Goal: Task Accomplishment & Management: Manage account settings

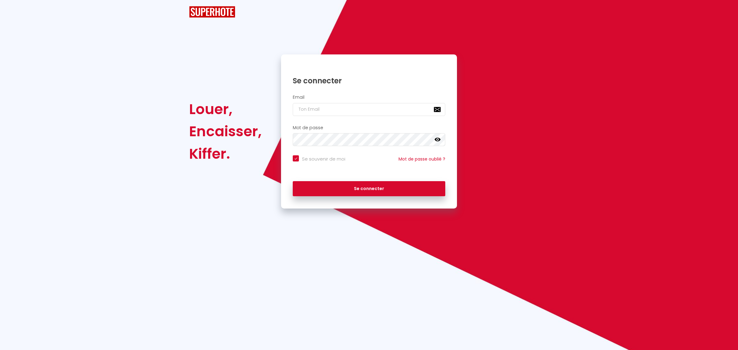
checkbox input "true"
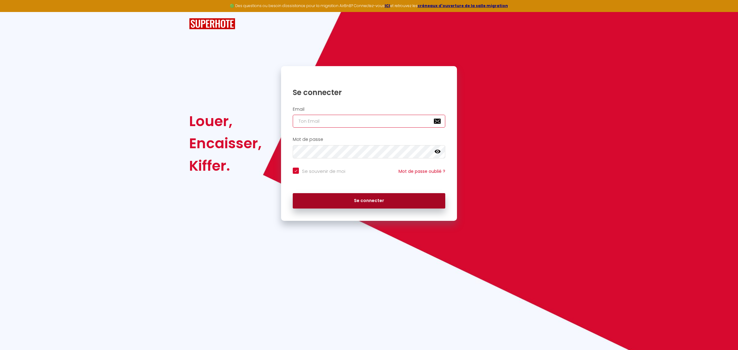
type input "[EMAIL_ADDRESS][DOMAIN_NAME]"
click at [359, 202] on button "Se connecter" at bounding box center [369, 200] width 153 height 15
checkbox input "true"
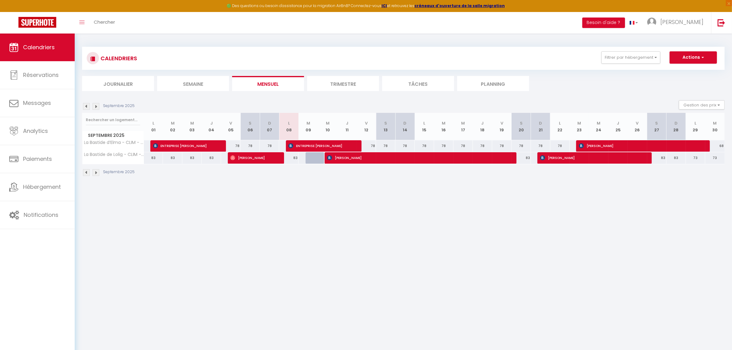
click at [86, 106] on img at bounding box center [86, 106] width 7 height 7
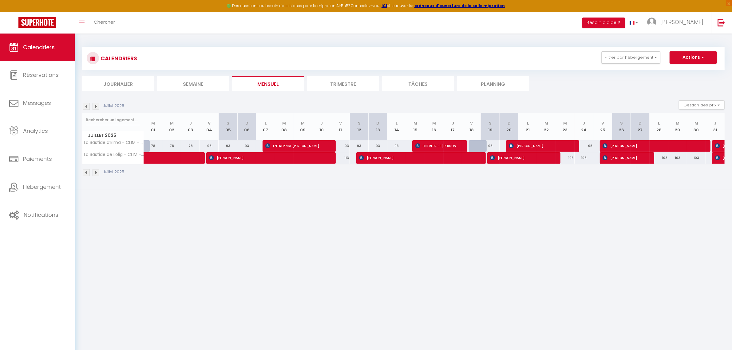
click at [86, 107] on img at bounding box center [86, 106] width 7 height 7
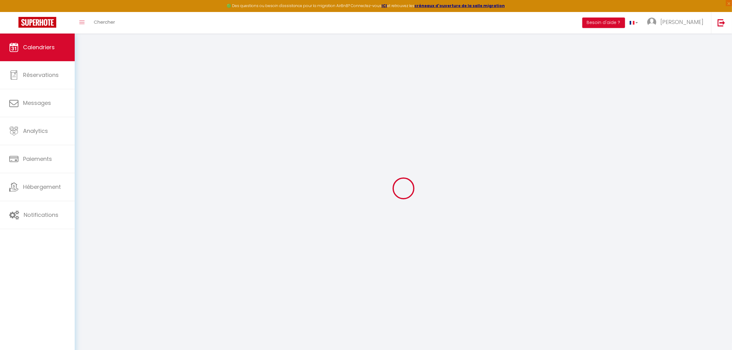
select select
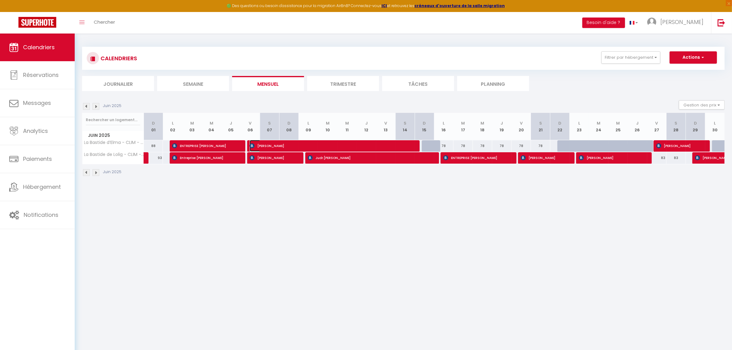
click at [266, 144] on span "[PERSON_NAME]" at bounding box center [330, 146] width 161 height 12
select select "OK"
select select "0"
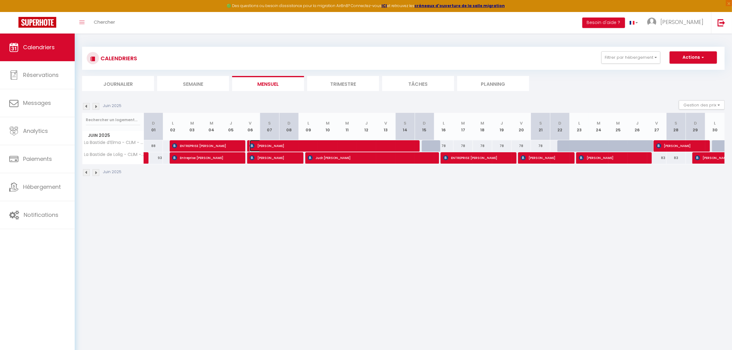
select select "1"
select select
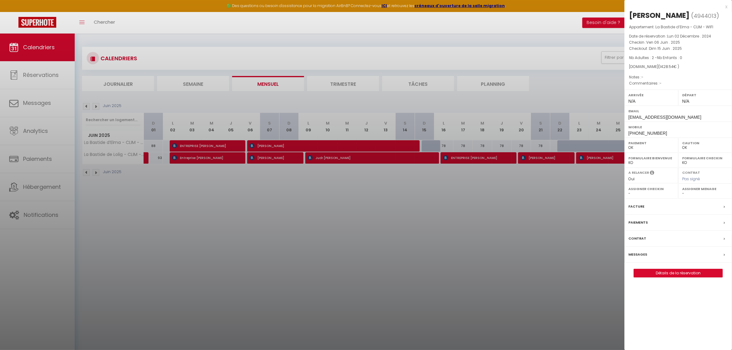
click at [722, 215] on div "Facture" at bounding box center [679, 207] width 108 height 16
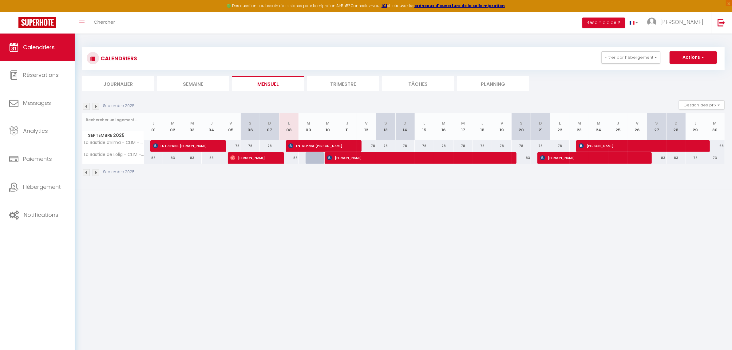
click at [85, 106] on img at bounding box center [86, 106] width 7 height 7
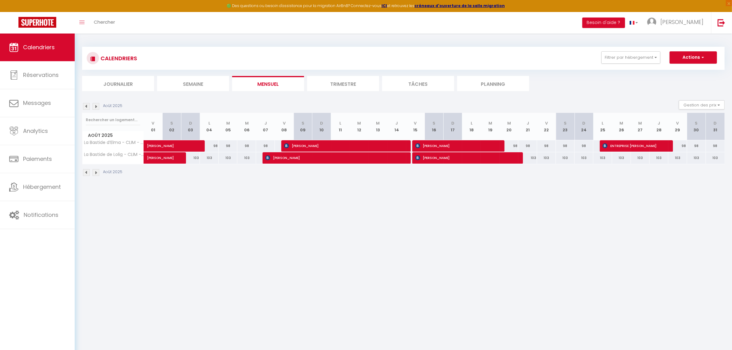
click at [85, 106] on img at bounding box center [86, 106] width 7 height 7
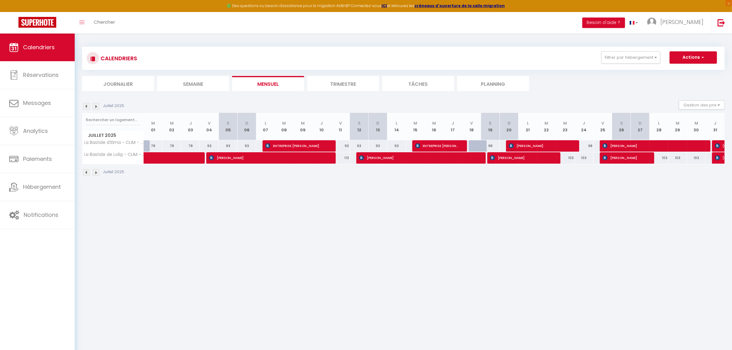
click at [85, 106] on img at bounding box center [86, 106] width 7 height 7
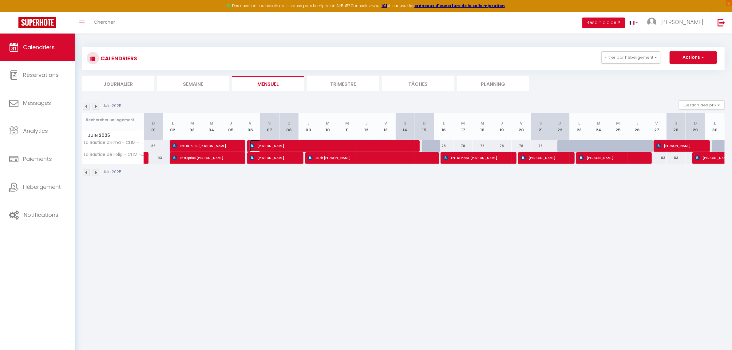
click at [277, 146] on span "[PERSON_NAME]" at bounding box center [330, 146] width 161 height 12
select select "OK"
select select "0"
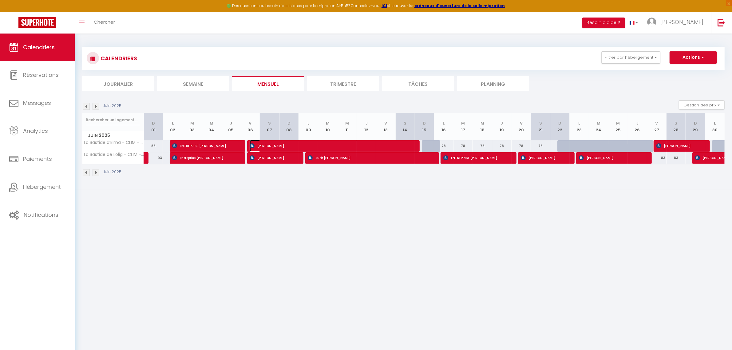
select select "1"
select select
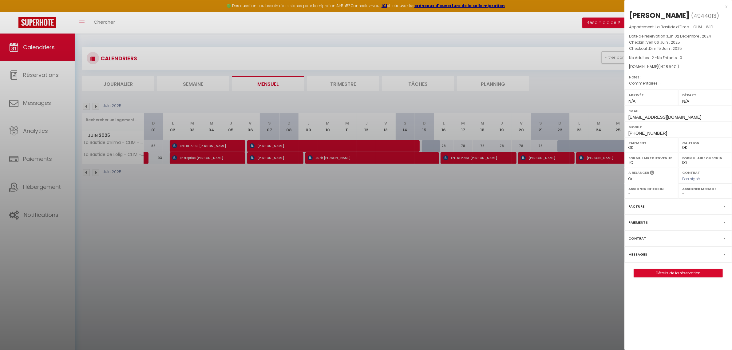
click at [725, 225] on icon at bounding box center [724, 223] width 1 height 4
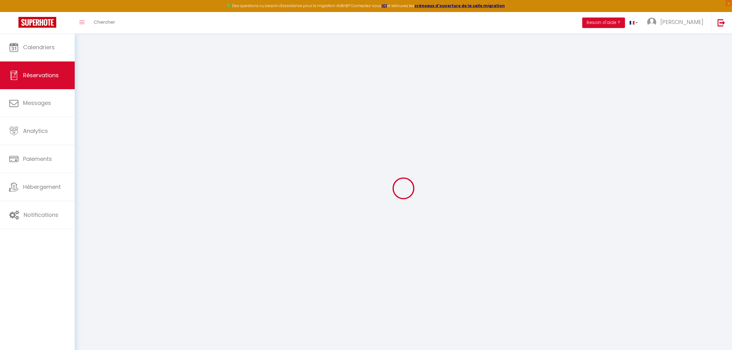
select select
checkbox input "false"
select select
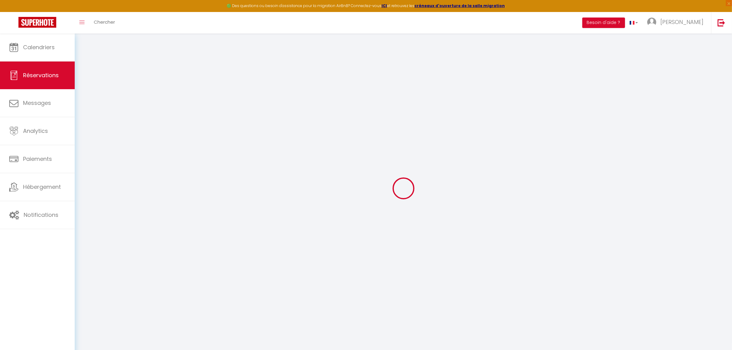
checkbox input "false"
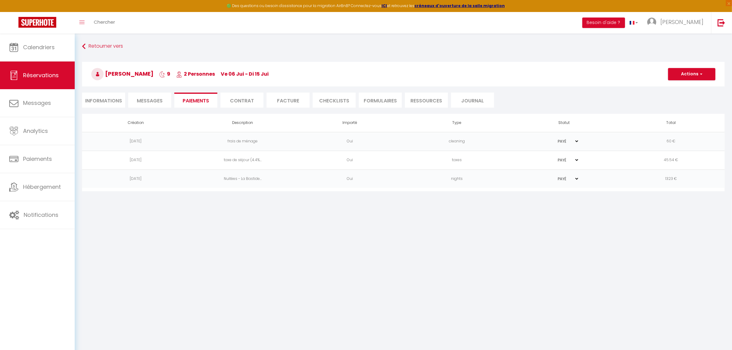
click at [575, 177] on select "PAYÉ EN ATTENTE" at bounding box center [564, 179] width 31 height 6
click at [42, 55] on link "Calendriers" at bounding box center [37, 48] width 75 height 28
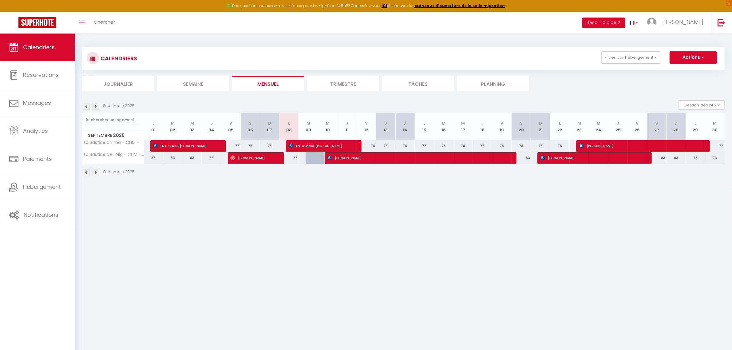
click at [86, 109] on img at bounding box center [86, 106] width 7 height 7
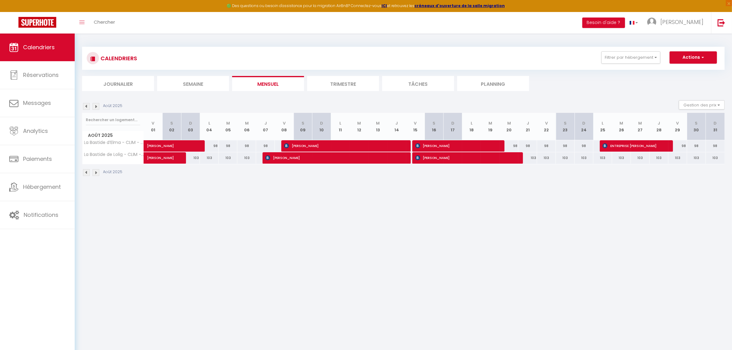
click at [86, 109] on img at bounding box center [86, 106] width 7 height 7
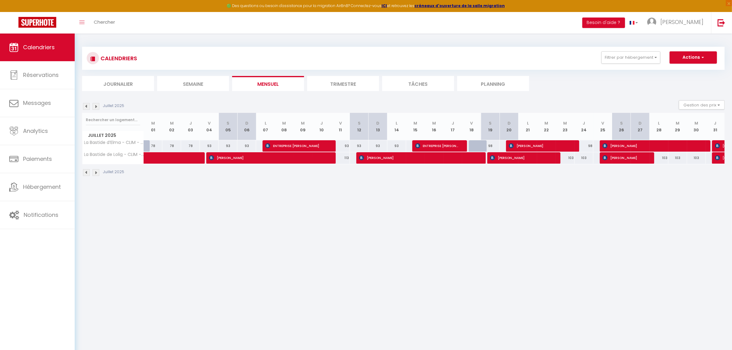
click at [86, 109] on img at bounding box center [86, 106] width 7 height 7
select select
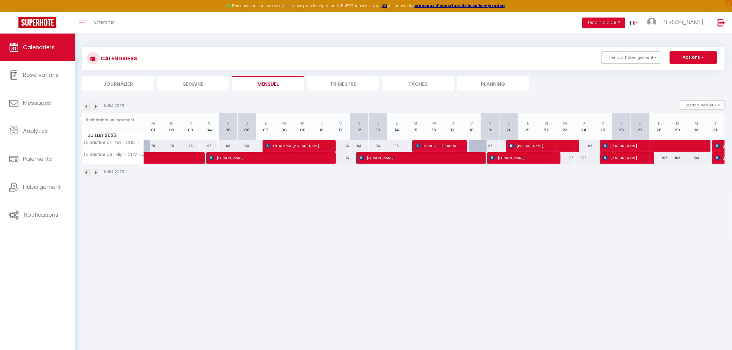
select select
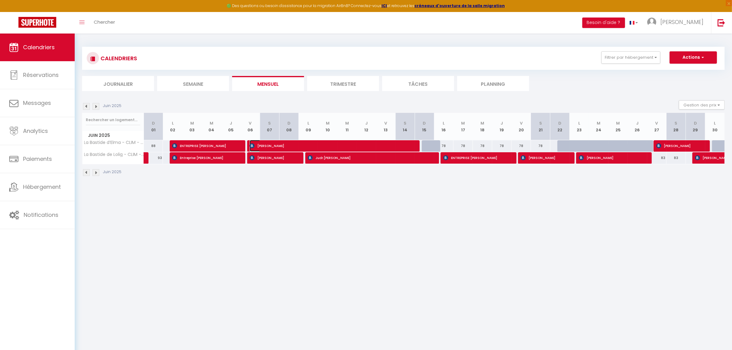
click at [288, 143] on span "[PERSON_NAME]" at bounding box center [330, 146] width 161 height 12
select select "OK"
select select "0"
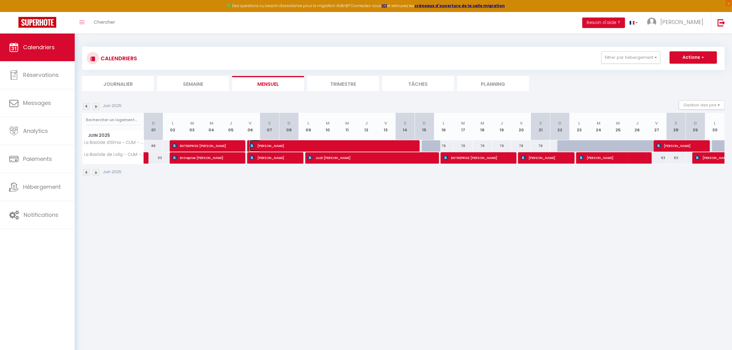
select select "1"
select select
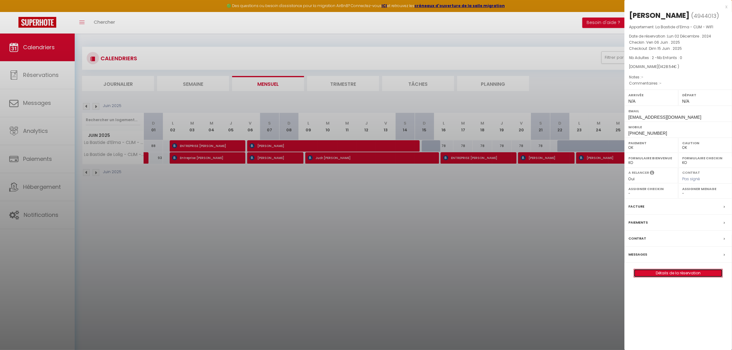
click at [668, 277] on link "Détails de la réservation" at bounding box center [678, 273] width 89 height 8
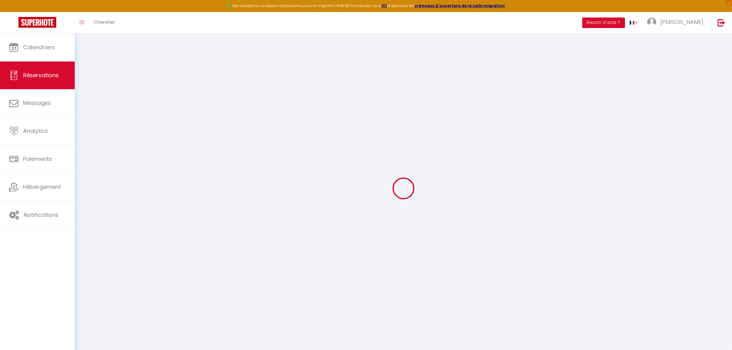
select select
checkbox input "false"
select select
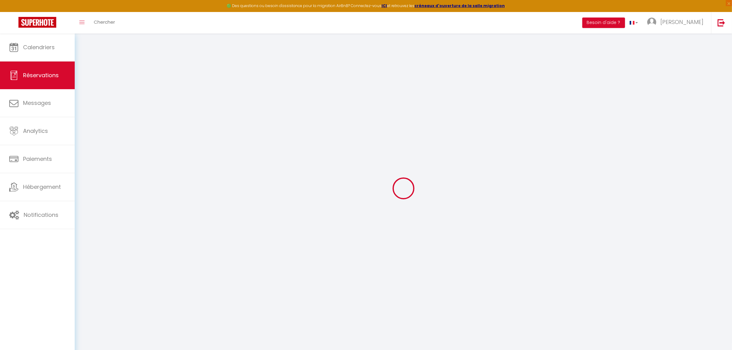
checkbox input "false"
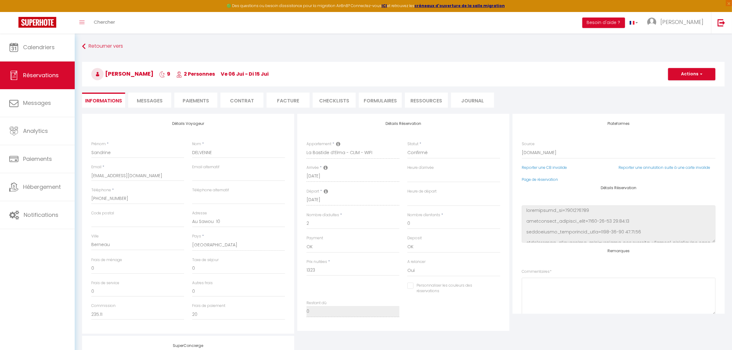
select select
checkbox input "false"
type input "60"
type input "45.54"
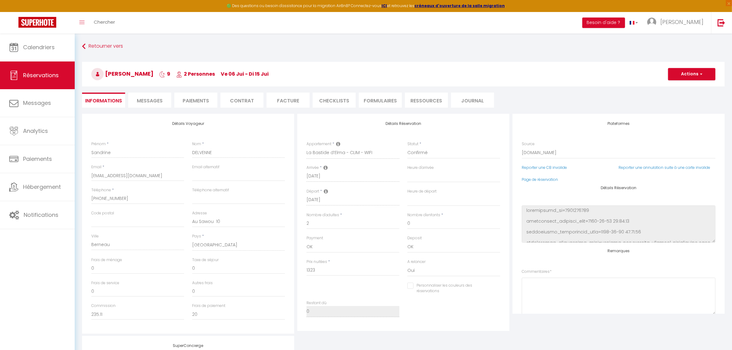
select select
checkbox input "false"
select select
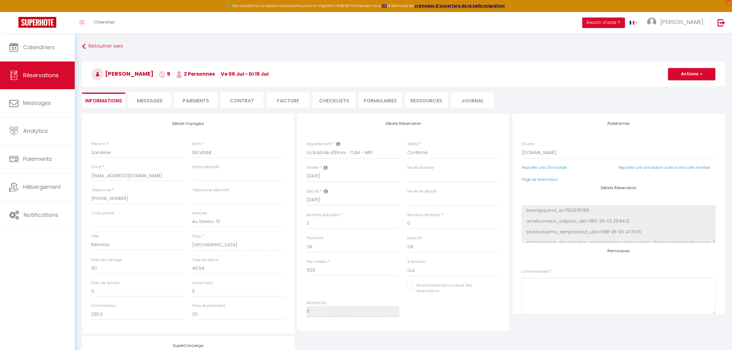
click at [283, 105] on li "Facture" at bounding box center [288, 100] width 43 height 15
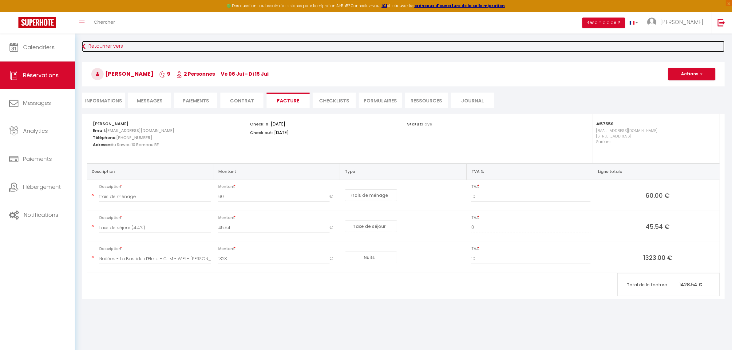
click at [91, 45] on link "Retourner vers" at bounding box center [403, 46] width 643 height 11
select select
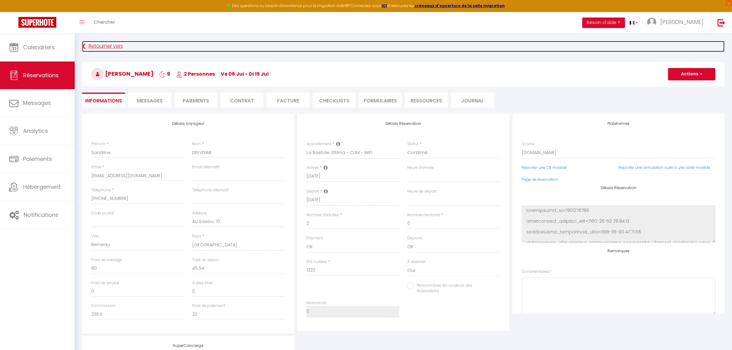
click at [84, 49] on icon at bounding box center [83, 46] width 3 height 11
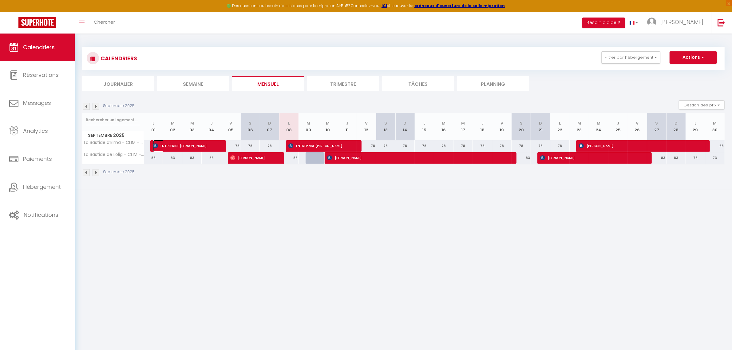
click at [195, 149] on span "ENTREPRISE [PERSON_NAME]" at bounding box center [185, 146] width 65 height 12
select select "OK"
select select "0"
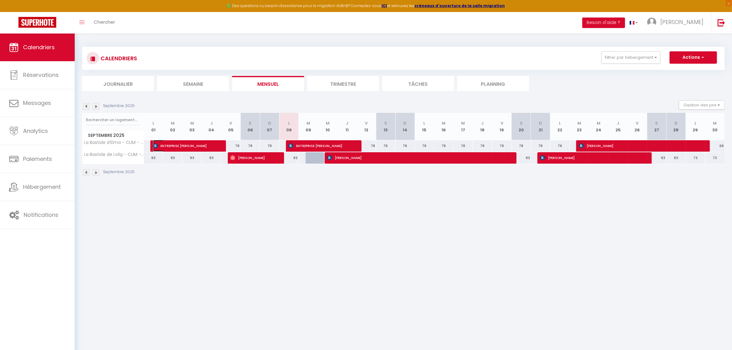
select select "1"
select select
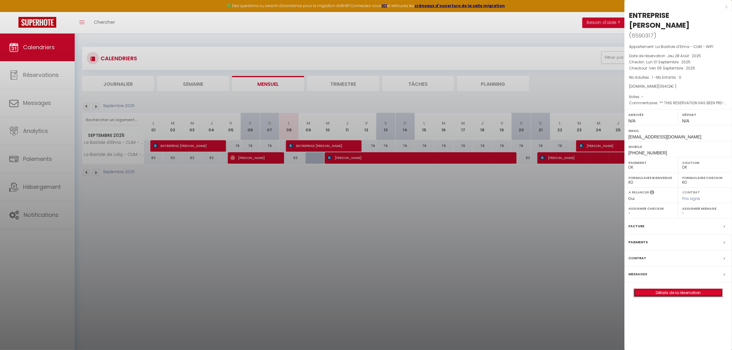
click at [665, 293] on link "Détails de la réservation" at bounding box center [678, 293] width 89 height 8
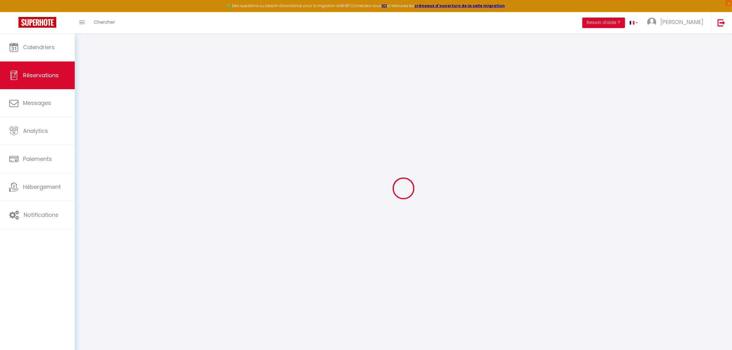
select select
checkbox input "false"
select select
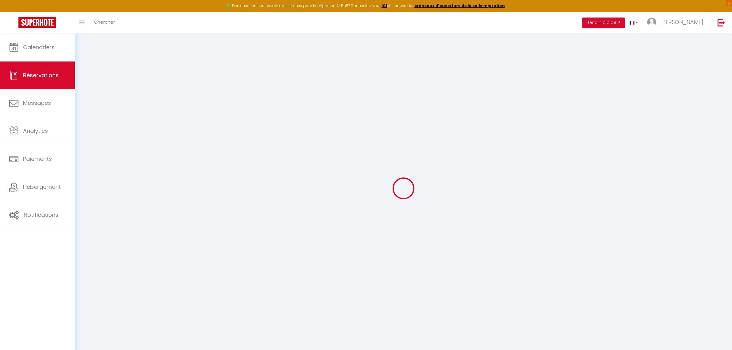
checkbox input "false"
select select
checkbox input "false"
select select
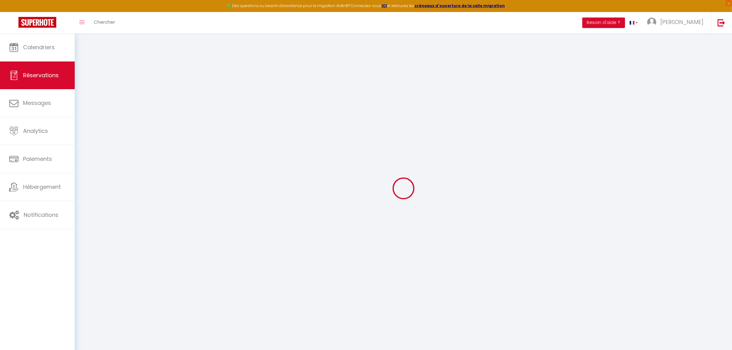
select select
checkbox input "false"
type textarea "** THIS RESERVATION HAS BEEN PRE-PAID ** Reservation has a cancellation grace p…"
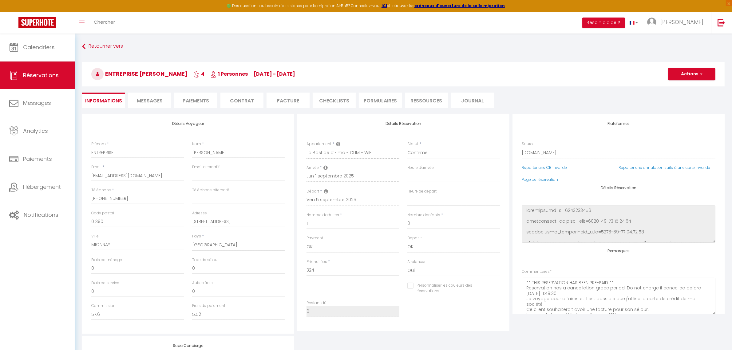
type input "60"
type input "10.12"
select select
checkbox input "false"
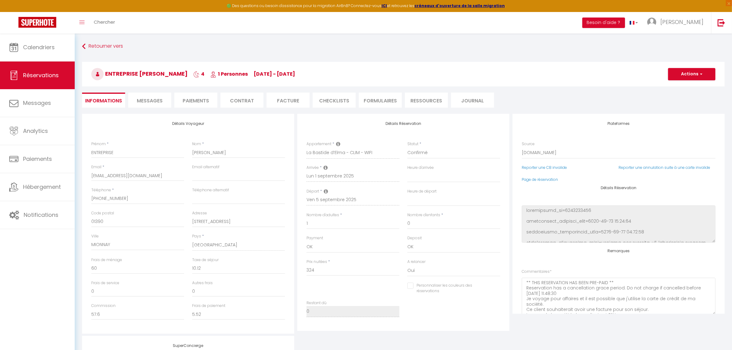
select select
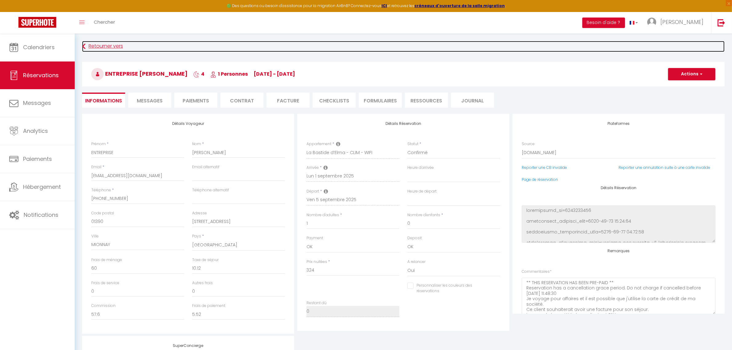
click at [97, 46] on link "Retourner vers" at bounding box center [403, 46] width 643 height 11
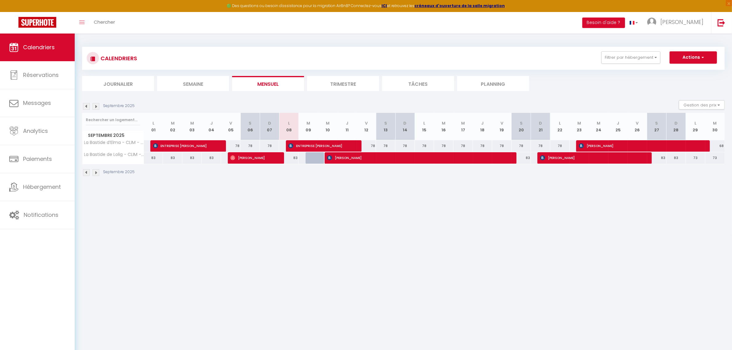
click at [88, 106] on img at bounding box center [86, 106] width 7 height 7
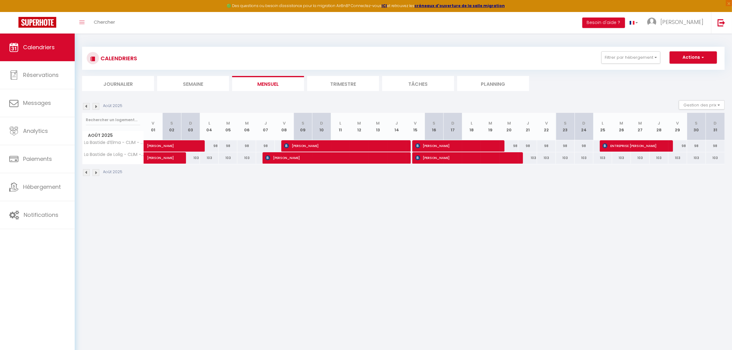
click at [88, 106] on img at bounding box center [86, 106] width 7 height 7
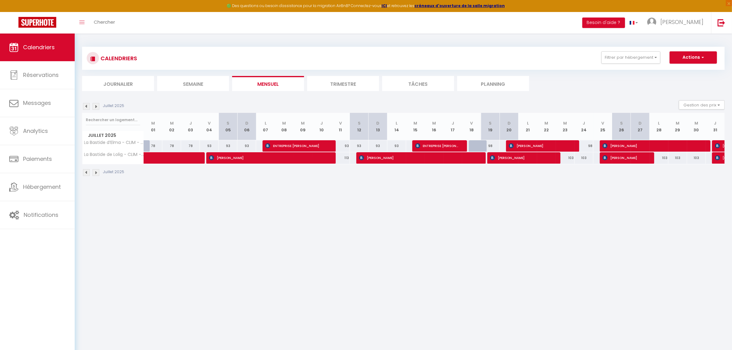
click at [88, 106] on img at bounding box center [86, 106] width 7 height 7
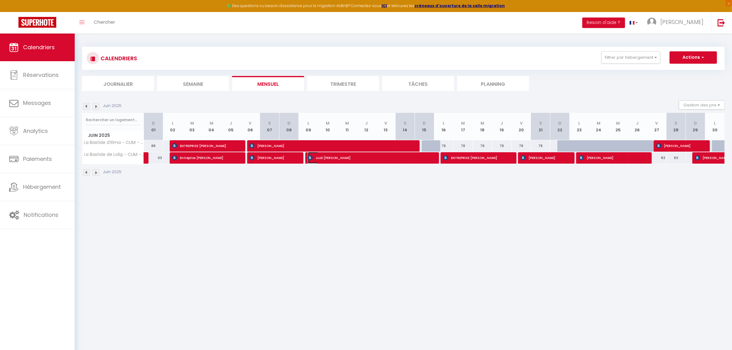
click at [345, 158] on span "Judr.Oldrich Chudoba" at bounding box center [369, 158] width 123 height 12
select select "OK"
select select "0"
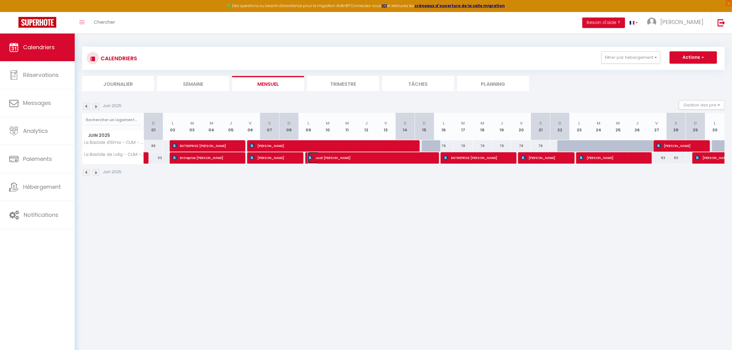
select select "1"
select select
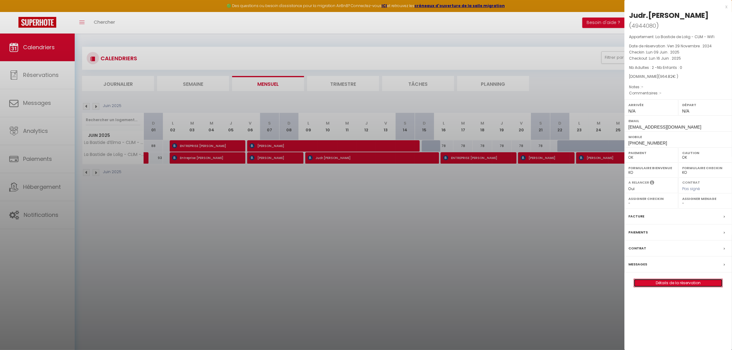
click at [697, 282] on link "Détails de la réservation" at bounding box center [678, 283] width 89 height 8
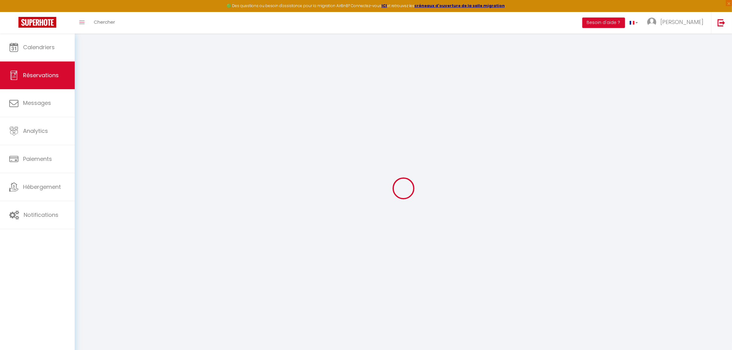
type input "Judr.Oldrich"
type input "Chudoba"
type input "jchudo.324835@guest.booking.com"
type input "[PHONE_NUMBER]"
type input "Jihozapadni IIi 1173/9"
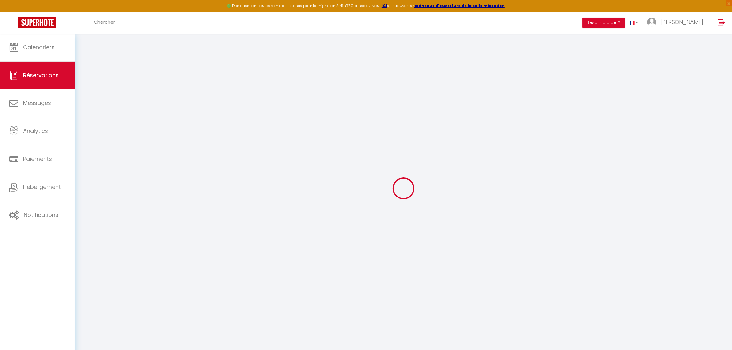
type input "Praha"
select select "CZ"
type input "158"
type input "13.51"
select select "57560"
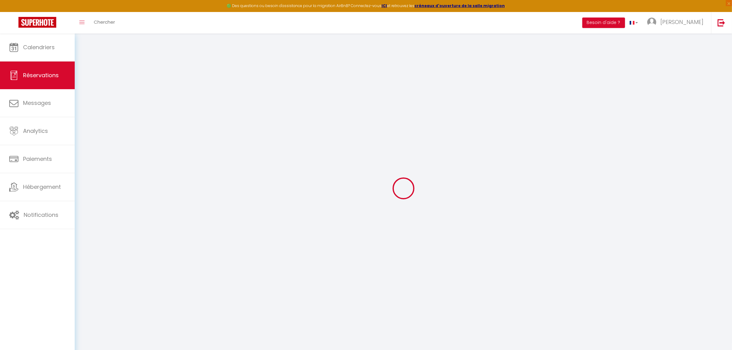
select select "1"
select select
type input "2"
select select "12"
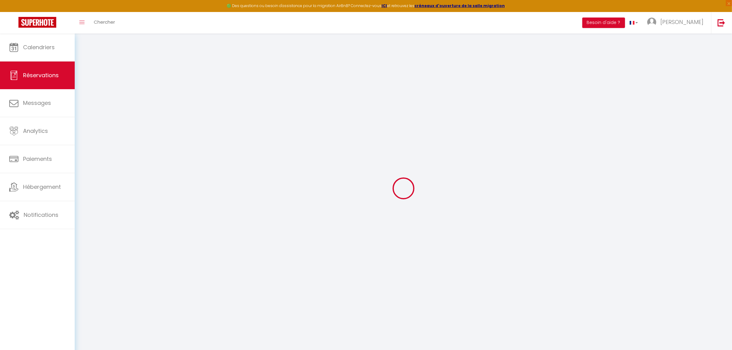
select select "15"
type input "869.4"
checkbox input "false"
type input "0"
select select "2"
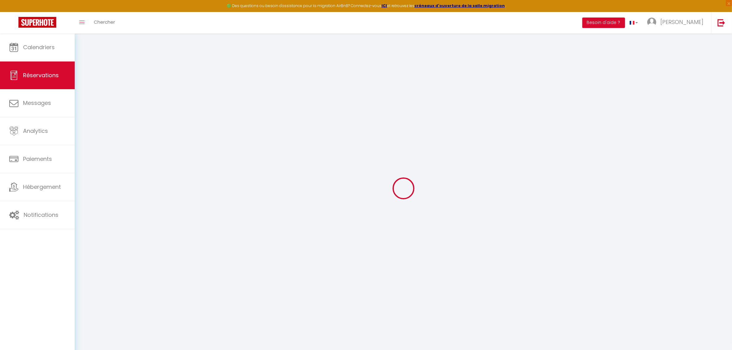
type input "0"
select select
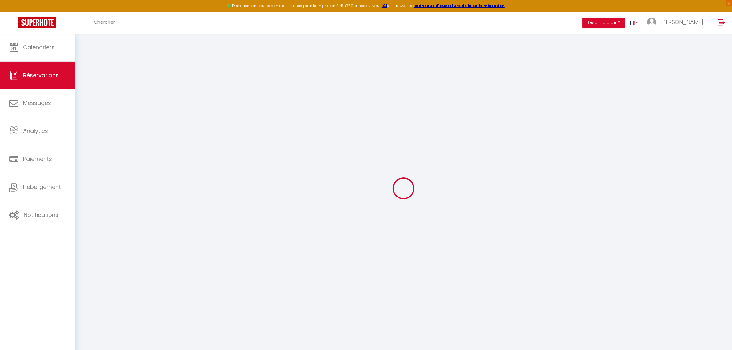
checkbox input "false"
select select
checkbox input "false"
select select
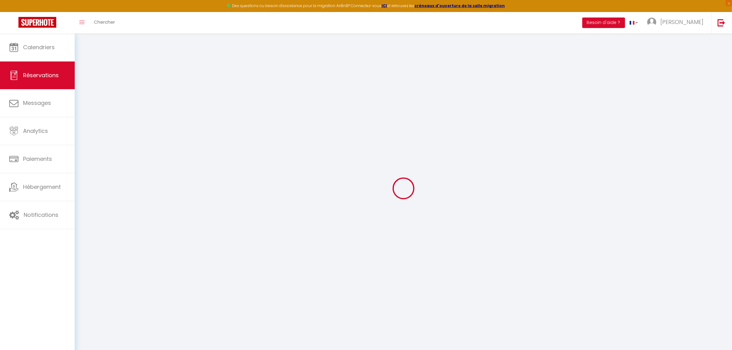
select select
checkbox input "false"
select select
checkbox input "false"
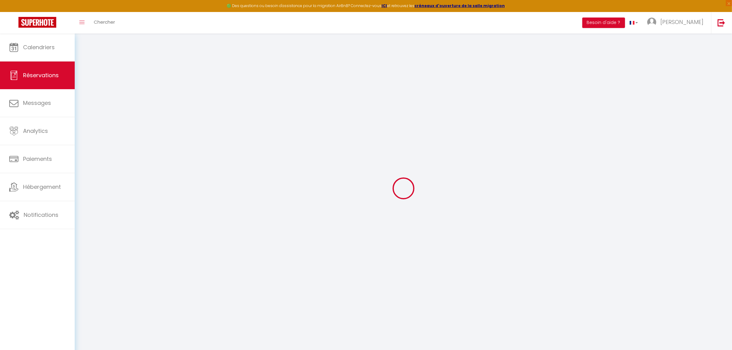
type input "60"
type input "35.42"
select select
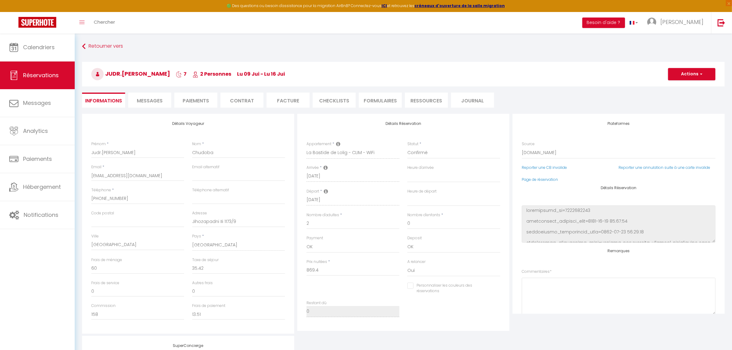
checkbox input "false"
select select
click at [298, 100] on li "Facture" at bounding box center [288, 100] width 43 height 15
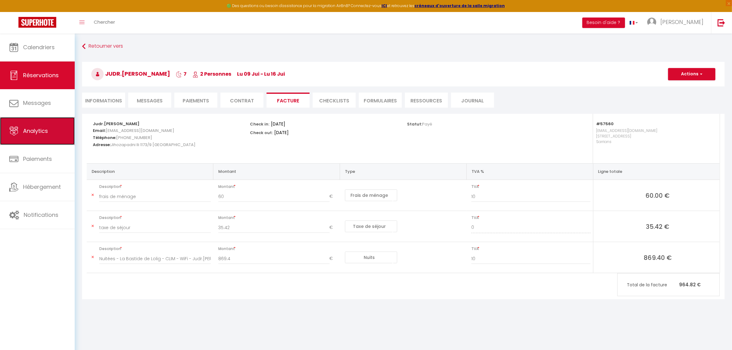
click at [53, 126] on link "Analytics" at bounding box center [37, 131] width 75 height 28
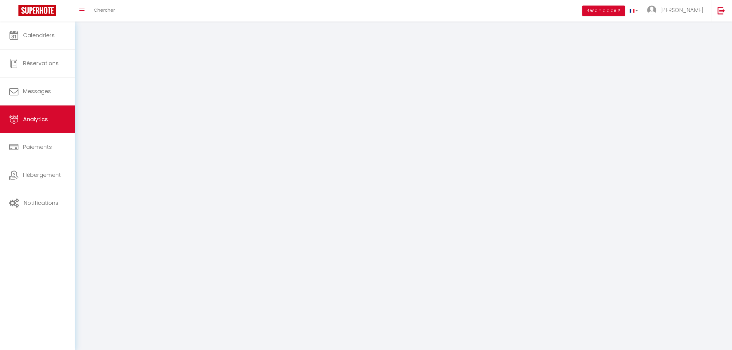
select select "2025"
select select "9"
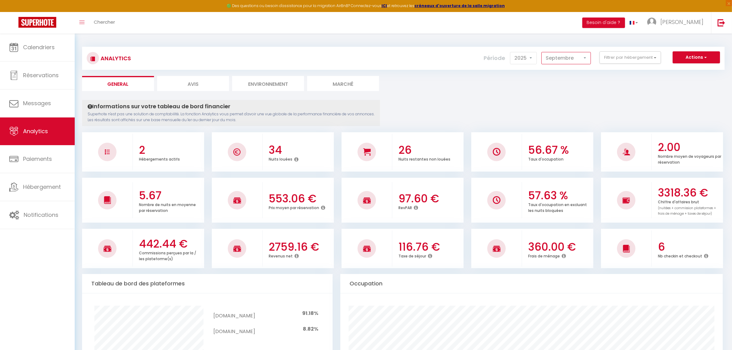
click at [554, 56] on select "Janvier Février Mars Avril Mai Juin Juillet Août Septembre Octobre Novembre Déc…" at bounding box center [567, 58] width 50 height 12
click at [522, 54] on select "2014 2015 2016 2017 2018 2019 2020 2021 2022 2023 2024 2025 2026 2027" at bounding box center [523, 58] width 27 height 12
click at [611, 56] on button "Filtrer par hébergement" at bounding box center [631, 57] width 62 height 12
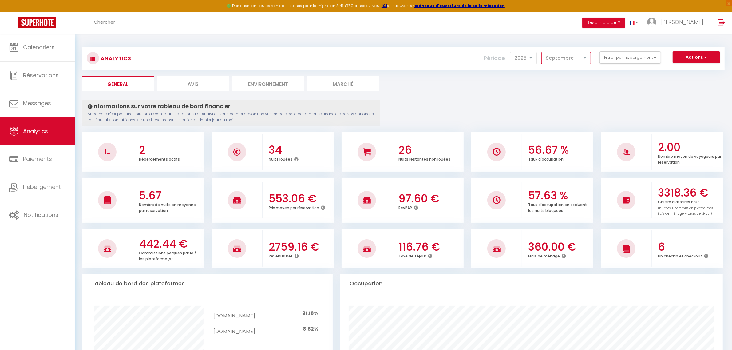
click at [582, 54] on select "Janvier Février Mars Avril Mai Juin Juillet Août Septembre Octobre Novembre Déc…" at bounding box center [567, 58] width 50 height 12
click at [349, 82] on li "Marché" at bounding box center [343, 83] width 72 height 15
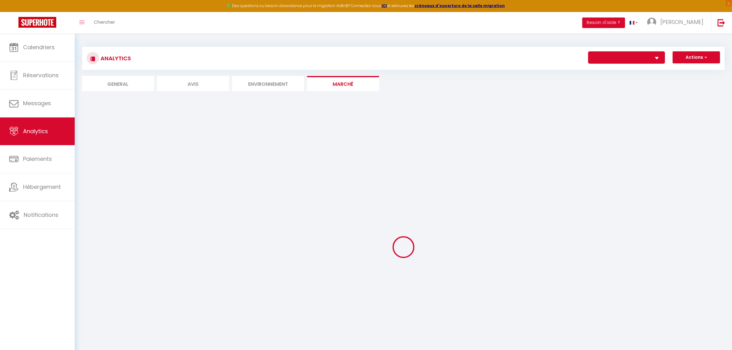
select select "57559"
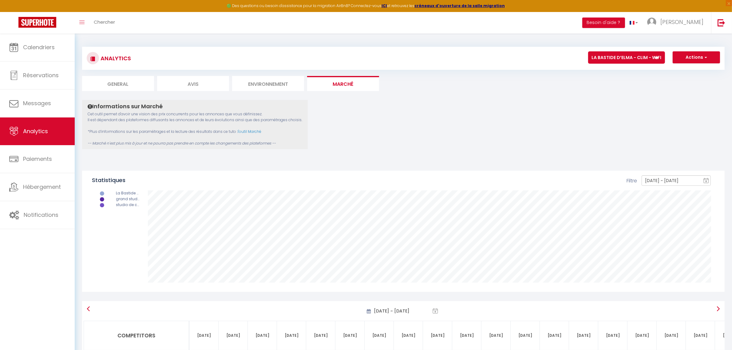
click at [262, 78] on li "Environnement" at bounding box center [268, 83] width 72 height 15
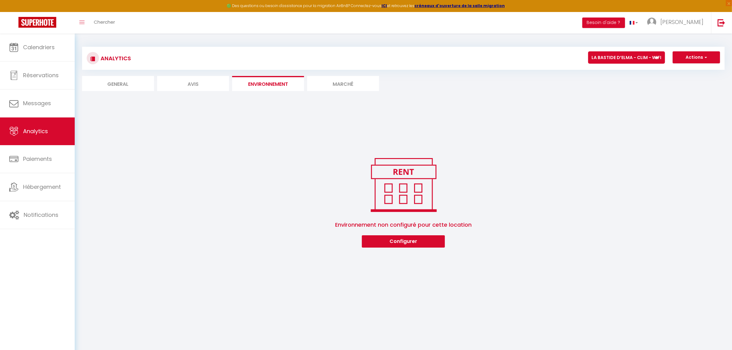
click at [193, 86] on li "Avis" at bounding box center [193, 83] width 72 height 15
select select "2025"
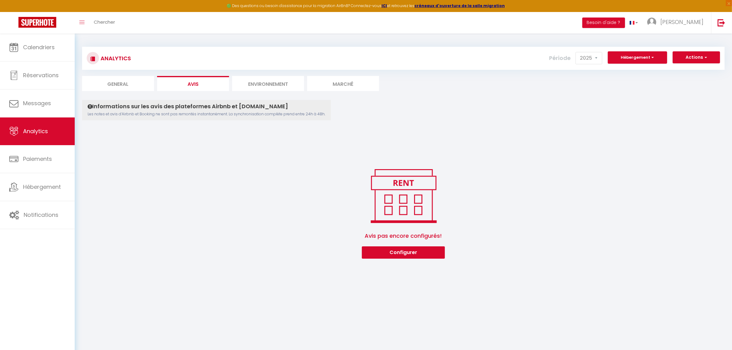
click at [116, 82] on li "General" at bounding box center [118, 83] width 72 height 15
select select "2025"
select select "9"
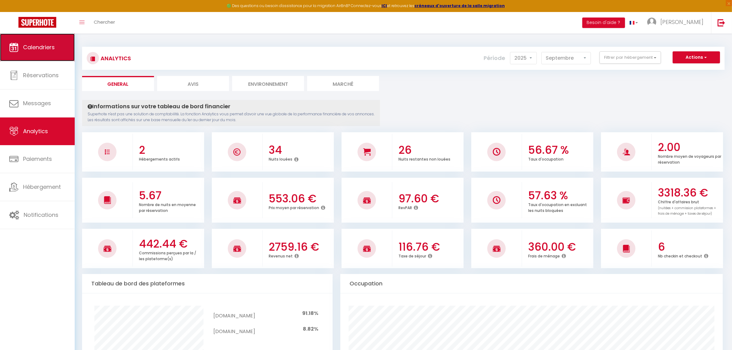
click at [46, 48] on span "Calendriers" at bounding box center [39, 47] width 32 height 8
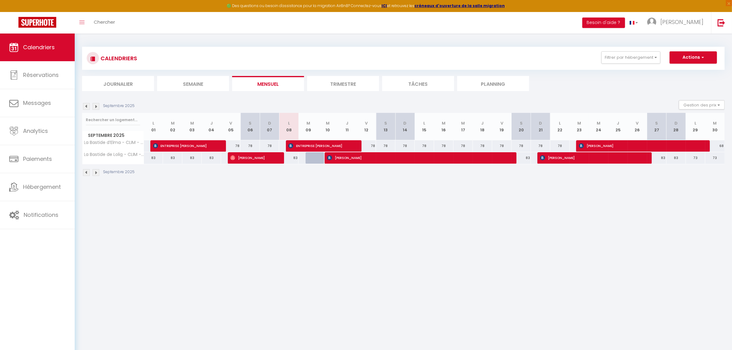
click at [96, 108] on img at bounding box center [96, 106] width 7 height 7
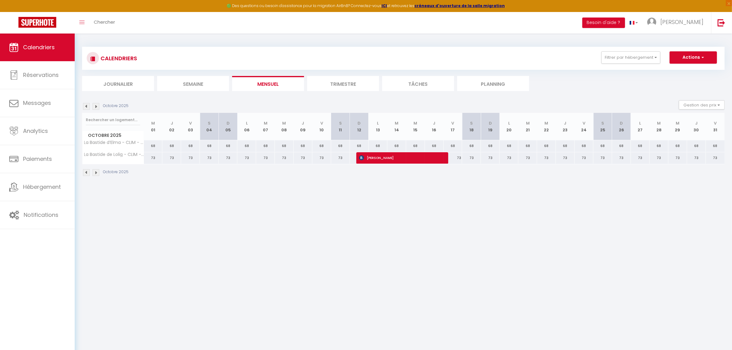
click at [96, 108] on img at bounding box center [96, 106] width 7 height 7
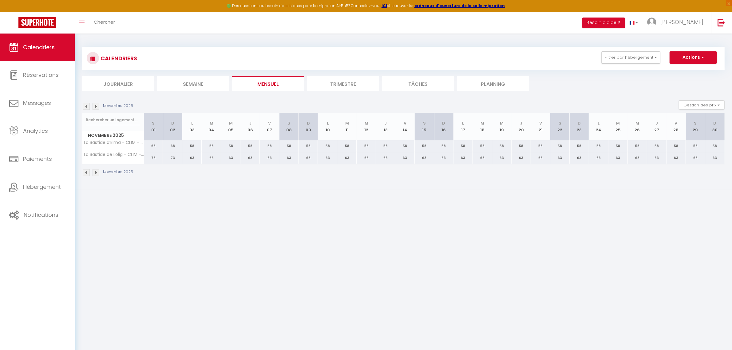
click at [96, 108] on img at bounding box center [96, 106] width 7 height 7
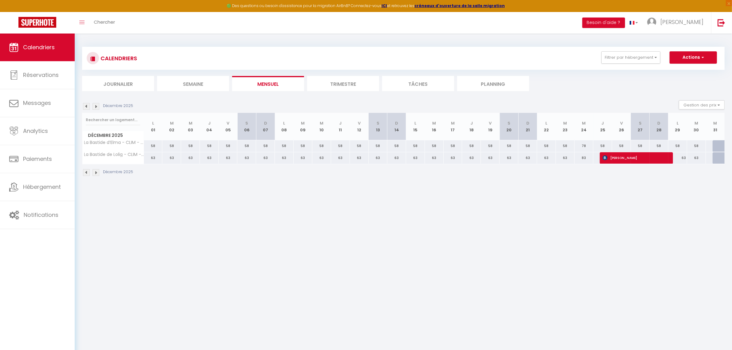
click at [96, 108] on img at bounding box center [96, 106] width 7 height 7
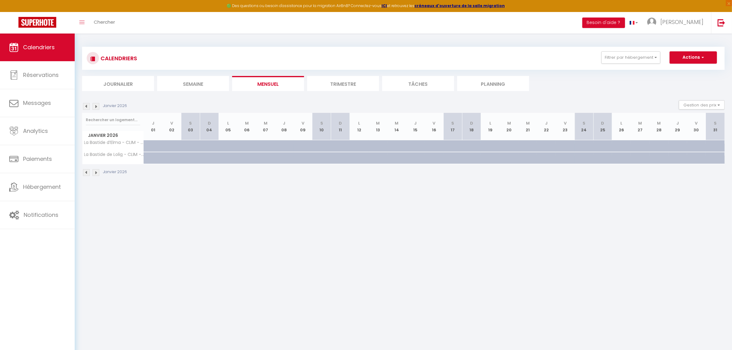
click at [85, 109] on img at bounding box center [86, 106] width 7 height 7
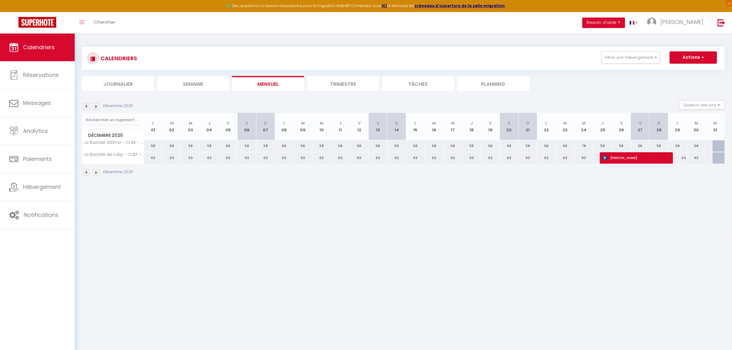
click at [85, 109] on img at bounding box center [86, 106] width 7 height 7
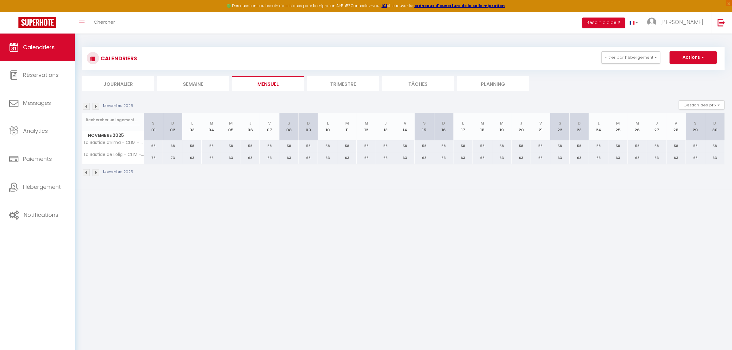
click at [86, 106] on img at bounding box center [86, 106] width 7 height 7
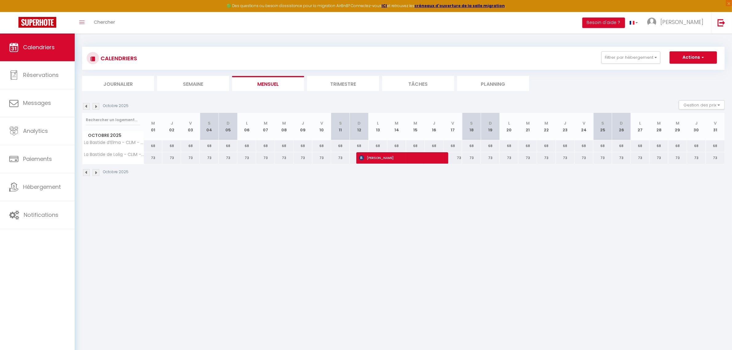
click at [86, 106] on img at bounding box center [86, 106] width 7 height 7
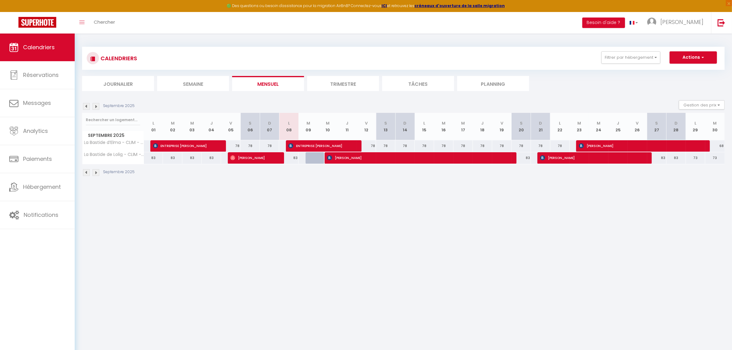
click at [84, 106] on img at bounding box center [86, 106] width 7 height 7
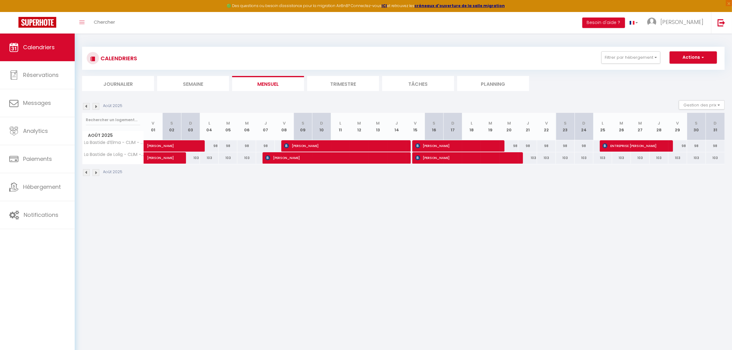
click at [84, 106] on img at bounding box center [86, 106] width 7 height 7
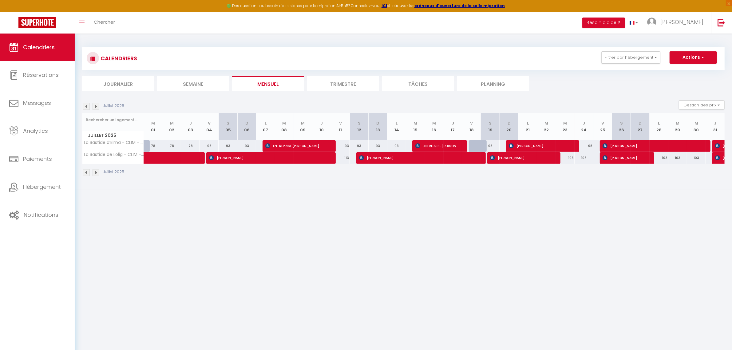
click at [82, 108] on div "CALENDRIERS Filtrer par hébergement Tous La Bastide d’Elma - CLIM - WIFI La Bas…" at bounding box center [404, 112] width 658 height 156
click at [85, 108] on img at bounding box center [86, 106] width 7 height 7
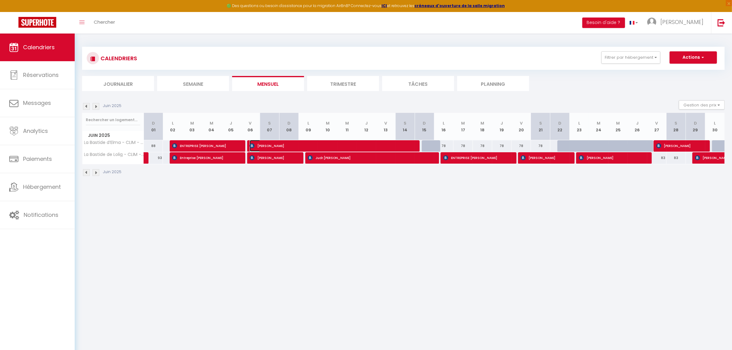
click at [272, 146] on span "Sandrine DELVENNE" at bounding box center [330, 146] width 161 height 12
select select "OK"
select select "0"
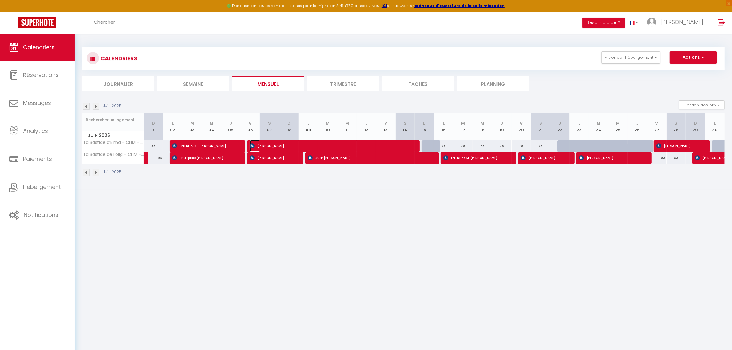
select select "1"
select select
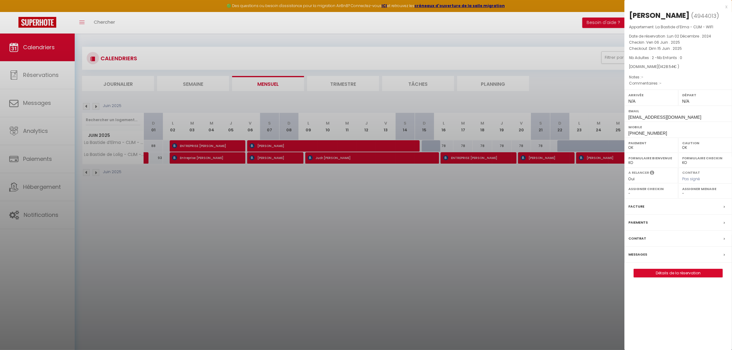
click at [355, 196] on div at bounding box center [366, 175] width 732 height 350
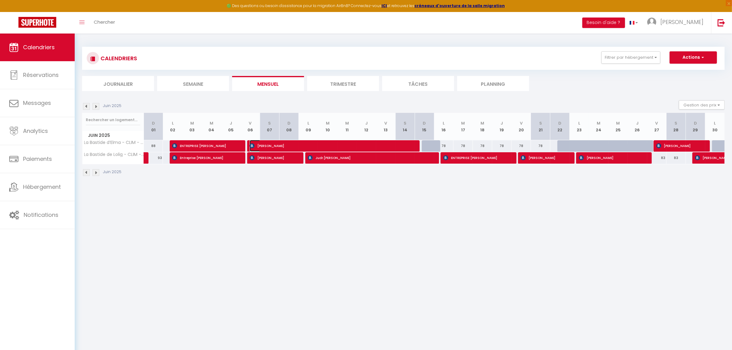
click at [320, 143] on span "Sandrine DELVENNE" at bounding box center [330, 146] width 161 height 12
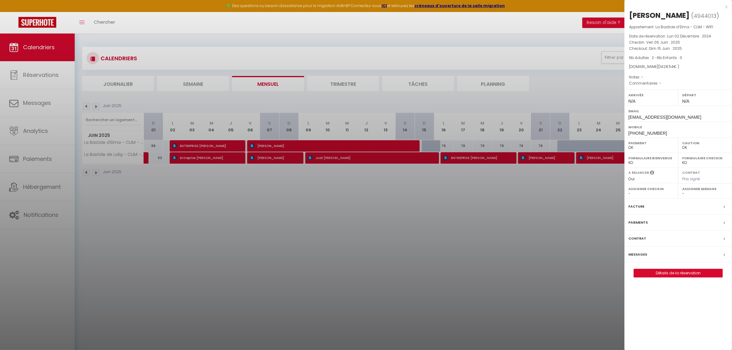
click at [321, 231] on div at bounding box center [366, 175] width 732 height 350
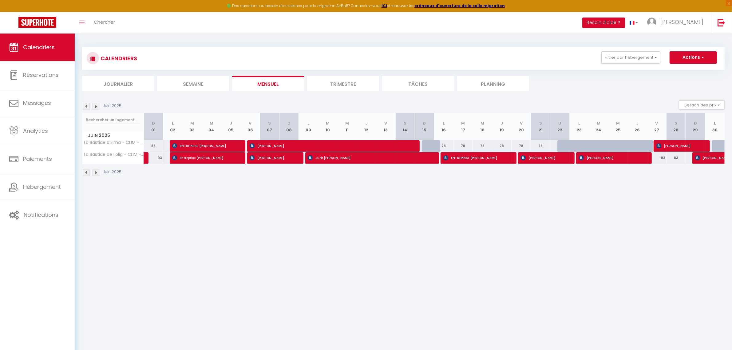
click at [96, 107] on img at bounding box center [96, 106] width 7 height 7
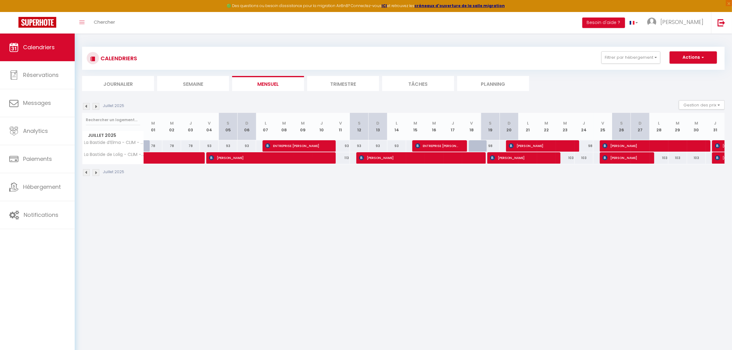
click at [96, 107] on img at bounding box center [96, 106] width 7 height 7
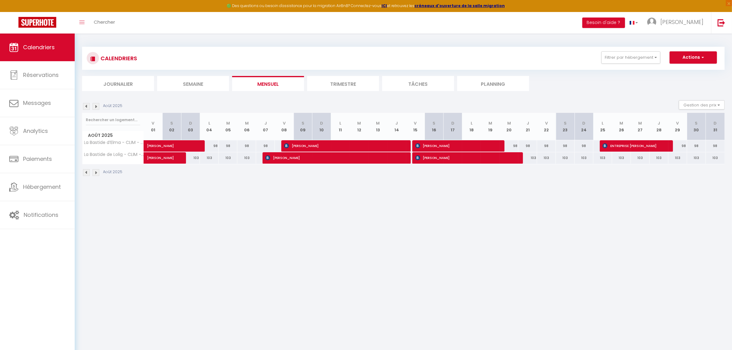
click at [96, 107] on img at bounding box center [96, 106] width 7 height 7
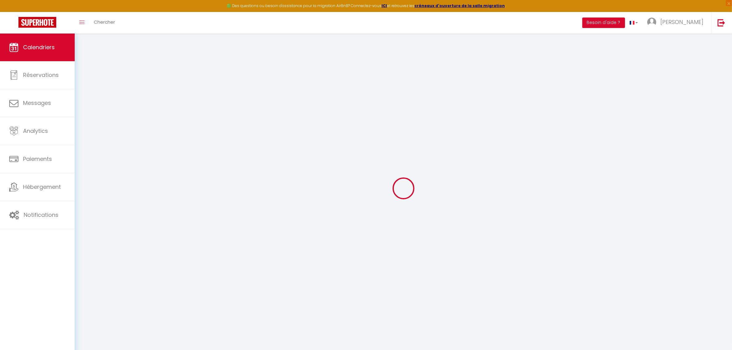
click at [96, 107] on div at bounding box center [403, 188] width 643 height 295
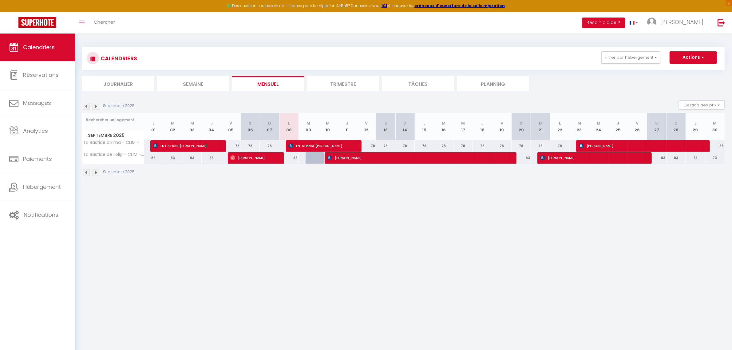
click at [96, 107] on img at bounding box center [96, 106] width 7 height 7
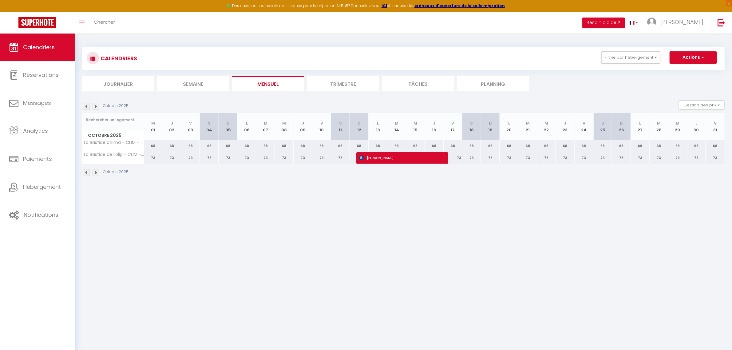
click at [96, 107] on img at bounding box center [96, 106] width 7 height 7
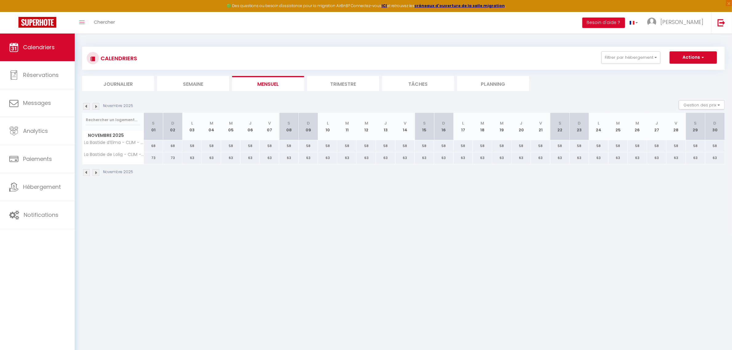
click at [96, 107] on img at bounding box center [96, 106] width 7 height 7
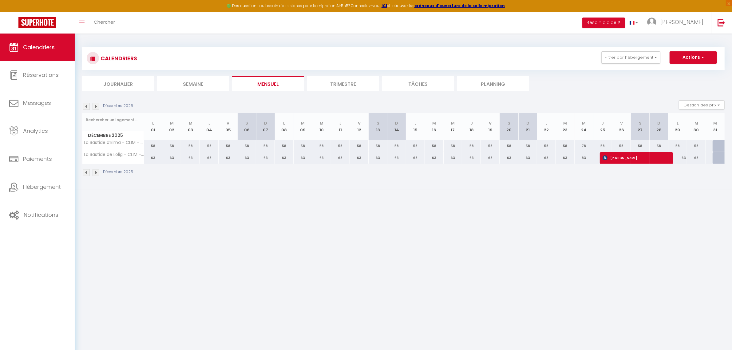
click at [96, 107] on img at bounding box center [96, 106] width 7 height 7
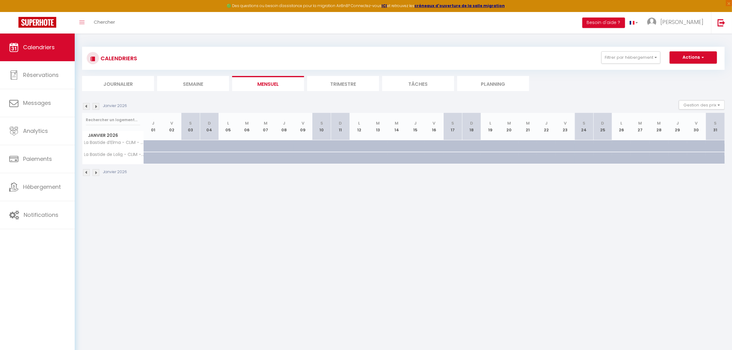
click at [96, 107] on img at bounding box center [96, 106] width 7 height 7
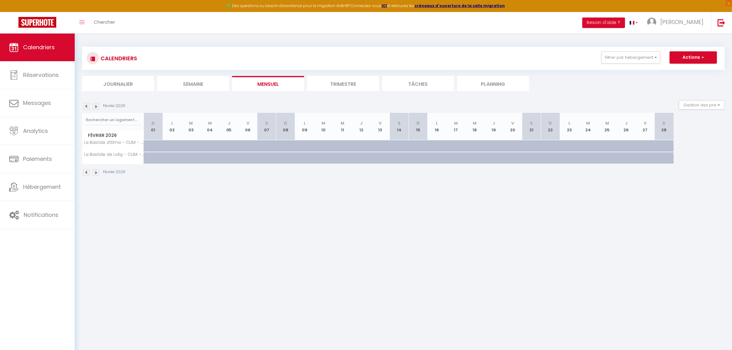
click at [96, 107] on img at bounding box center [96, 106] width 7 height 7
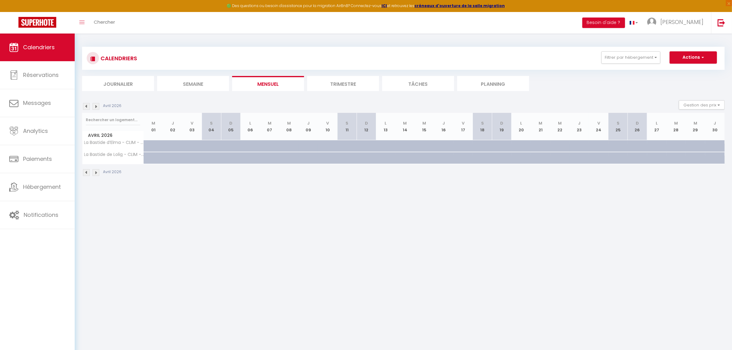
click at [96, 107] on img at bounding box center [96, 106] width 7 height 7
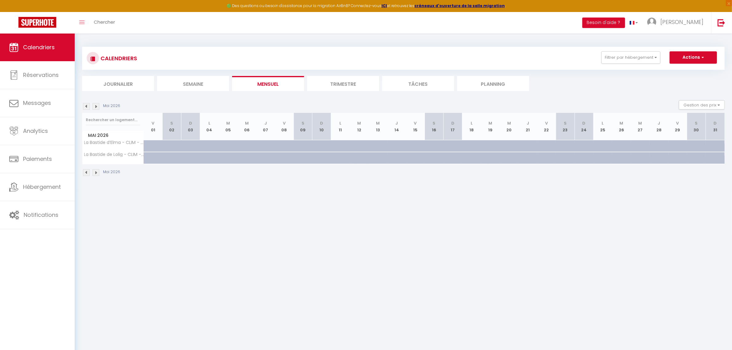
click at [96, 107] on img at bounding box center [96, 106] width 7 height 7
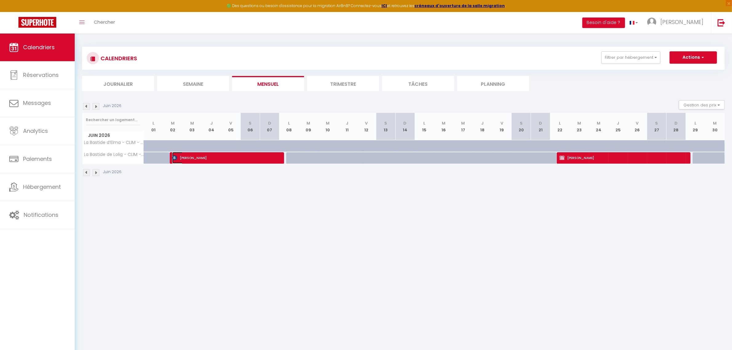
click at [234, 157] on span "[PERSON_NAME]" at bounding box center [223, 158] width 103 height 12
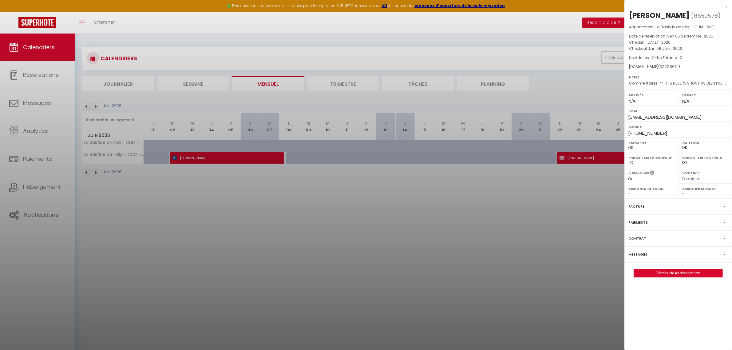
click at [641, 226] on label "Paiements" at bounding box center [638, 222] width 19 height 6
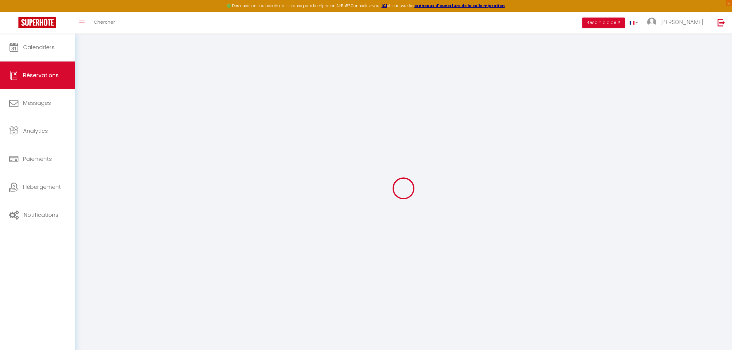
select select
checkbox input "false"
select select
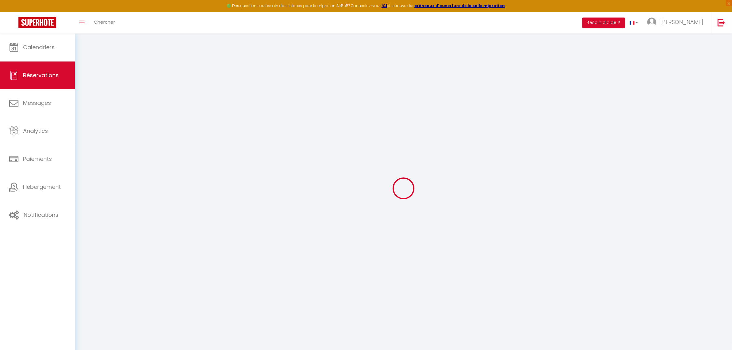
checkbox input "false"
type textarea "** THIS RESERVATION HAS BEEN PRE-PAID ** BOOKING NOTE : Payment charge is EUR 4…"
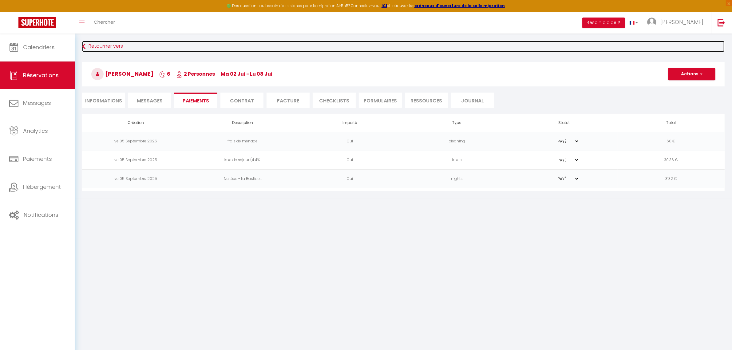
click at [86, 44] on link "Retourner vers" at bounding box center [403, 46] width 643 height 11
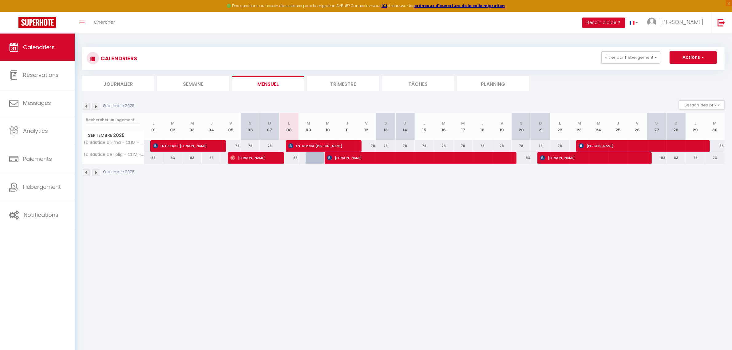
click at [96, 106] on img at bounding box center [96, 106] width 7 height 7
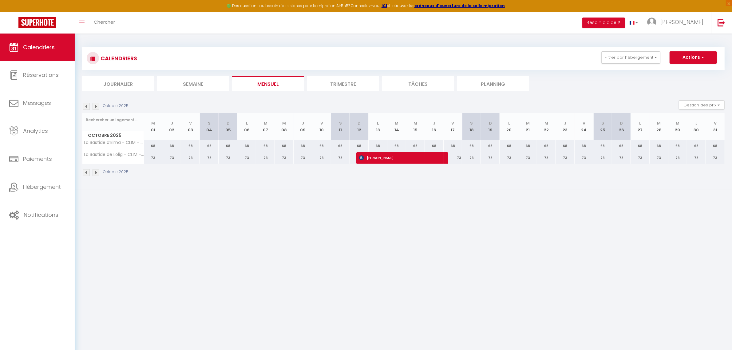
click at [96, 106] on img at bounding box center [96, 106] width 7 height 7
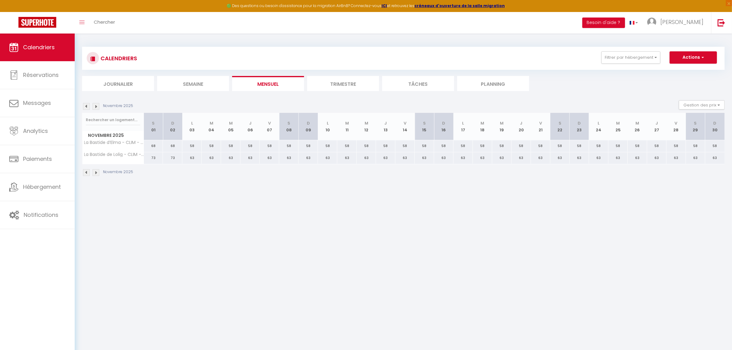
click at [85, 106] on img at bounding box center [86, 106] width 7 height 7
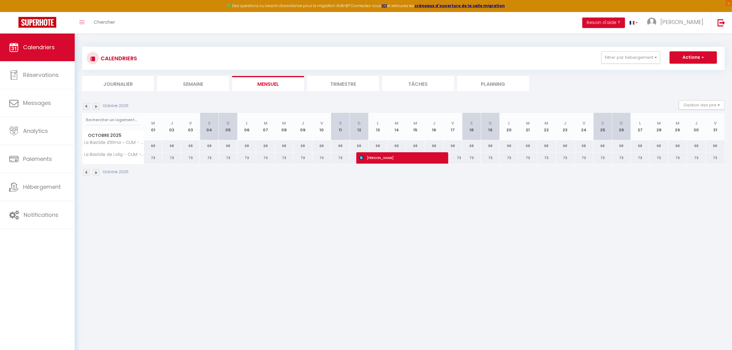
click at [85, 106] on img at bounding box center [86, 106] width 7 height 7
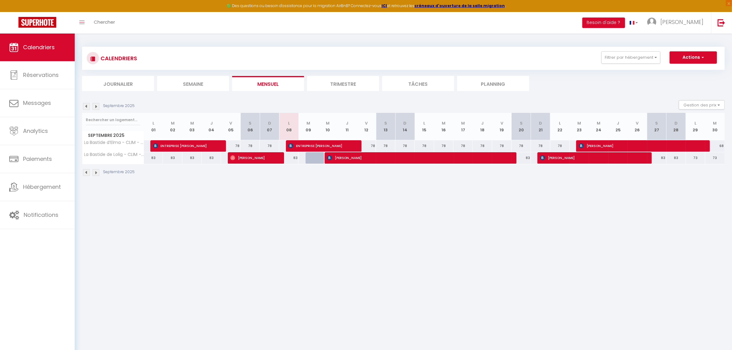
click at [85, 106] on img at bounding box center [86, 106] width 7 height 7
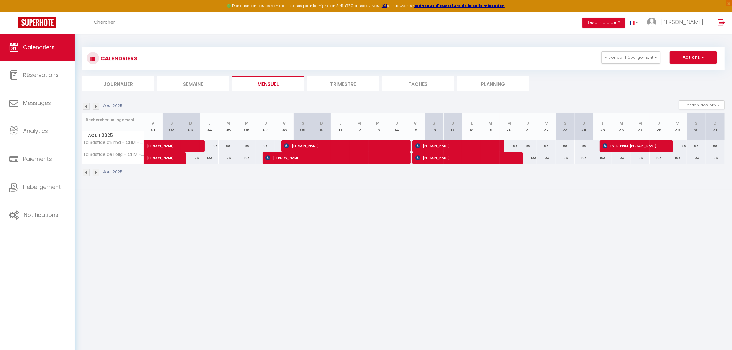
click at [85, 106] on img at bounding box center [86, 106] width 7 height 7
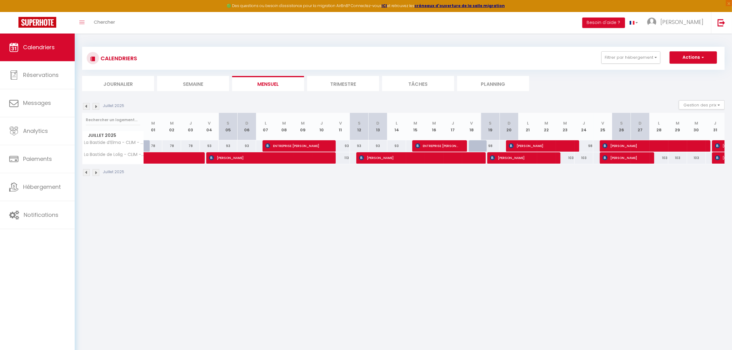
click at [85, 106] on img at bounding box center [86, 106] width 7 height 7
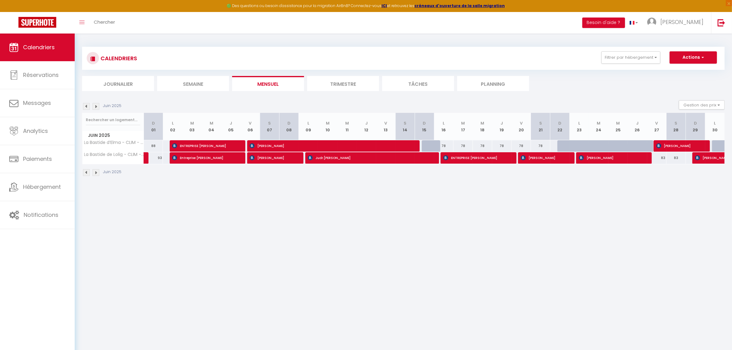
click at [85, 106] on img at bounding box center [86, 106] width 7 height 7
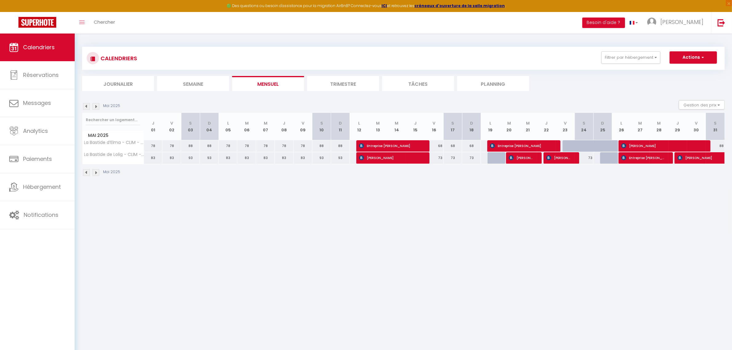
click at [98, 107] on img at bounding box center [96, 106] width 7 height 7
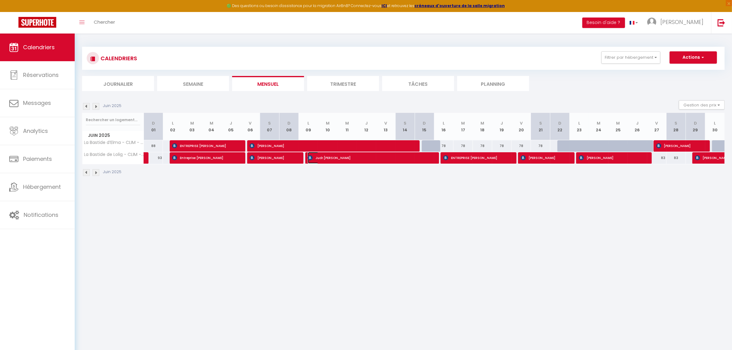
click at [319, 156] on span "Judr.Oldrich Chudoba" at bounding box center [369, 158] width 123 height 12
select select "OK"
select select "0"
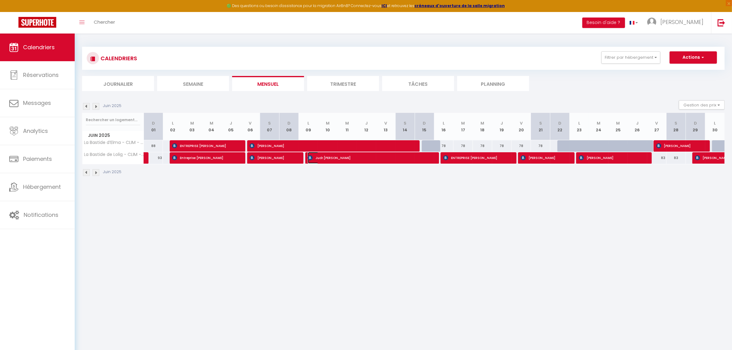
select select "1"
select select
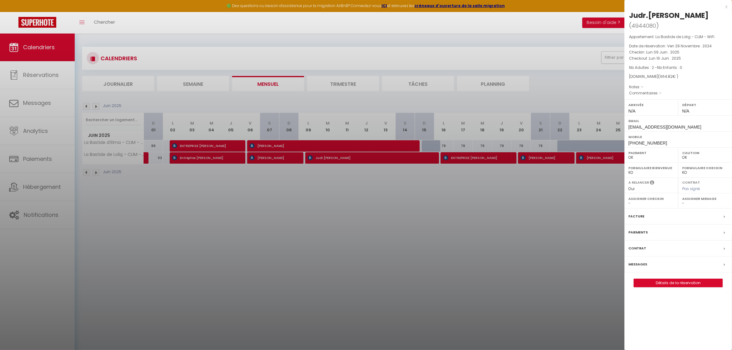
click at [302, 198] on div at bounding box center [366, 175] width 732 height 350
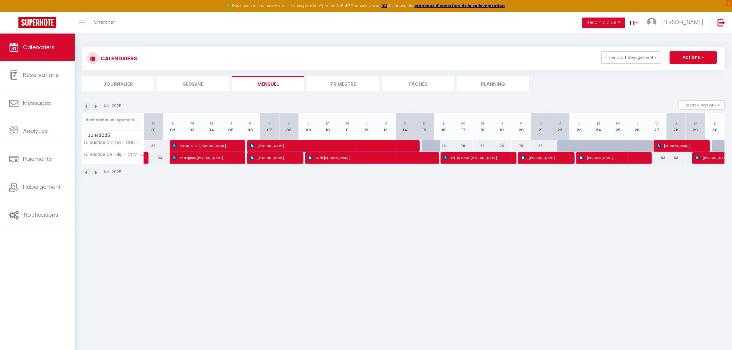
click at [96, 106] on img at bounding box center [96, 106] width 7 height 7
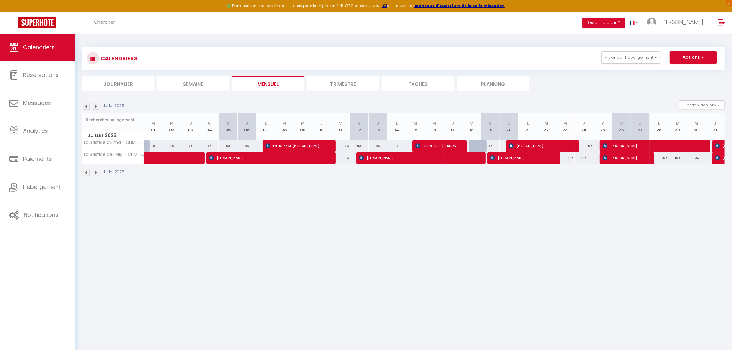
click at [96, 106] on img at bounding box center [96, 106] width 7 height 7
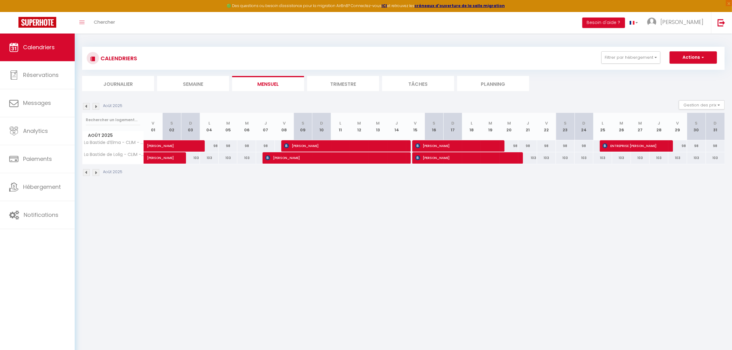
click at [96, 106] on img at bounding box center [96, 106] width 7 height 7
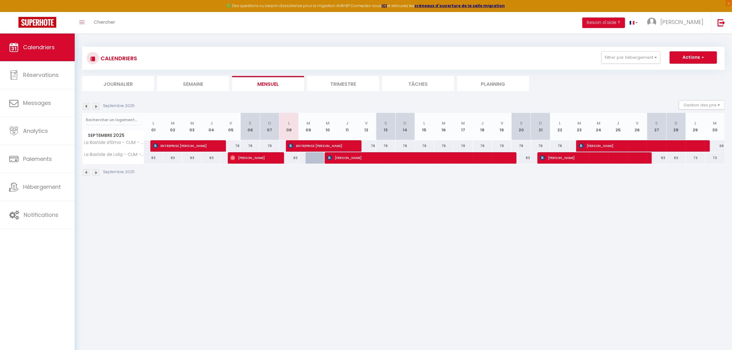
click at [96, 106] on img at bounding box center [96, 106] width 7 height 7
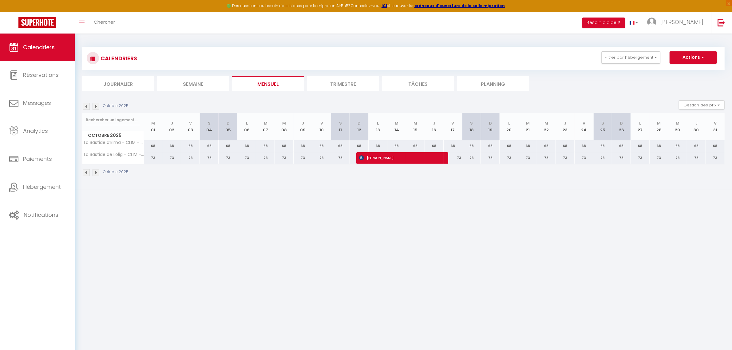
click at [96, 106] on img at bounding box center [96, 106] width 7 height 7
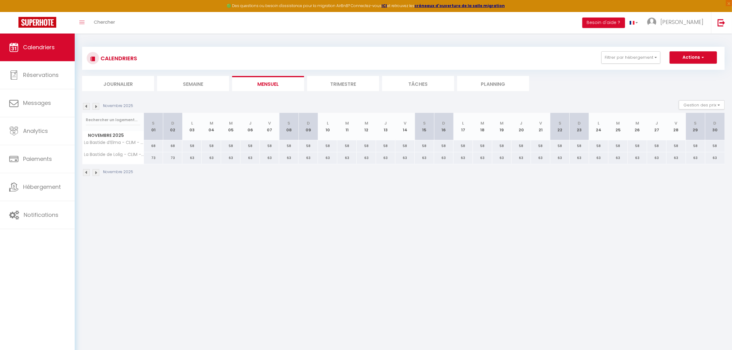
click at [96, 106] on img at bounding box center [96, 106] width 7 height 7
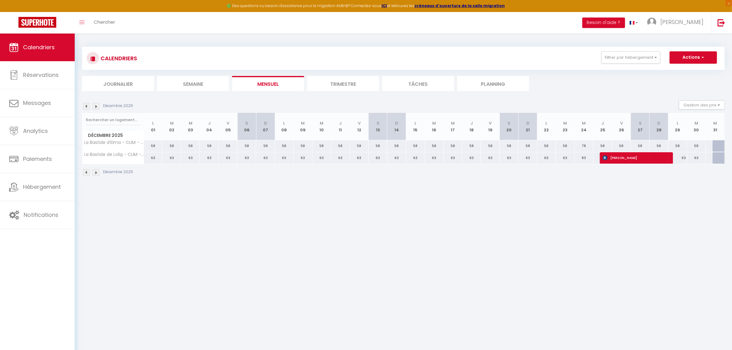
click at [96, 106] on img at bounding box center [96, 106] width 7 height 7
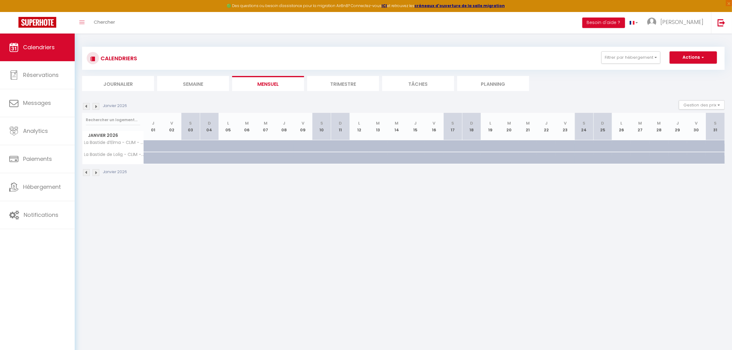
click at [96, 106] on img at bounding box center [96, 106] width 7 height 7
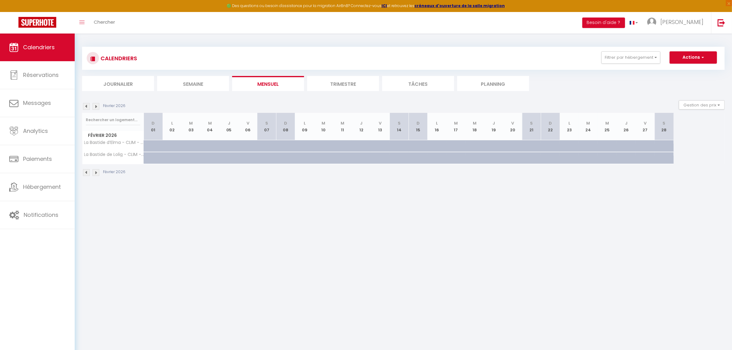
click at [96, 106] on img at bounding box center [96, 106] width 7 height 7
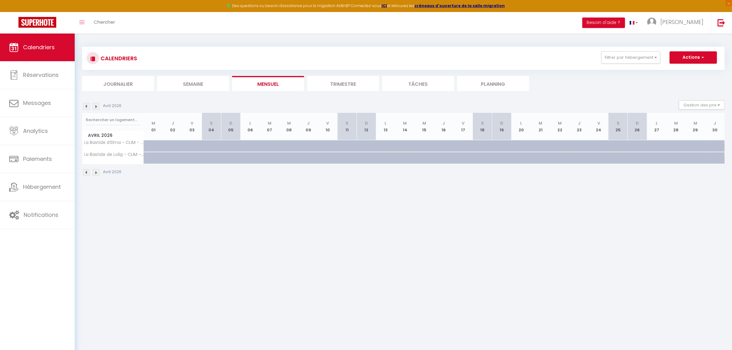
click at [96, 106] on img at bounding box center [96, 106] width 7 height 7
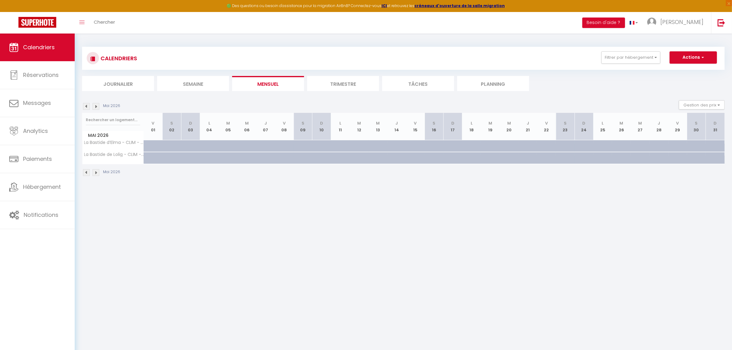
click at [96, 106] on img at bounding box center [96, 106] width 7 height 7
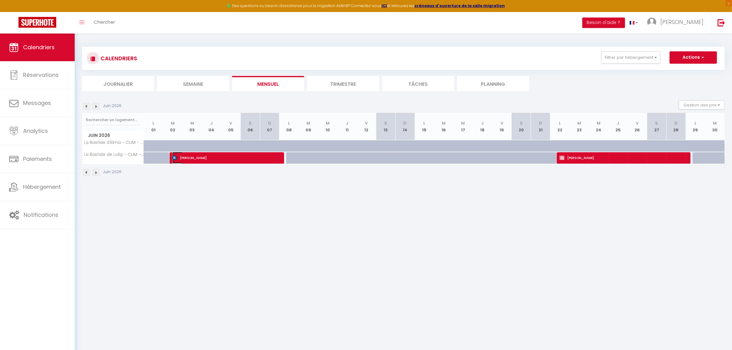
click at [185, 159] on span "[PERSON_NAME]" at bounding box center [223, 158] width 103 height 12
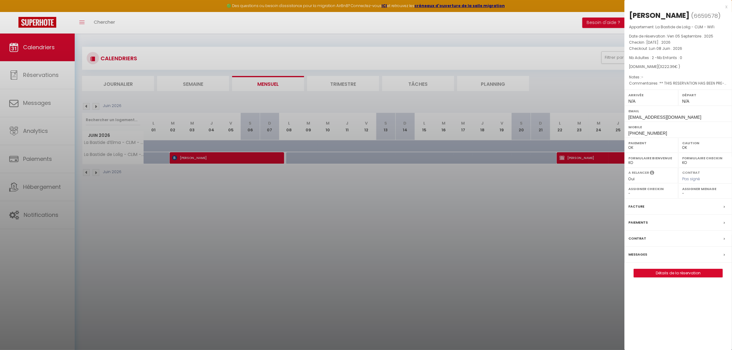
click at [392, 254] on div at bounding box center [366, 175] width 732 height 350
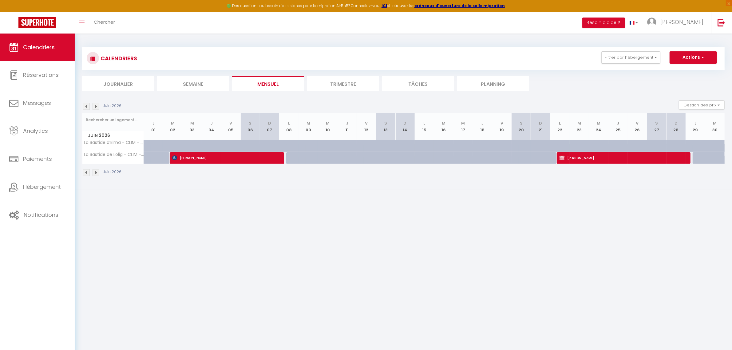
click at [178, 144] on div at bounding box center [179, 150] width 19 height 12
type input "117"
type input "[DATE]"
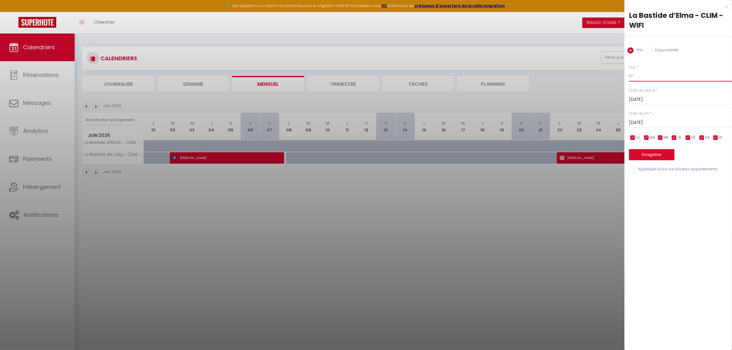
click at [638, 76] on input "117" at bounding box center [680, 75] width 103 height 11
click at [456, 244] on div at bounding box center [366, 175] width 732 height 350
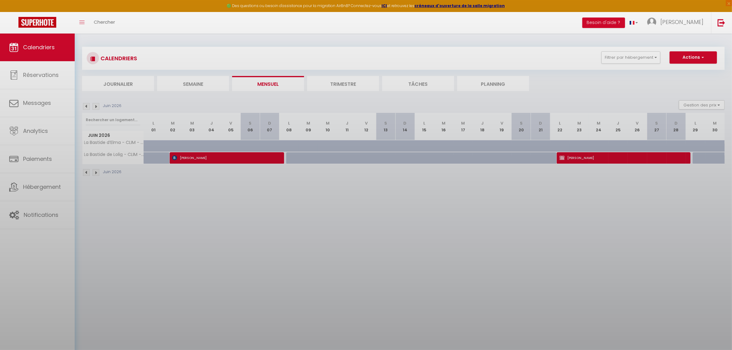
drag, startPoint x: 456, startPoint y: 244, endPoint x: 249, endPoint y: 182, distance: 215.1
click at [250, 183] on div at bounding box center [366, 175] width 732 height 350
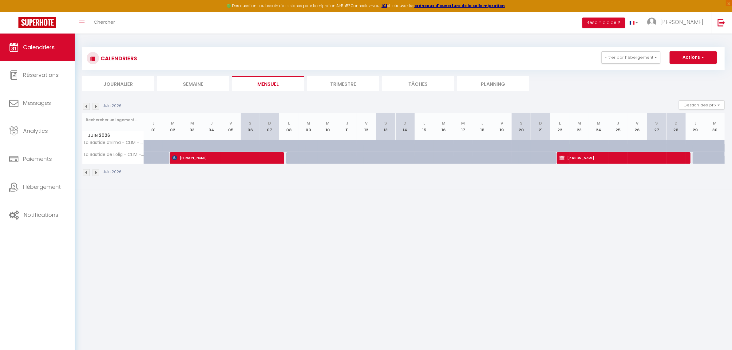
click at [86, 109] on img at bounding box center [86, 106] width 7 height 7
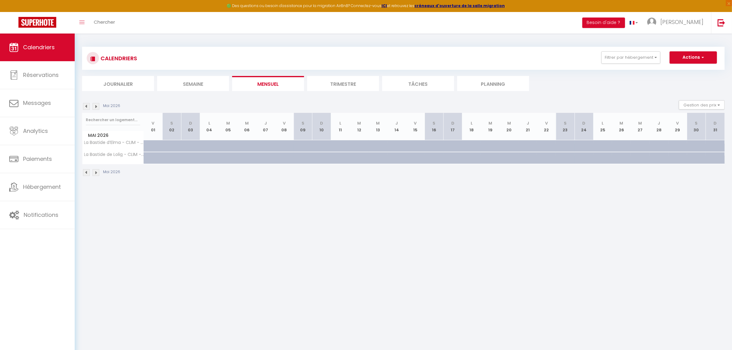
click at [86, 109] on img at bounding box center [86, 106] width 7 height 7
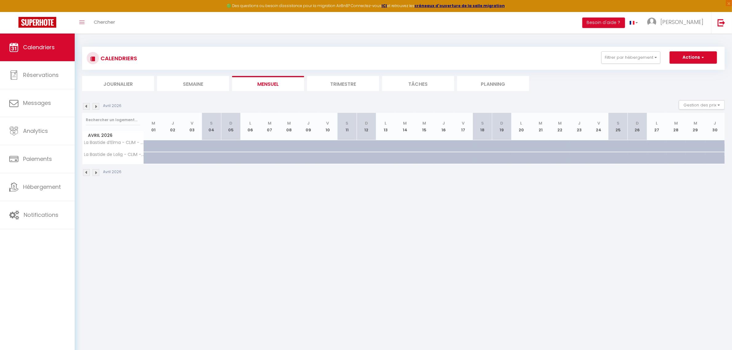
click at [86, 109] on img at bounding box center [86, 106] width 7 height 7
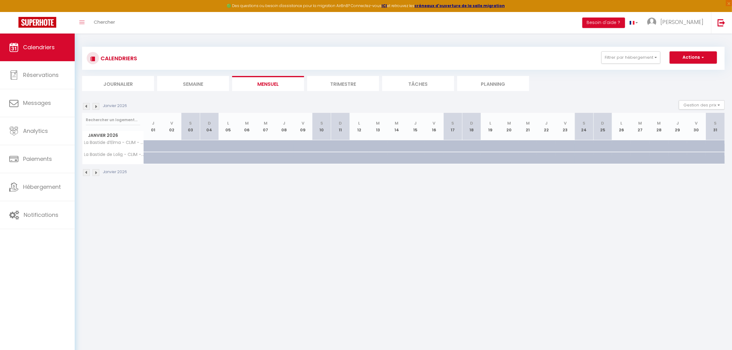
click at [86, 109] on img at bounding box center [86, 106] width 7 height 7
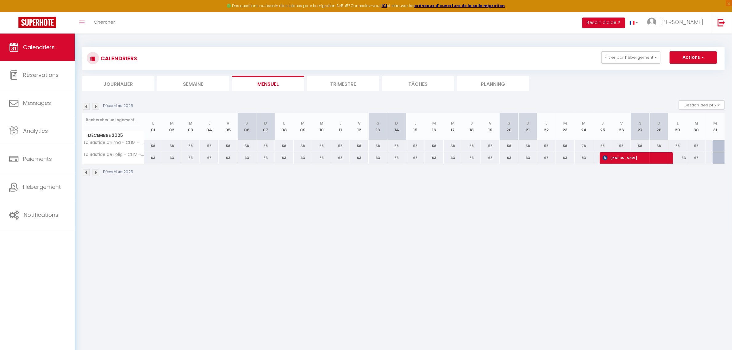
click at [86, 109] on img at bounding box center [86, 106] width 7 height 7
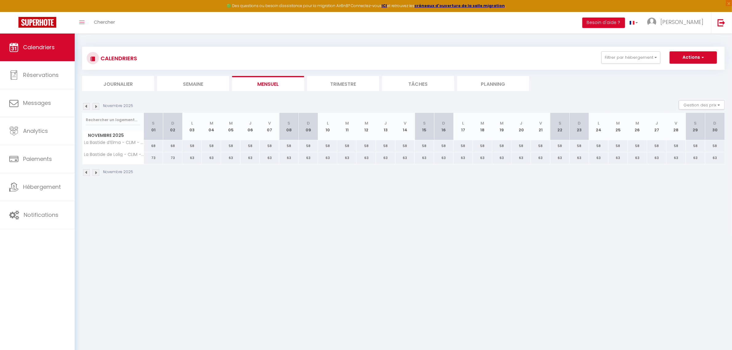
click at [86, 109] on img at bounding box center [86, 106] width 7 height 7
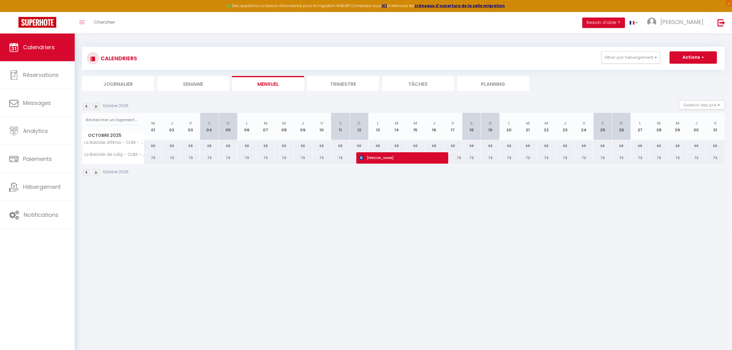
click at [86, 109] on img at bounding box center [86, 106] width 7 height 7
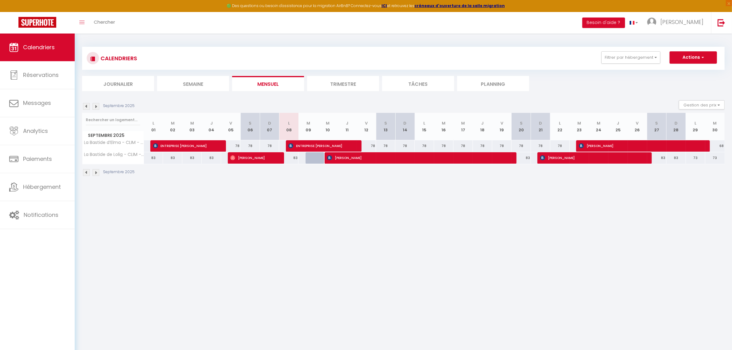
click at [86, 109] on img at bounding box center [86, 106] width 7 height 7
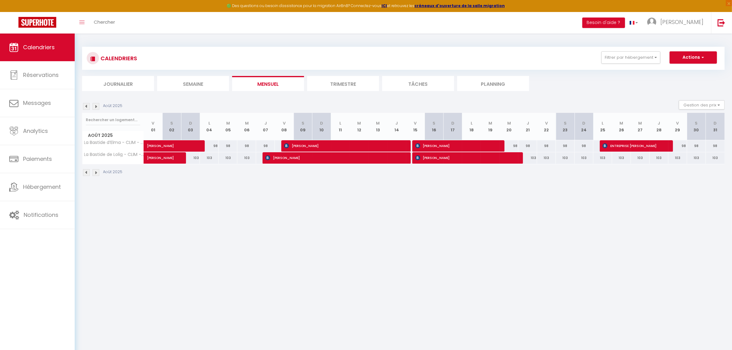
click at [86, 109] on img at bounding box center [86, 106] width 7 height 7
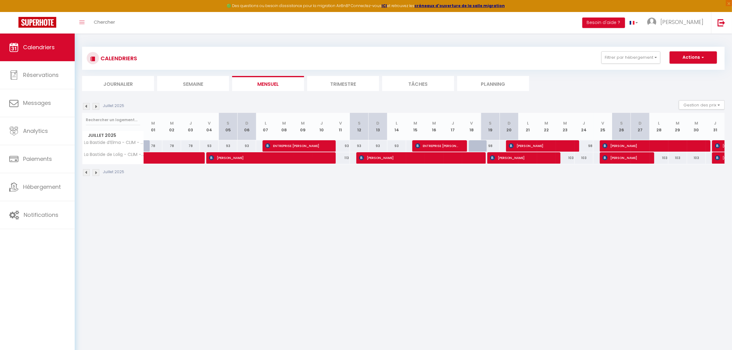
click at [86, 109] on img at bounding box center [86, 106] width 7 height 7
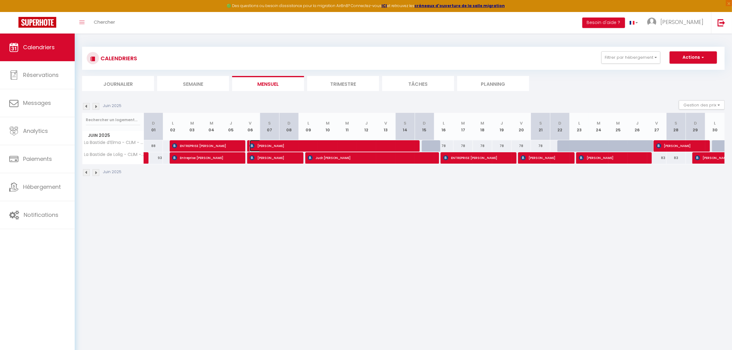
click at [289, 144] on span "Sandrine DELVENNE" at bounding box center [330, 146] width 161 height 12
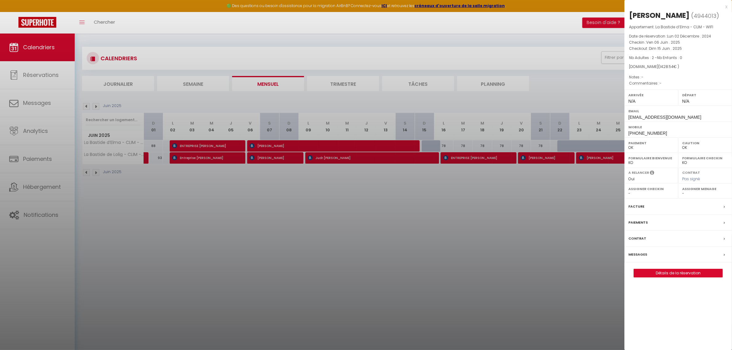
click at [353, 148] on div at bounding box center [366, 175] width 732 height 350
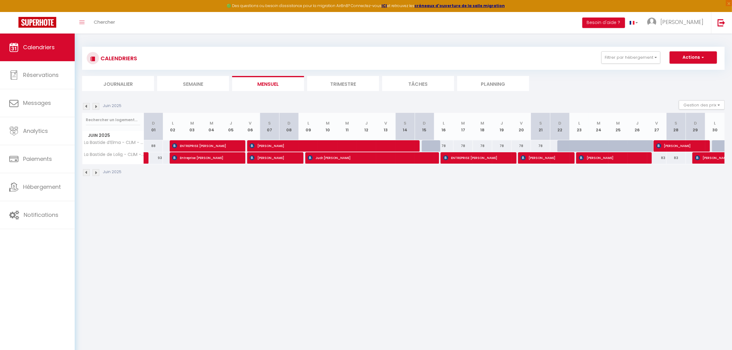
drag, startPoint x: 245, startPoint y: 162, endPoint x: 229, endPoint y: 158, distance: 16.4
click at [229, 158] on tr "La Bastide de Lolig - CLIM - WiFi 93 83 Entreprise Santos Nogara nogara 93 Jean…" at bounding box center [403, 158] width 643 height 12
click at [97, 106] on img at bounding box center [96, 106] width 7 height 7
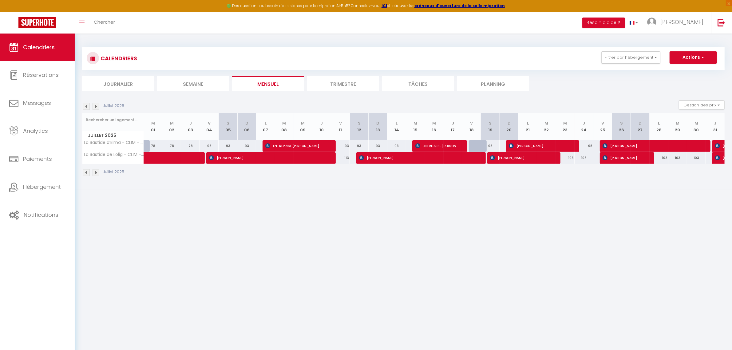
click at [97, 106] on img at bounding box center [96, 106] width 7 height 7
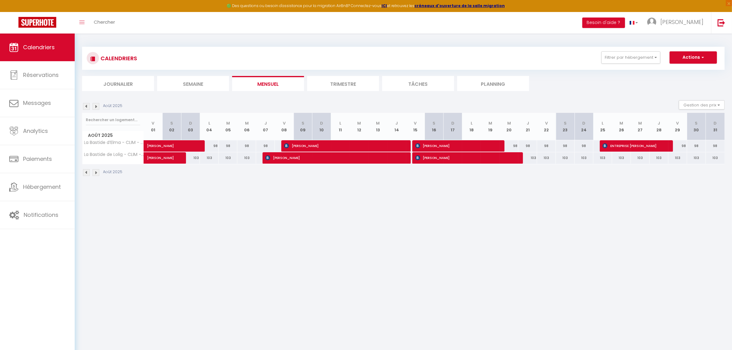
click at [97, 106] on img at bounding box center [96, 106] width 7 height 7
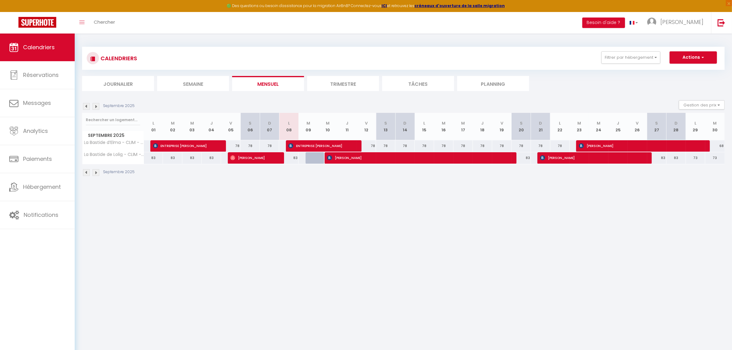
click at [97, 106] on img at bounding box center [96, 106] width 7 height 7
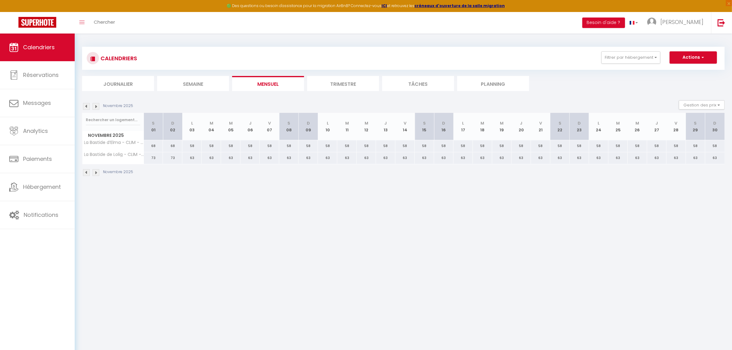
click at [97, 106] on img at bounding box center [96, 106] width 7 height 7
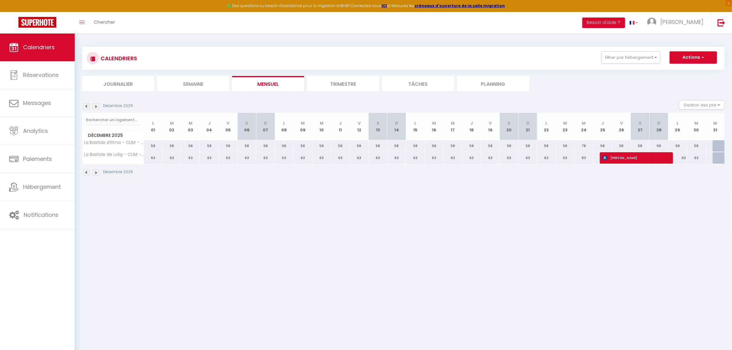
click at [97, 106] on img at bounding box center [96, 106] width 7 height 7
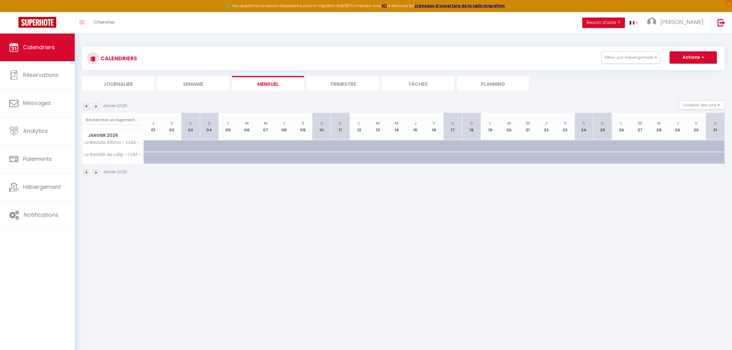
click at [97, 106] on img at bounding box center [96, 106] width 7 height 7
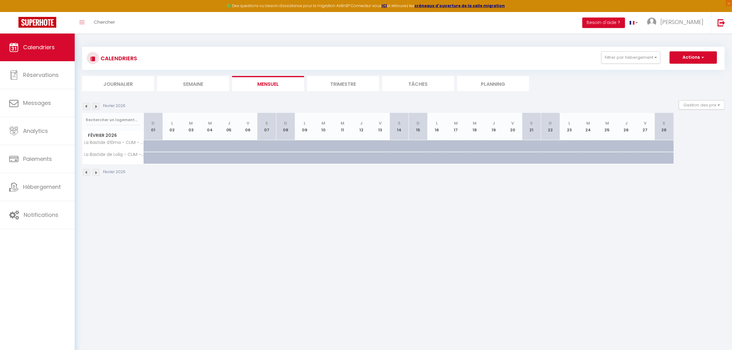
click at [97, 106] on img at bounding box center [96, 106] width 7 height 7
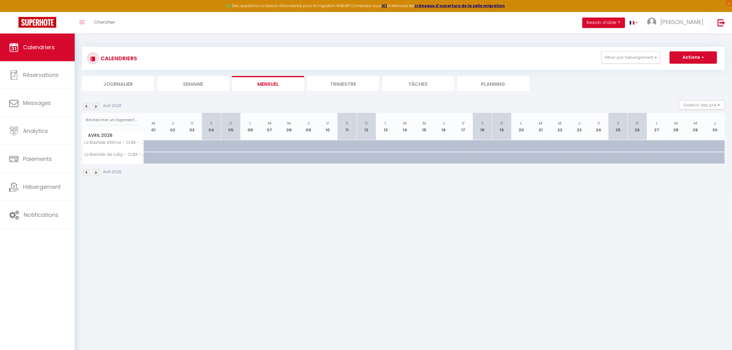
click at [97, 106] on img at bounding box center [96, 106] width 7 height 7
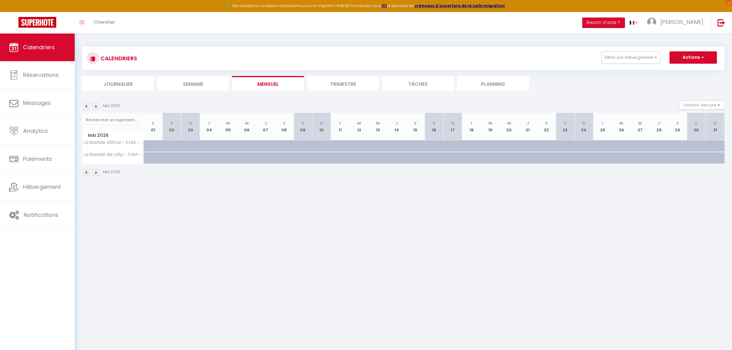
click at [97, 106] on img at bounding box center [96, 106] width 7 height 7
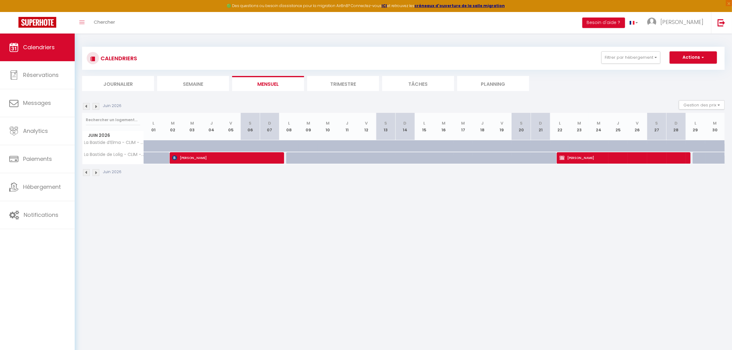
click at [173, 145] on div at bounding box center [179, 150] width 19 height 12
type input "117"
select select "1"
type input "[DATE]"
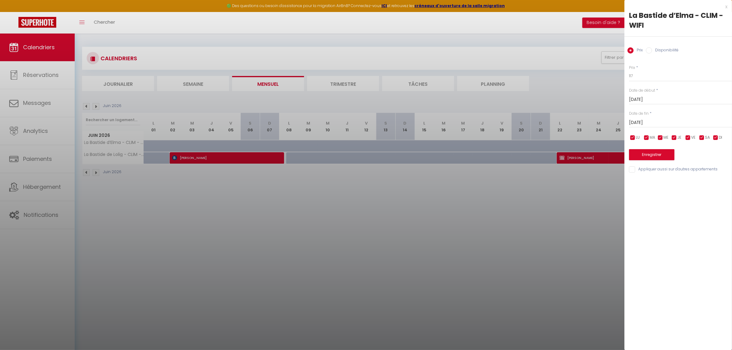
click at [652, 53] on label "Disponibilité" at bounding box center [665, 50] width 26 height 7
click at [652, 53] on input "Disponibilité" at bounding box center [649, 50] width 6 height 6
radio input "true"
radio input "false"
click at [659, 122] on input "[DATE]" at bounding box center [680, 123] width 103 height 8
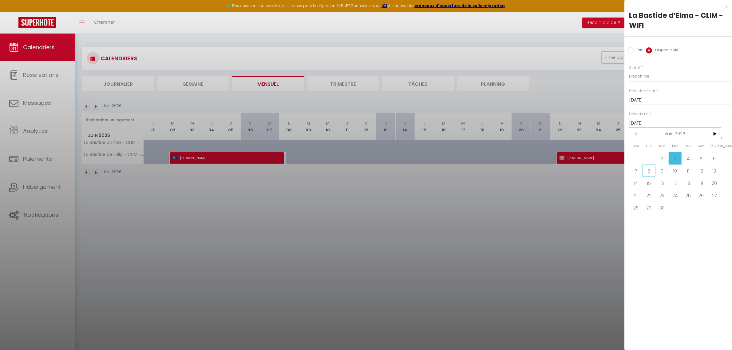
click at [648, 175] on span "8" at bounding box center [649, 171] width 13 height 12
type input "[DATE]"
click at [649, 157] on button "Enregistrer" at bounding box center [652, 155] width 46 height 11
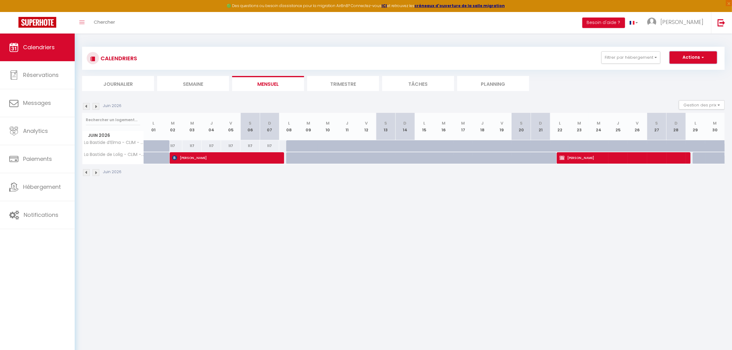
click at [692, 53] on button "Actions" at bounding box center [693, 57] width 47 height 12
click at [552, 220] on body "🟢 Des questions ou besoin d'assistance pour la migration AirBnB? Connectez-vous…" at bounding box center [366, 209] width 732 height 350
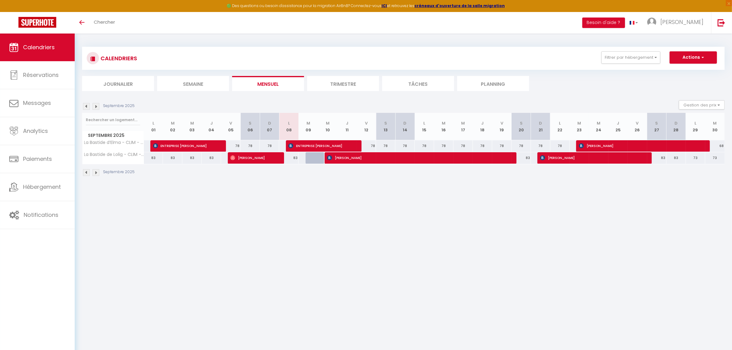
click at [97, 108] on img at bounding box center [96, 106] width 7 height 7
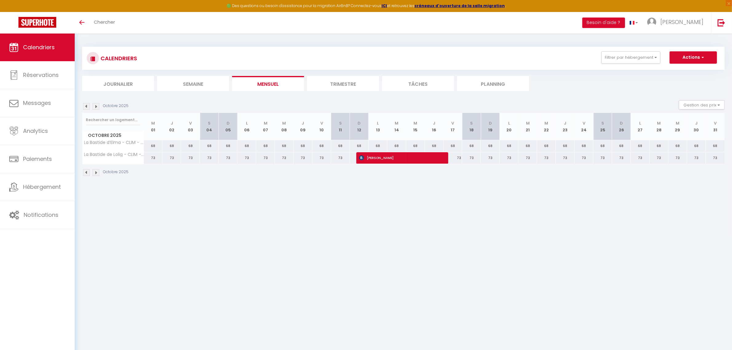
click at [97, 108] on img at bounding box center [96, 106] width 7 height 7
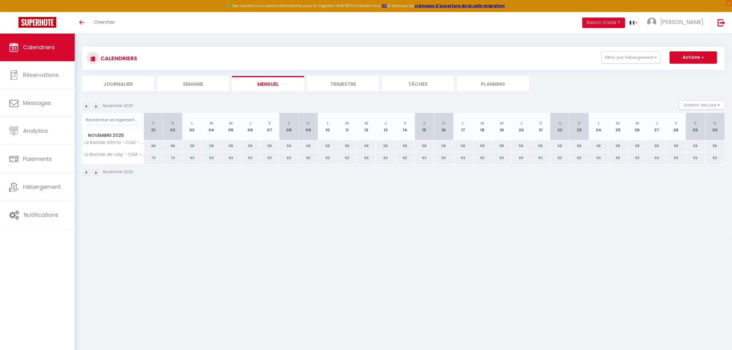
click at [97, 108] on img at bounding box center [96, 106] width 7 height 7
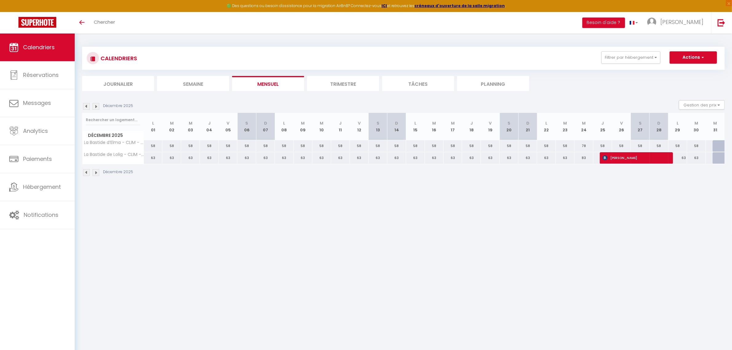
click at [97, 108] on img at bounding box center [96, 106] width 7 height 7
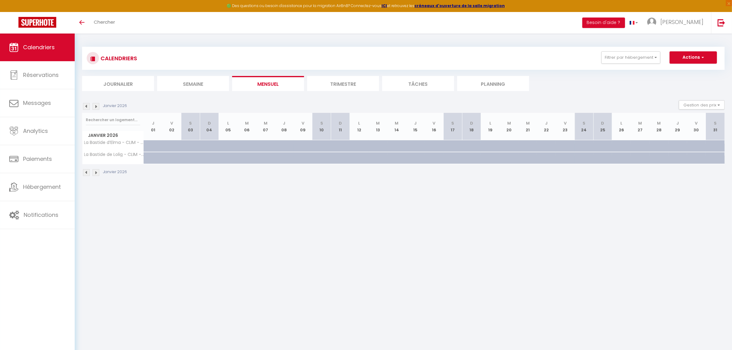
click at [97, 108] on img at bounding box center [96, 106] width 7 height 7
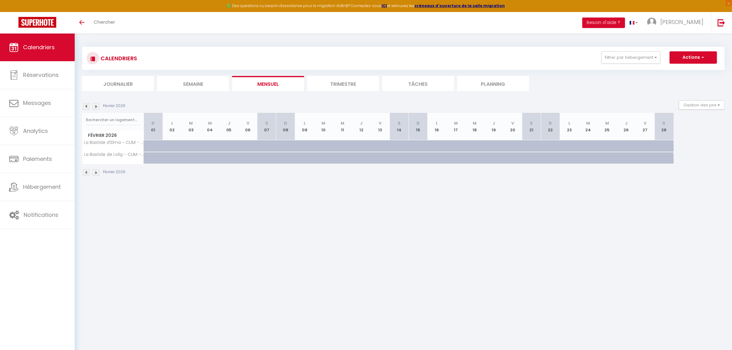
click at [97, 108] on img at bounding box center [96, 106] width 7 height 7
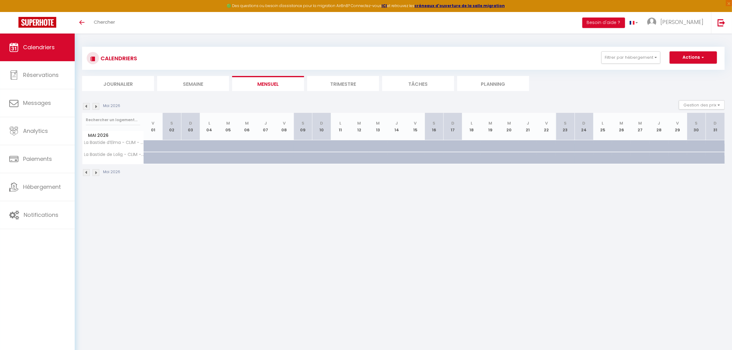
click at [97, 108] on img at bounding box center [96, 106] width 7 height 7
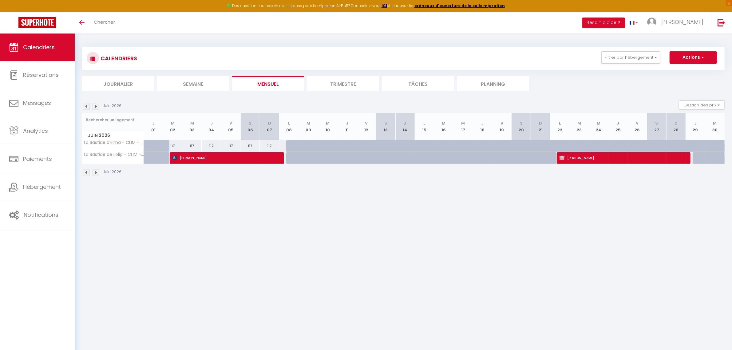
click at [176, 147] on div "117" at bounding box center [172, 145] width 19 height 11
type input "117"
select select "1"
type input "[DATE]"
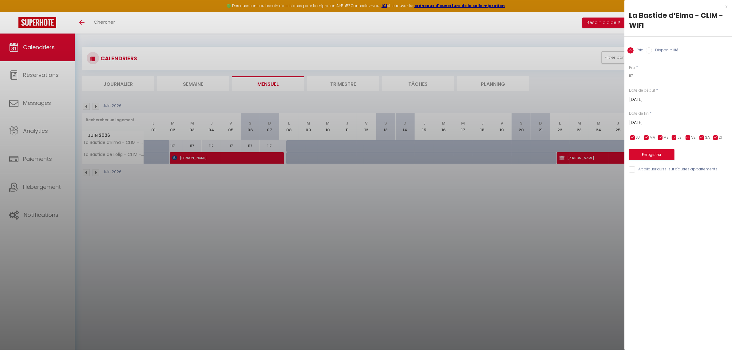
click at [669, 48] on label "Disponibilité" at bounding box center [665, 50] width 26 height 7
click at [652, 48] on input "Disponibilité" at bounding box center [649, 50] width 6 height 6
radio input "true"
radio input "false"
click at [644, 77] on select "Disponible Indisponible" at bounding box center [680, 76] width 103 height 12
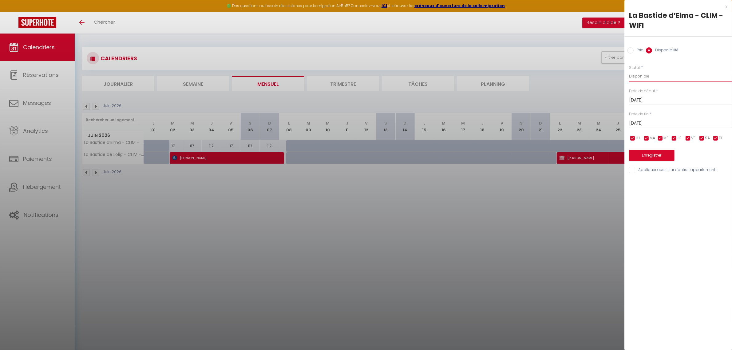
select select "0"
click at [629, 70] on select "Disponible Indisponible" at bounding box center [680, 76] width 103 height 12
click at [654, 125] on input "[DATE]" at bounding box center [680, 123] width 103 height 8
click at [643, 171] on span "8" at bounding box center [649, 171] width 13 height 12
type input "[DATE]"
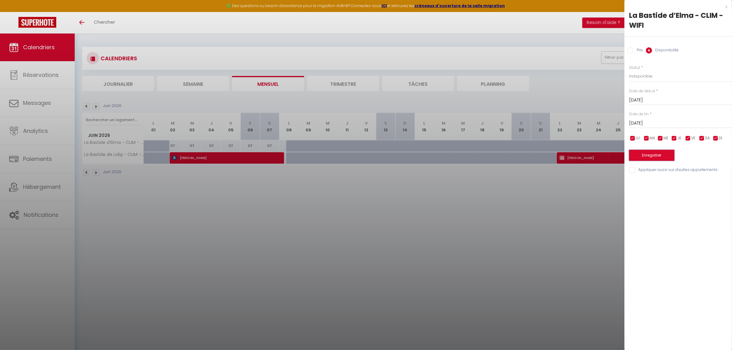
click at [654, 156] on button "Enregistrer" at bounding box center [652, 155] width 46 height 11
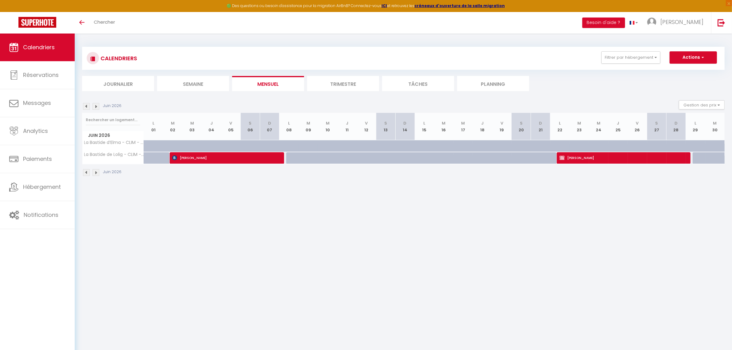
click at [174, 146] on div at bounding box center [179, 150] width 19 height 12
select select "1"
type input "[DATE]"
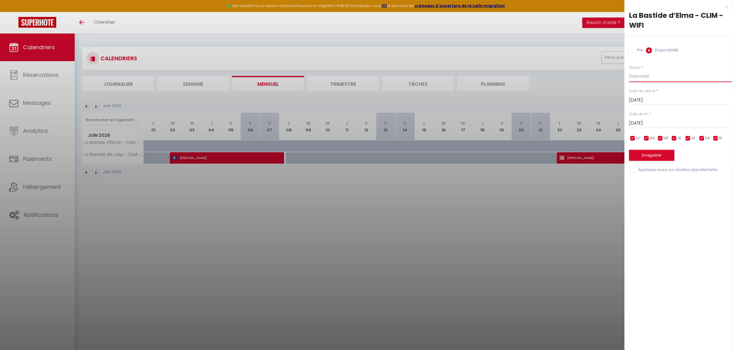
click at [641, 78] on select "Disponible Indisponible" at bounding box center [680, 76] width 103 height 12
click at [629, 70] on select "Disponible Indisponible" at bounding box center [680, 76] width 103 height 12
click at [438, 242] on div at bounding box center [366, 175] width 732 height 350
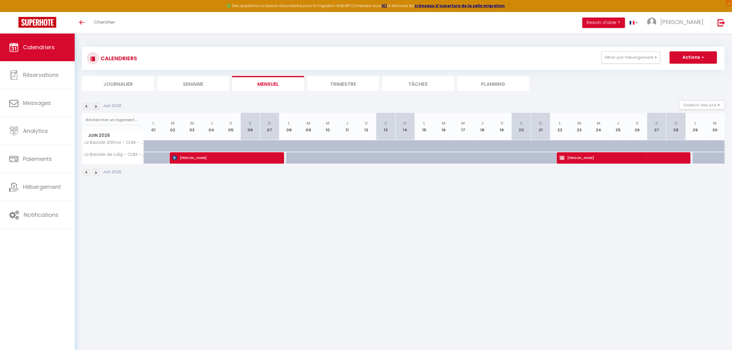
click at [202, 146] on div at bounding box center [211, 146] width 19 height 12
select select "1"
type input "[DATE]"
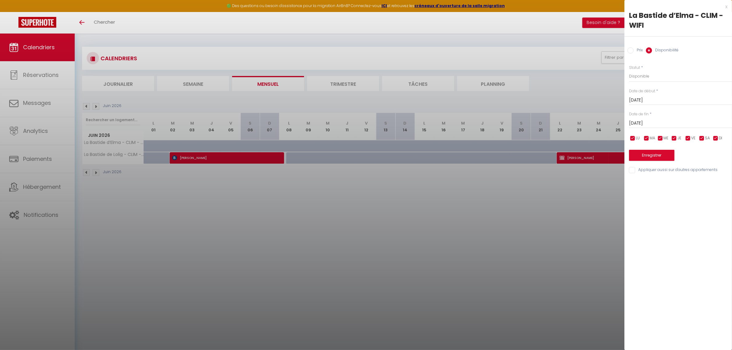
click at [640, 50] on label "Prix" at bounding box center [638, 50] width 9 height 7
click at [634, 50] on input "Prix" at bounding box center [631, 50] width 6 height 6
radio input "true"
radio input "false"
click at [639, 75] on input "117" at bounding box center [680, 75] width 103 height 11
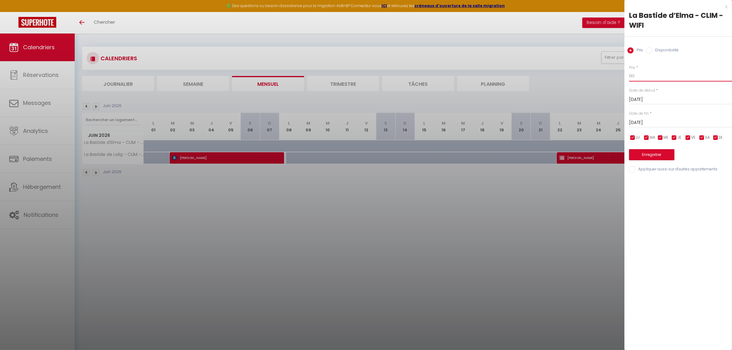
type input "130"
click at [645, 100] on input "[DATE]" at bounding box center [680, 100] width 103 height 8
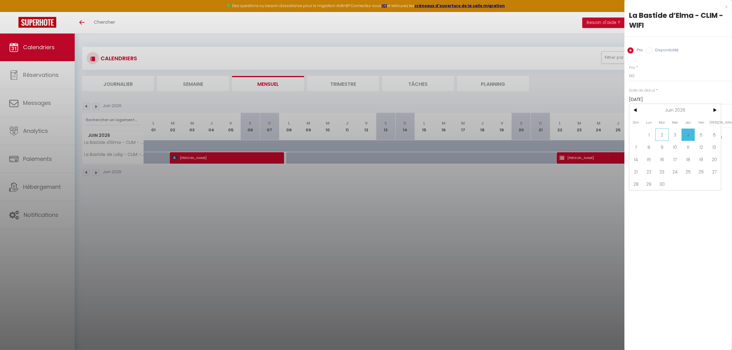
click at [665, 140] on span "2" at bounding box center [662, 135] width 13 height 12
type input "[DATE]"
click at [654, 123] on input "[DATE]" at bounding box center [680, 123] width 103 height 8
click at [645, 169] on span "8" at bounding box center [649, 170] width 13 height 12
type input "[DATE]"
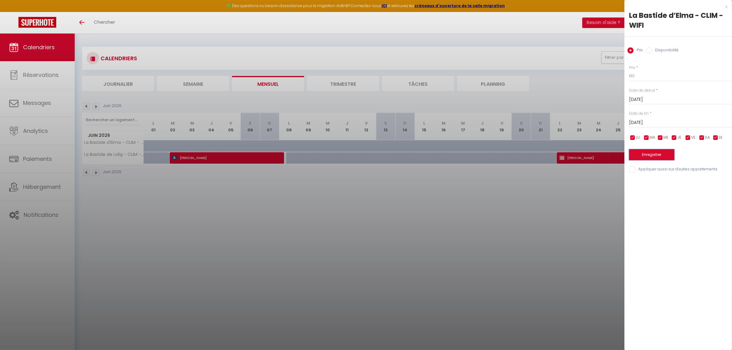
click at [654, 155] on button "Enregistrer" at bounding box center [652, 154] width 46 height 11
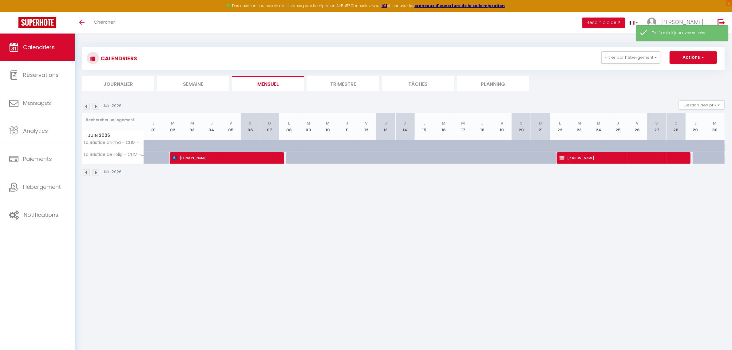
click at [234, 146] on div at bounding box center [237, 150] width 19 height 12
type input "130"
type input "[DATE]"
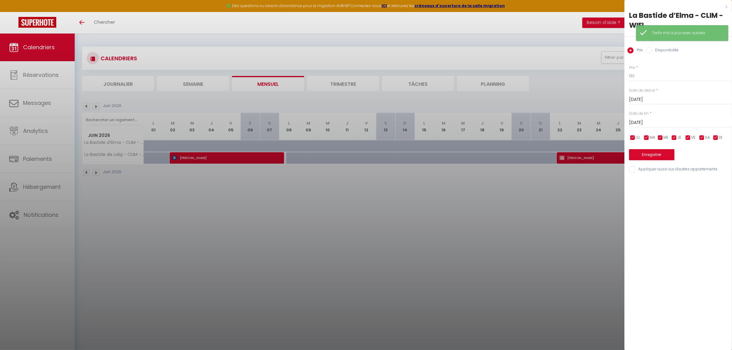
click at [299, 208] on div at bounding box center [366, 175] width 732 height 350
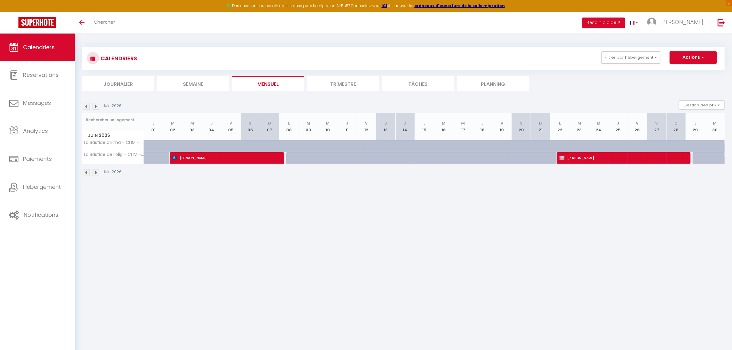
click at [173, 146] on div at bounding box center [179, 150] width 19 height 12
type input "130"
select select "1"
type input "[DATE]"
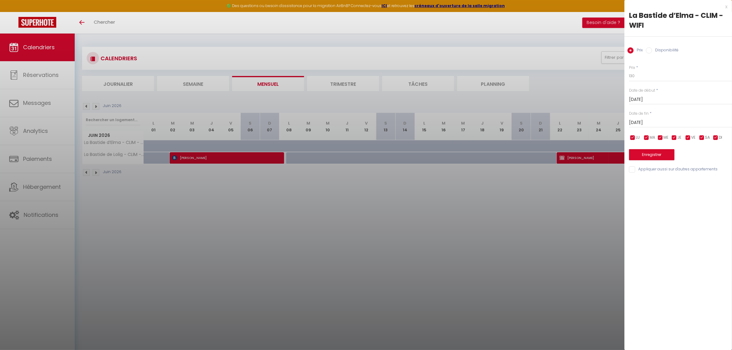
click at [648, 52] on input "Disponibilité" at bounding box center [649, 50] width 6 height 6
radio input "true"
radio input "false"
click at [649, 124] on input "[DATE]" at bounding box center [680, 123] width 103 height 8
click at [648, 171] on span "8" at bounding box center [649, 171] width 13 height 12
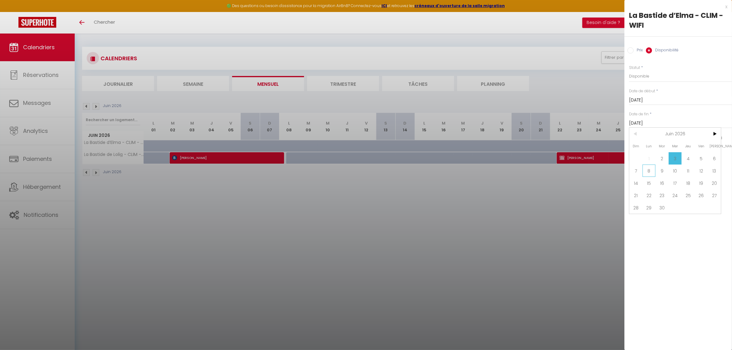
type input "[DATE]"
click at [562, 208] on div at bounding box center [366, 175] width 732 height 350
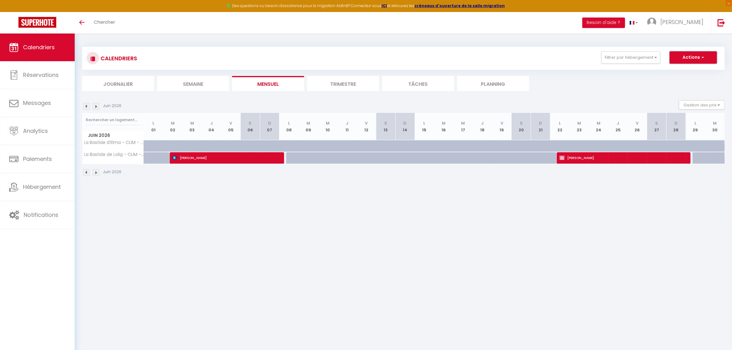
click at [692, 54] on button "Actions" at bounding box center [693, 57] width 47 height 12
click at [311, 237] on body "🟢 Des questions ou besoin d'assistance pour la migration AirBnB? Connectez-vous…" at bounding box center [366, 209] width 732 height 350
click at [705, 59] on button "Actions" at bounding box center [693, 57] width 47 height 12
click at [504, 239] on body "🟢 Des questions ou besoin d'assistance pour la migration AirBnB? Connectez-vous…" at bounding box center [366, 209] width 732 height 350
click at [195, 146] on div at bounding box center [198, 150] width 19 height 12
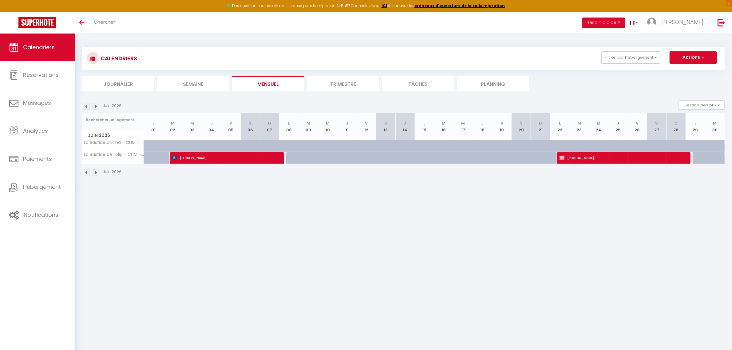
select select "1"
type input "[DATE]"
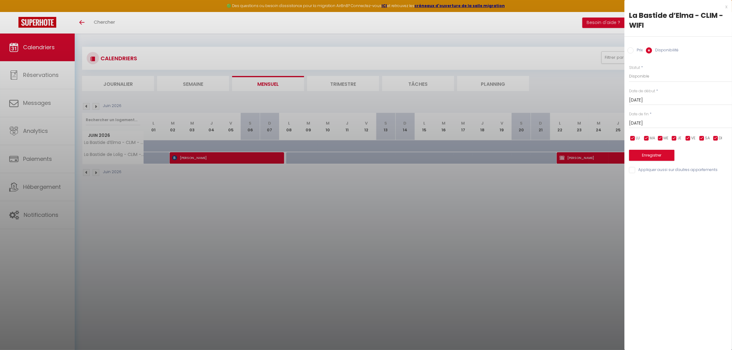
click at [662, 102] on input "[DATE]" at bounding box center [680, 100] width 103 height 8
click at [661, 138] on span "2" at bounding box center [662, 135] width 13 height 12
type input "[DATE]"
click at [647, 125] on input "[DATE]" at bounding box center [680, 123] width 103 height 8
click at [649, 172] on span "8" at bounding box center [649, 171] width 13 height 12
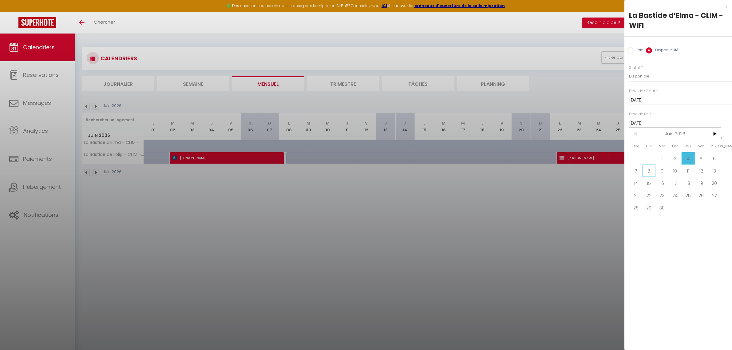
type input "[DATE]"
click at [652, 158] on button "Enregistrer" at bounding box center [652, 155] width 46 height 11
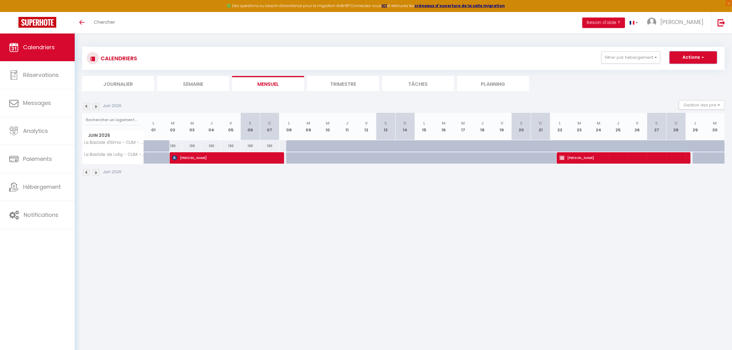
click at [696, 62] on button "Actions" at bounding box center [693, 57] width 47 height 12
click at [173, 147] on div "130" at bounding box center [172, 145] width 19 height 11
select select "1"
type input "[DATE]"
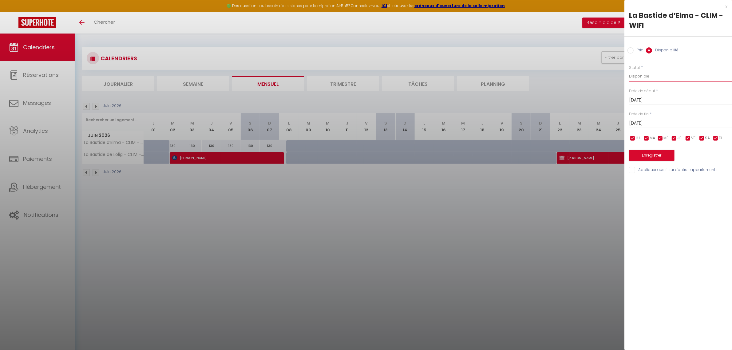
click at [643, 75] on select "Disponible Indisponible" at bounding box center [680, 76] width 103 height 12
select select "0"
click at [629, 70] on select "Disponible Indisponible" at bounding box center [680, 76] width 103 height 12
click at [642, 122] on input "[DATE]" at bounding box center [680, 123] width 103 height 8
click at [651, 168] on span "8" at bounding box center [649, 171] width 13 height 12
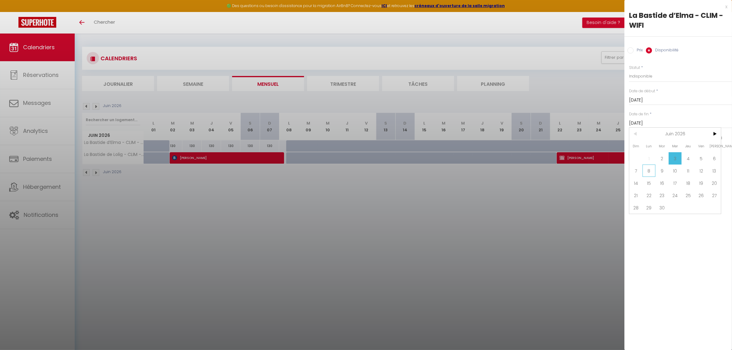
type input "[DATE]"
click at [659, 156] on button "Enregistrer" at bounding box center [652, 155] width 46 height 11
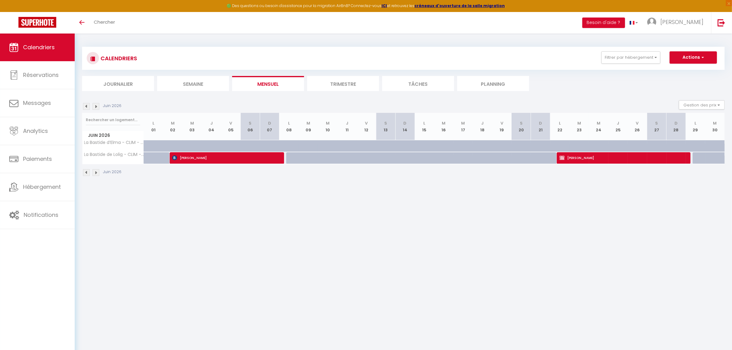
click at [174, 144] on div at bounding box center [179, 150] width 19 height 12
type input "130"
select select "1"
type input "[DATE]"
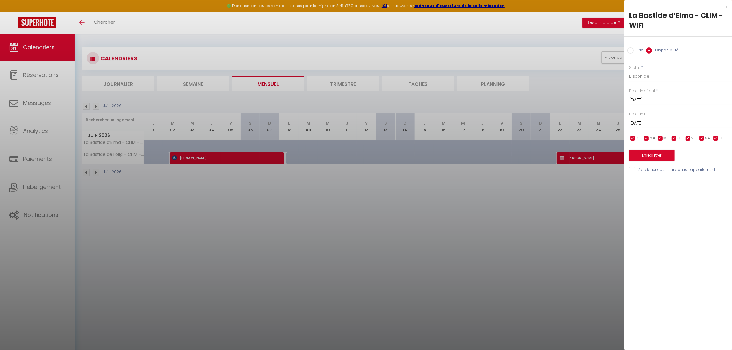
click at [633, 47] on input "Prix" at bounding box center [631, 50] width 6 height 6
radio input "true"
radio input "false"
click at [642, 74] on input "130" at bounding box center [680, 75] width 103 height 11
type input "128"
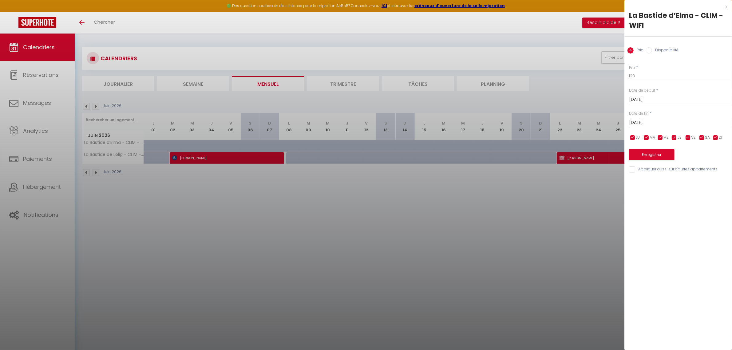
click at [642, 122] on input "[DATE]" at bounding box center [680, 123] width 103 height 8
click at [648, 171] on span "8" at bounding box center [649, 170] width 13 height 12
type input "[DATE]"
click at [651, 156] on button "Enregistrer" at bounding box center [652, 154] width 46 height 11
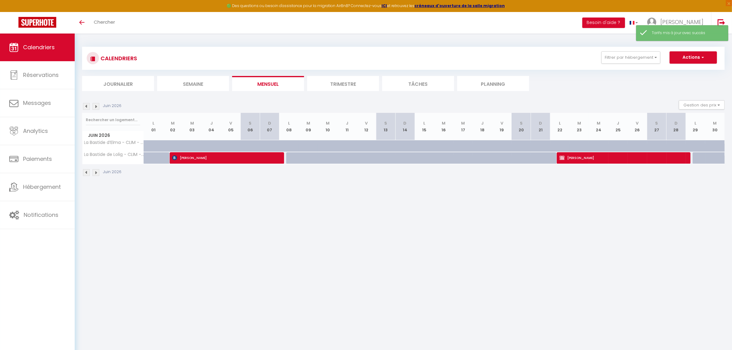
click at [174, 149] on div at bounding box center [179, 150] width 19 height 12
type input "128"
type input "[DATE]"
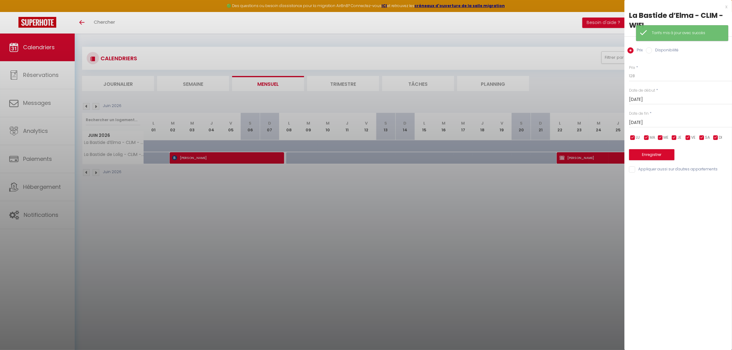
click at [667, 53] on label "Disponibilité" at bounding box center [665, 50] width 26 height 7
click at [652, 53] on input "Disponibilité" at bounding box center [649, 50] width 6 height 6
radio input "true"
radio input "false"
click at [649, 126] on input "[DATE]" at bounding box center [680, 123] width 103 height 8
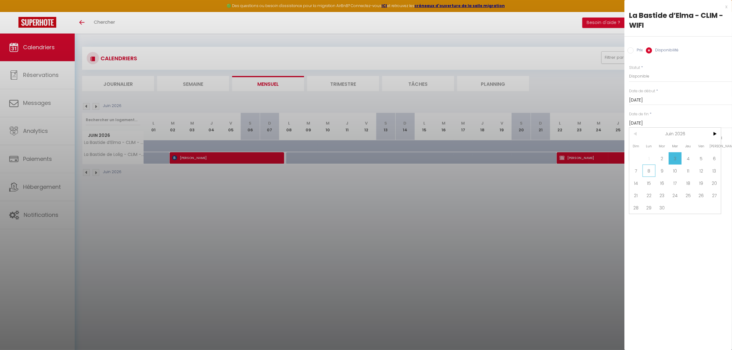
click at [646, 174] on span "8" at bounding box center [649, 171] width 13 height 12
type input "[DATE]"
click at [653, 154] on button "Enregistrer" at bounding box center [652, 155] width 46 height 11
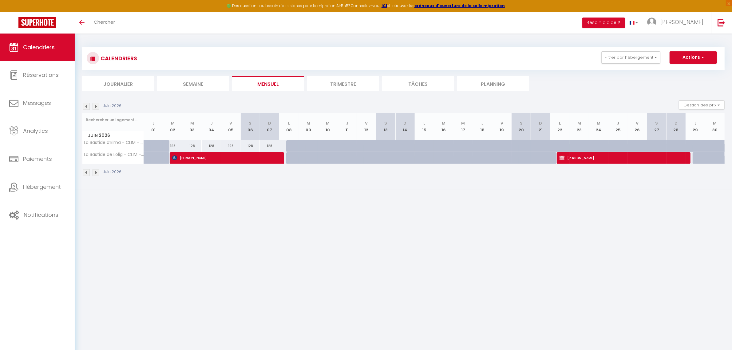
click at [223, 207] on body "🟢 Des questions ou besoin d'assistance pour la migration AirBnB? Connectez-vous…" at bounding box center [366, 209] width 732 height 350
click at [197, 146] on div "128" at bounding box center [191, 145] width 19 height 11
select select "1"
type input "[DATE]"
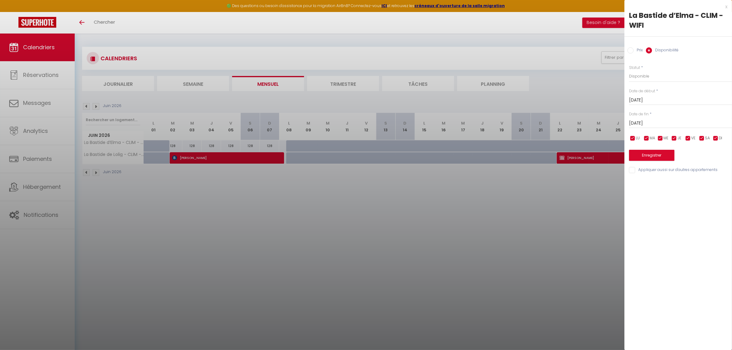
click at [399, 209] on div at bounding box center [366, 175] width 732 height 350
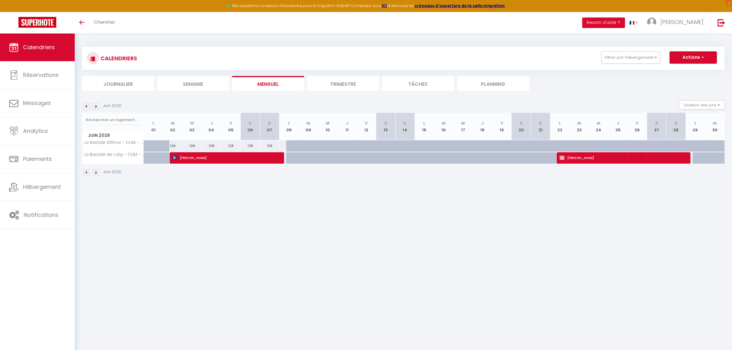
click at [176, 146] on div "128" at bounding box center [172, 145] width 19 height 11
select select "1"
type input "[DATE]"
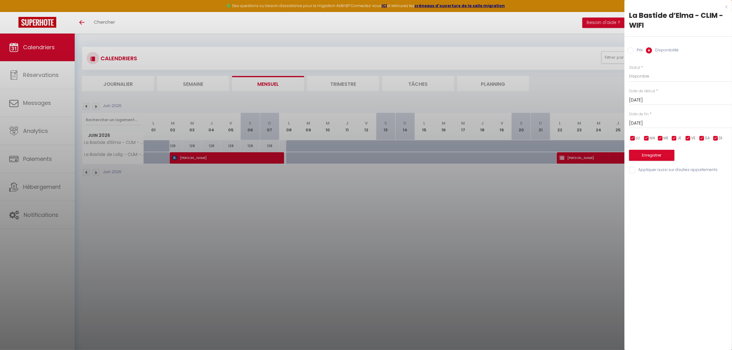
click at [269, 204] on div at bounding box center [366, 175] width 732 height 350
select select
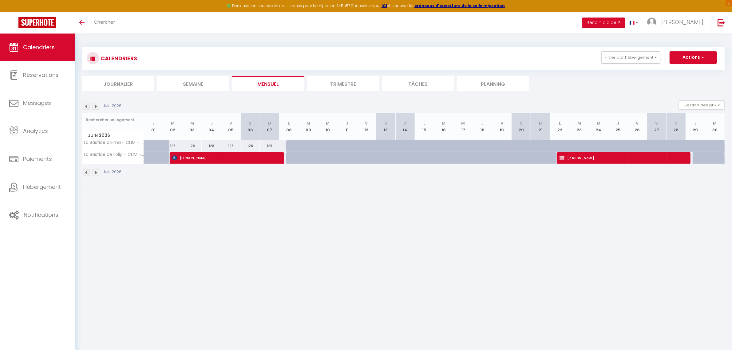
click at [273, 145] on div "128" at bounding box center [269, 145] width 19 height 11
select select "1"
type input "Dim 07 Juin 2026"
type input "[DATE]"
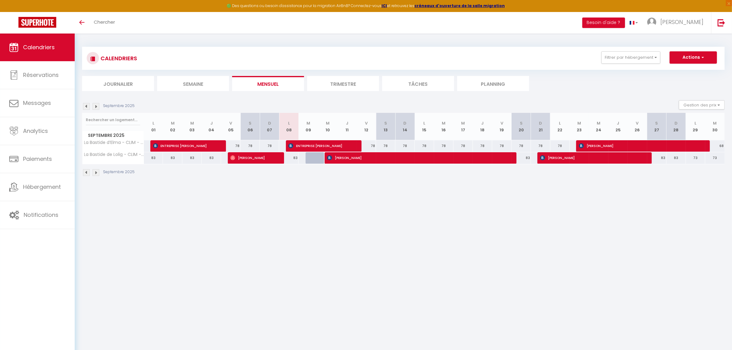
click at [96, 107] on img at bounding box center [96, 106] width 7 height 7
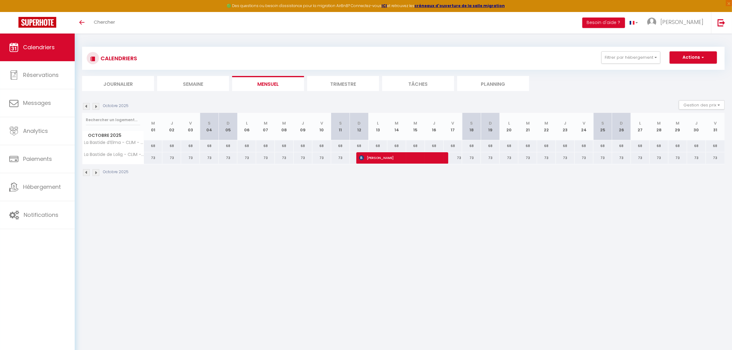
click at [96, 107] on img at bounding box center [96, 106] width 7 height 7
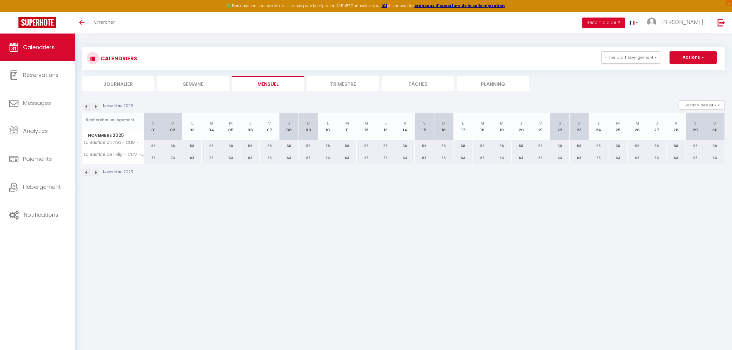
click at [96, 107] on img at bounding box center [96, 106] width 7 height 7
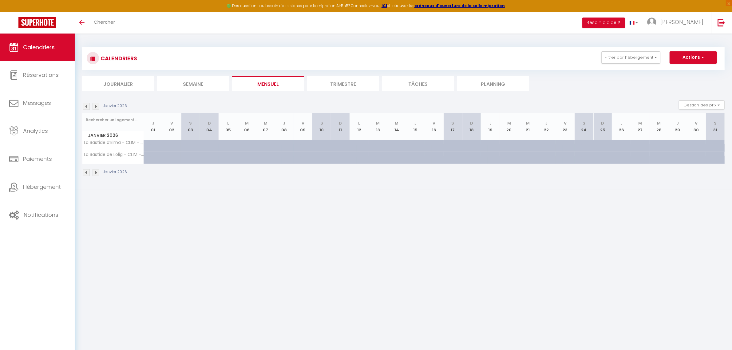
click at [96, 107] on img at bounding box center [96, 106] width 7 height 7
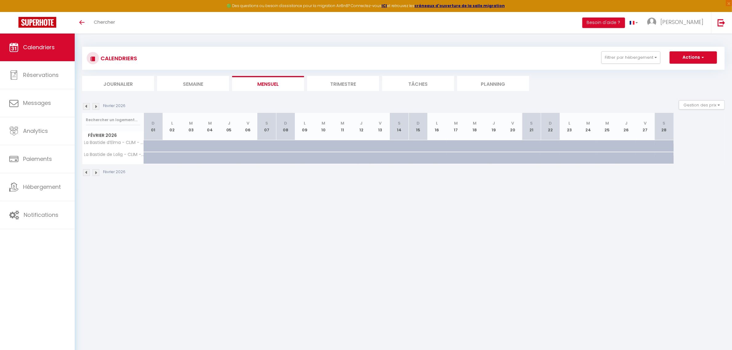
click at [96, 107] on img at bounding box center [96, 106] width 7 height 7
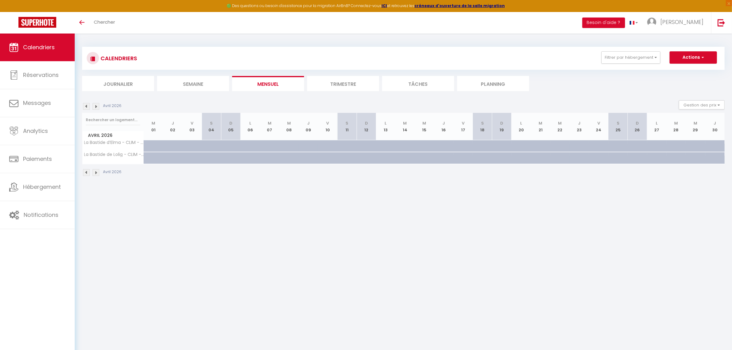
click at [96, 107] on img at bounding box center [96, 106] width 7 height 7
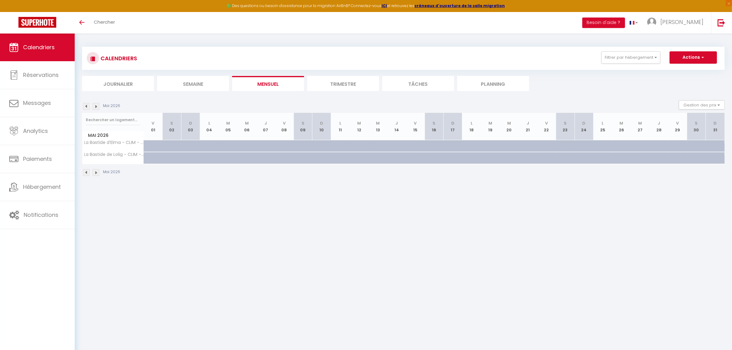
click at [96, 107] on img at bounding box center [96, 106] width 7 height 7
select select
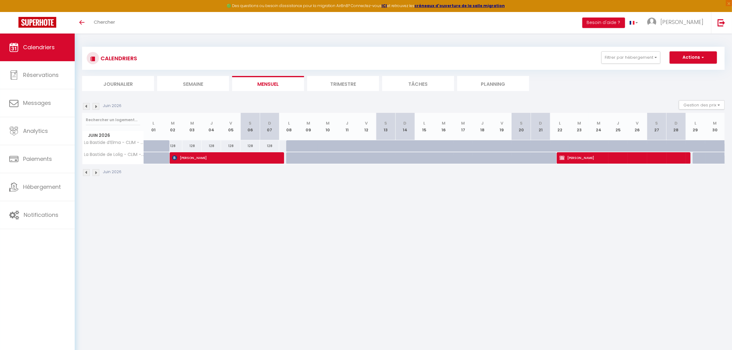
click at [174, 146] on div "128" at bounding box center [172, 145] width 19 height 11
type input "128"
select select "1"
type input "[DATE]"
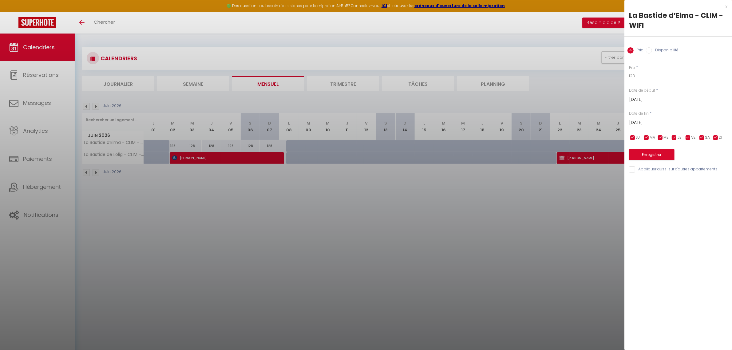
click at [656, 49] on label "Disponibilité" at bounding box center [665, 50] width 26 height 7
click at [652, 49] on input "Disponibilité" at bounding box center [649, 50] width 6 height 6
radio input "true"
radio input "false"
click at [644, 74] on select "Disponible Indisponible" at bounding box center [680, 76] width 103 height 12
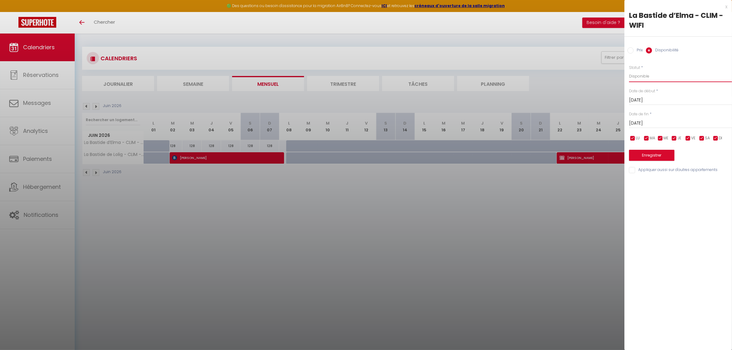
select select "0"
click at [629, 70] on select "Disponible Indisponible" at bounding box center [680, 76] width 103 height 12
click at [642, 122] on input "[DATE]" at bounding box center [680, 123] width 103 height 8
click at [647, 173] on span "8" at bounding box center [649, 171] width 13 height 12
type input "[DATE]"
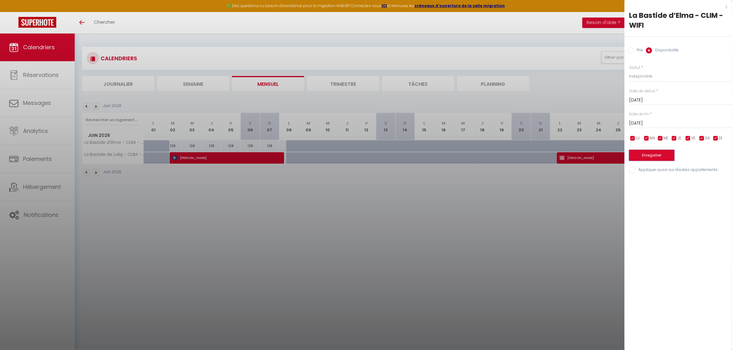
click at [648, 153] on button "Enregistrer" at bounding box center [652, 155] width 46 height 11
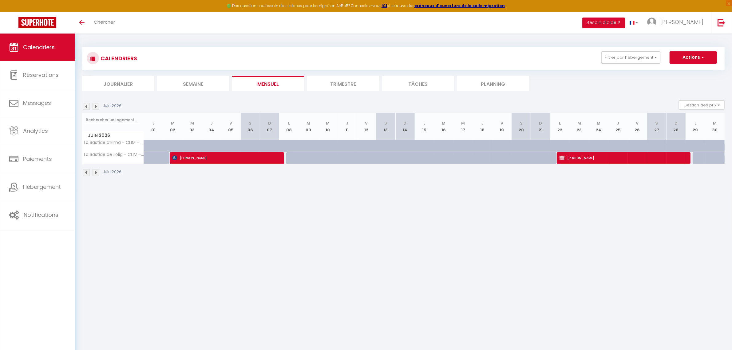
click at [175, 146] on div at bounding box center [179, 150] width 19 height 12
select select "1"
type input "[DATE]"
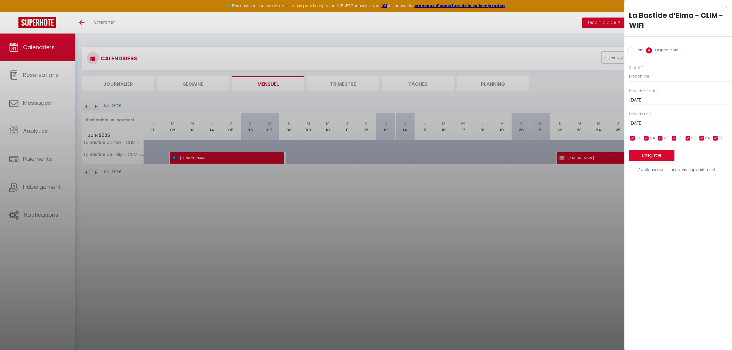
click at [645, 128] on div "Mer 03 Juin 2026 < Juin 2026 > Dim Lun Mar Mer Jeu Ven Sam 1 2 3 4 5 6 7 8 9 10…" at bounding box center [680, 122] width 103 height 11
click at [645, 123] on input "[DATE]" at bounding box center [680, 123] width 103 height 8
click at [648, 173] on span "8" at bounding box center [649, 171] width 13 height 12
type input "[DATE]"
click at [655, 154] on button "Enregistrer" at bounding box center [652, 155] width 46 height 11
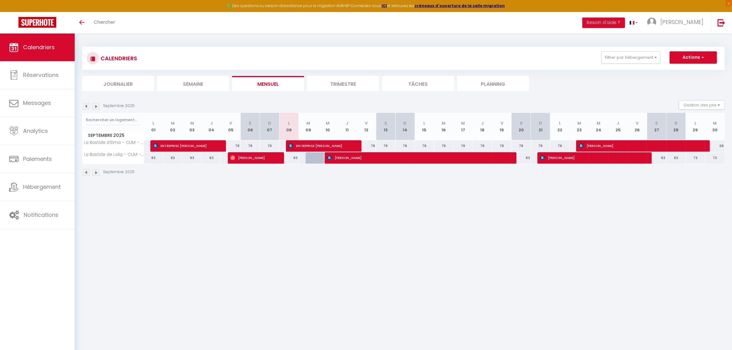
click at [96, 104] on img at bounding box center [96, 106] width 7 height 7
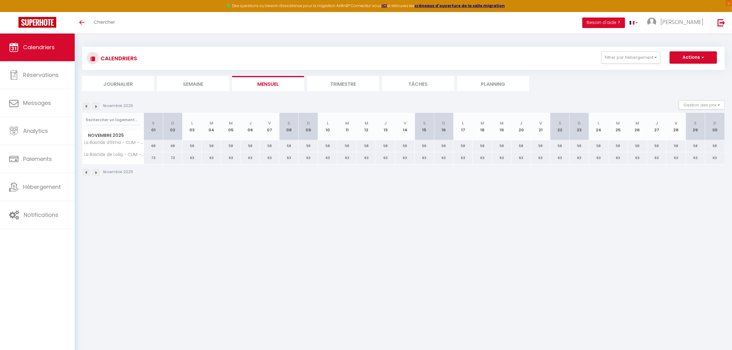
click at [96, 104] on img at bounding box center [96, 106] width 7 height 7
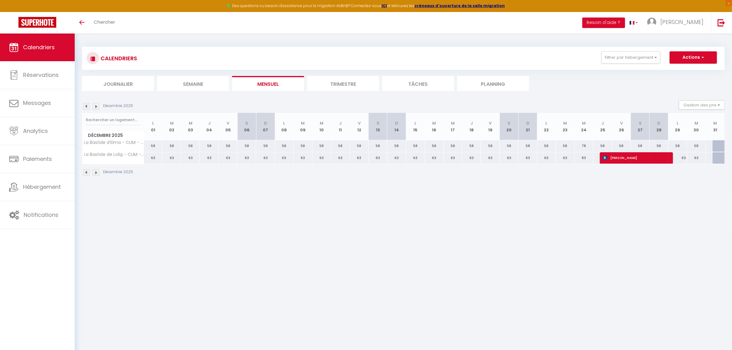
click at [96, 104] on img at bounding box center [96, 106] width 7 height 7
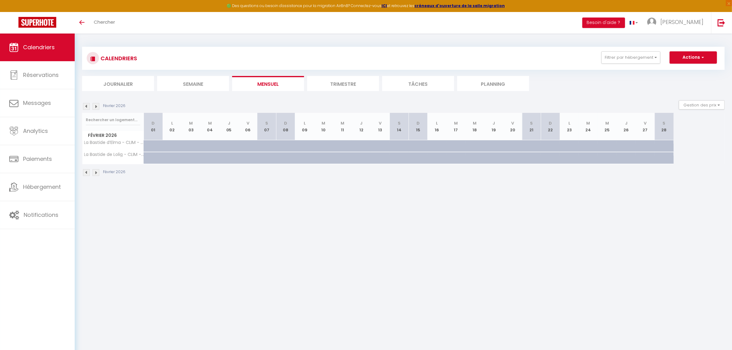
click at [96, 104] on img at bounding box center [96, 106] width 7 height 7
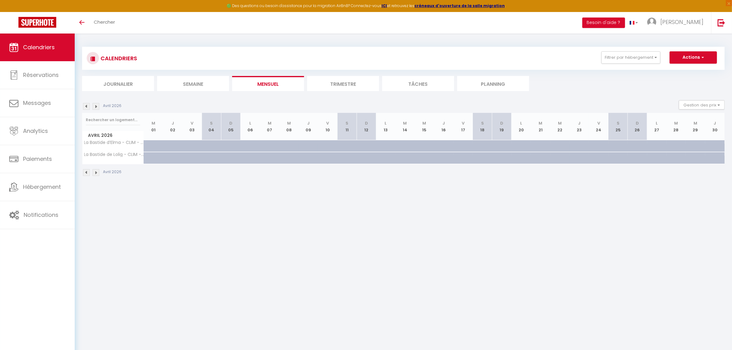
click at [96, 104] on img at bounding box center [96, 106] width 7 height 7
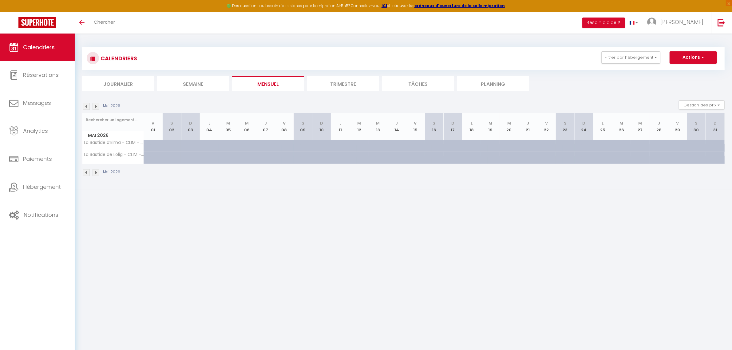
click at [96, 104] on img at bounding box center [96, 106] width 7 height 7
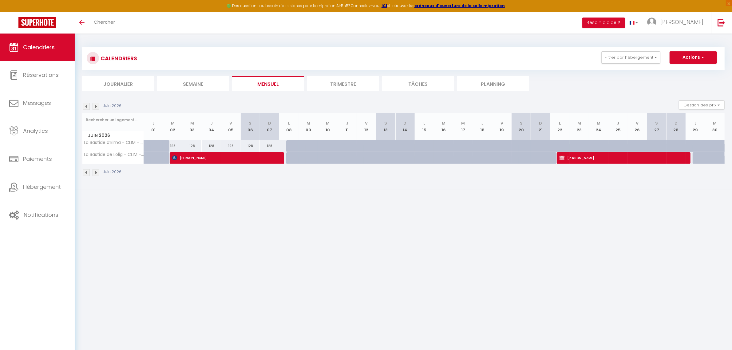
click at [173, 148] on div "128" at bounding box center [172, 145] width 19 height 11
type input "128"
type input "[DATE]"
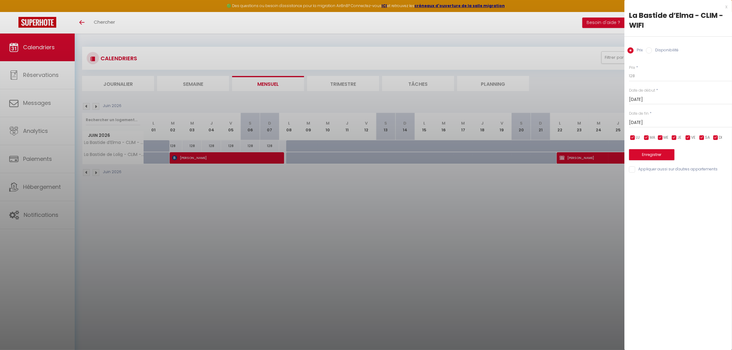
click at [652, 50] on input "Disponibilité" at bounding box center [649, 50] width 6 height 6
radio input "true"
radio input "false"
click at [644, 76] on select "Disponible Indisponible" at bounding box center [680, 76] width 103 height 12
select select "0"
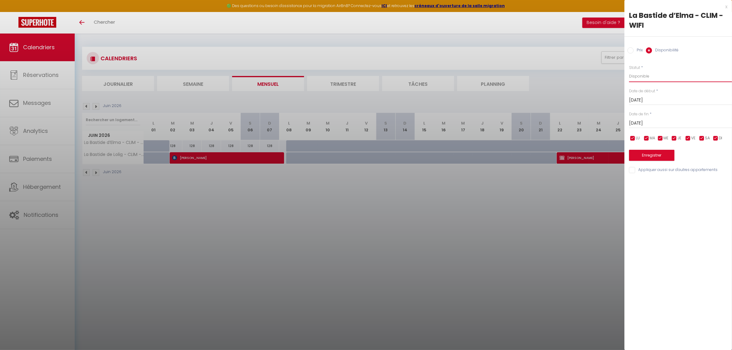
click at [629, 70] on select "Disponible Indisponible" at bounding box center [680, 76] width 103 height 12
click at [644, 120] on input "[DATE]" at bounding box center [680, 123] width 103 height 8
click at [646, 173] on span "8" at bounding box center [649, 171] width 13 height 12
type input "[DATE]"
click at [655, 159] on button "Enregistrer" at bounding box center [652, 155] width 46 height 11
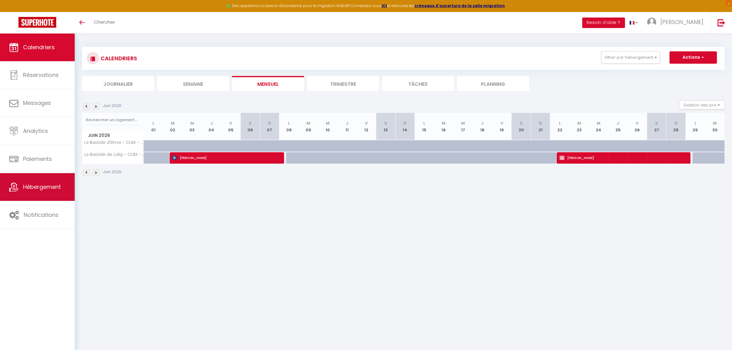
click at [36, 188] on span "Hébergement" at bounding box center [42, 187] width 38 height 8
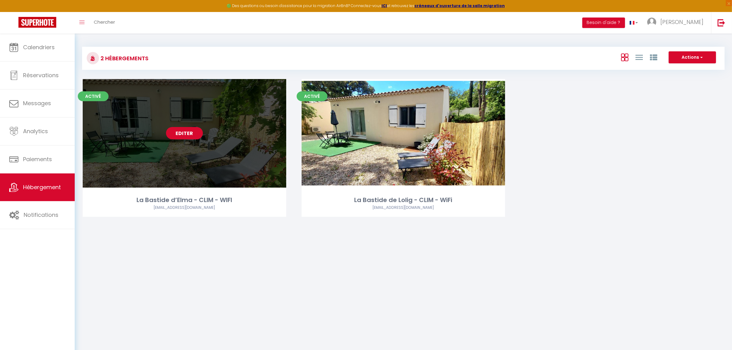
click at [197, 131] on link "Editer" at bounding box center [184, 133] width 37 height 12
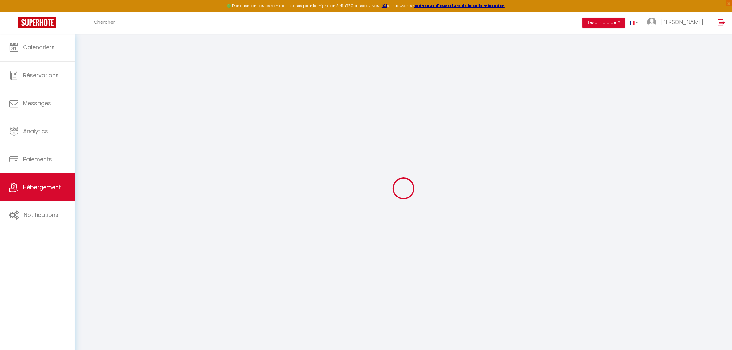
select select "+ 21 %"
select select "+ 15 %"
select select "+ 2 %"
select select "7214-922389425987140117"
select select
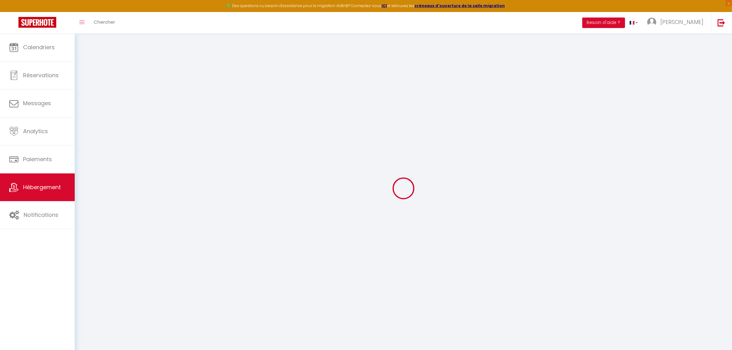
checkbox input "false"
select select "365"
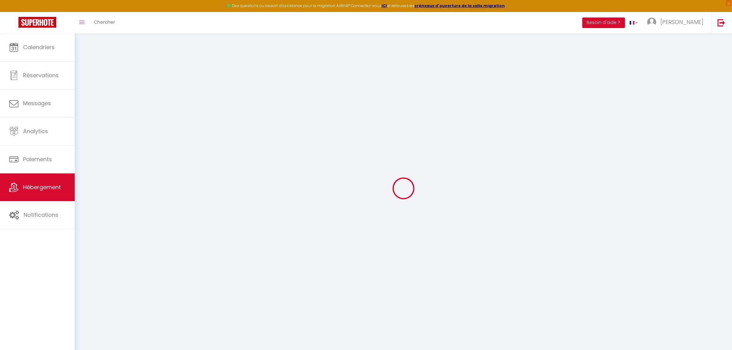
select select "EUR"
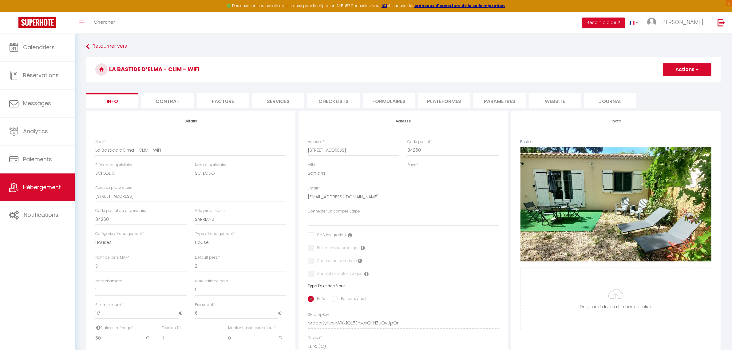
click at [447, 101] on li "Plateformes" at bounding box center [444, 100] width 52 height 15
select select
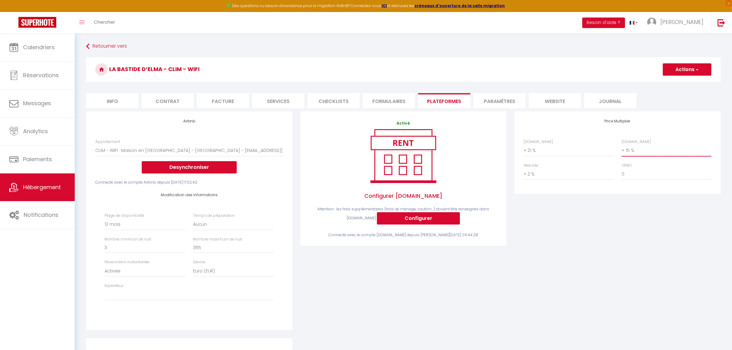
click at [645, 152] on select "0 + 1 % + 2 % + 3 % + 4 % + 5 % + 6 % + 7 % + 8 % + 9 %" at bounding box center [667, 151] width 90 height 12
click at [546, 256] on div "Price Multiplier Airbnb.com 0 + 1 % + 2 % + 3 % + 4 % + 5 % + 6 % + 7 %" at bounding box center [618, 224] width 214 height 227
click at [636, 150] on select "0 + 1 % + 2 % + 3 % + 4 % + 5 % + 6 % + 7 % + 8 % + 9 %" at bounding box center [667, 151] width 90 height 12
select select "+ 17 %"
click at [622, 145] on select "0 + 1 % + 2 % + 3 % + 4 % + 5 % + 6 % + 7 % + 8 % + 9 %" at bounding box center [667, 151] width 90 height 12
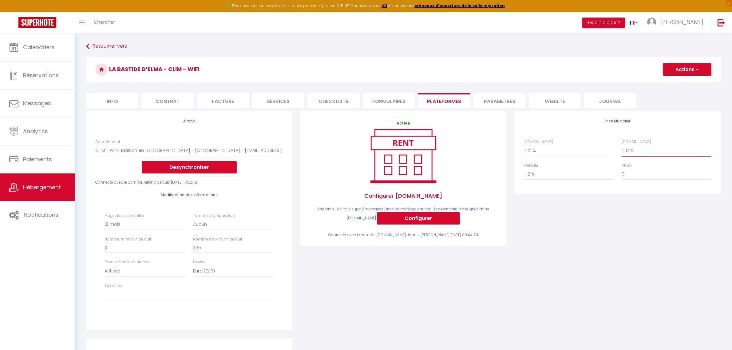
select select
click at [625, 25] on button "Besoin d'aide ?" at bounding box center [604, 23] width 43 height 10
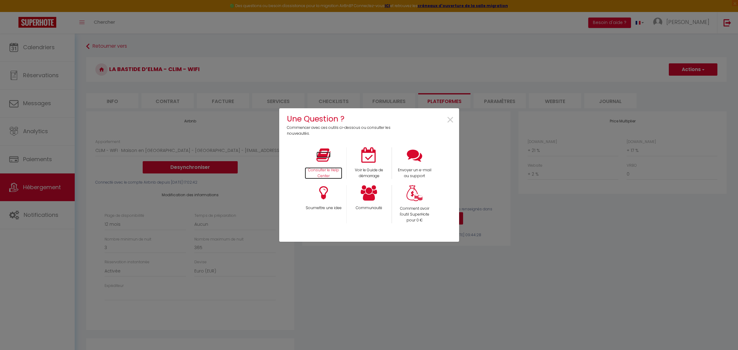
click at [326, 161] on icon at bounding box center [324, 154] width 14 height 15
click at [448, 114] on span "×" at bounding box center [450, 119] width 8 height 19
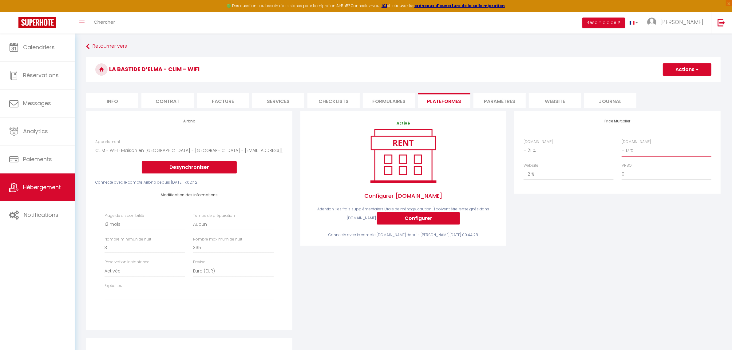
click at [641, 151] on select "0 + 1 % + 2 % + 3 % + 4 % + 5 % + 6 % + 7 % + 8 % + 9 %" at bounding box center [667, 151] width 90 height 12
select select "+ 18 %"
click at [622, 145] on select "0 + 1 % + 2 % + 3 % + 4 % + 5 % + 6 % + 7 % + 8 % + 9 %" at bounding box center [667, 151] width 90 height 12
select select
click at [538, 151] on select "0 + 1 % + 2 % + 3 % + 4 % + 5 % + 6 % + 7 % + 8 % + 9 %" at bounding box center [569, 151] width 90 height 12
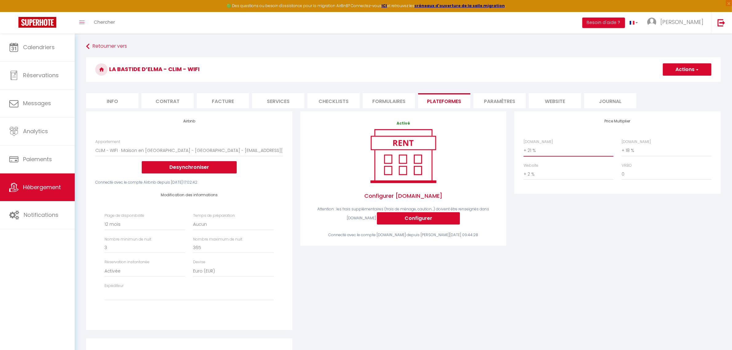
select select "+ 20 %"
click at [524, 145] on select "0 + 1 % + 2 % + 3 % + 4 % + 5 % + 6 % + 7 % + 8 % + 9 %" at bounding box center [569, 151] width 90 height 12
select select
click at [676, 70] on button "Actions" at bounding box center [687, 69] width 49 height 12
click at [676, 84] on link "Enregistrer" at bounding box center [687, 83] width 49 height 8
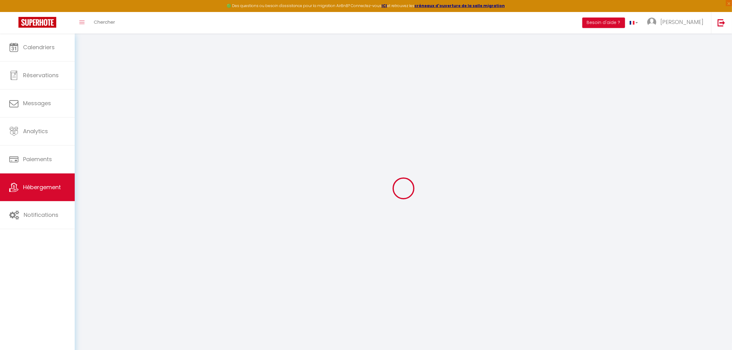
select select "365"
select select "EUR"
select select
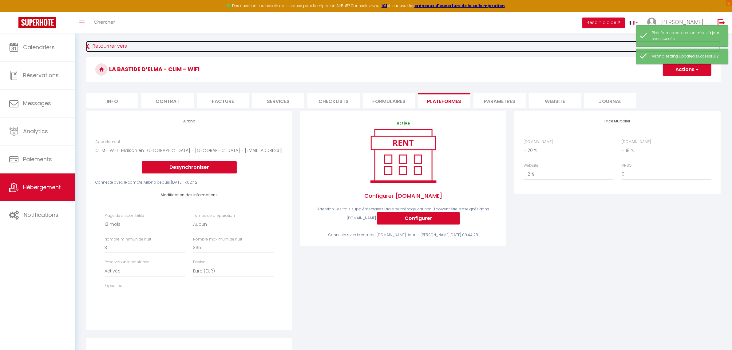
click at [88, 47] on icon at bounding box center [87, 46] width 3 height 11
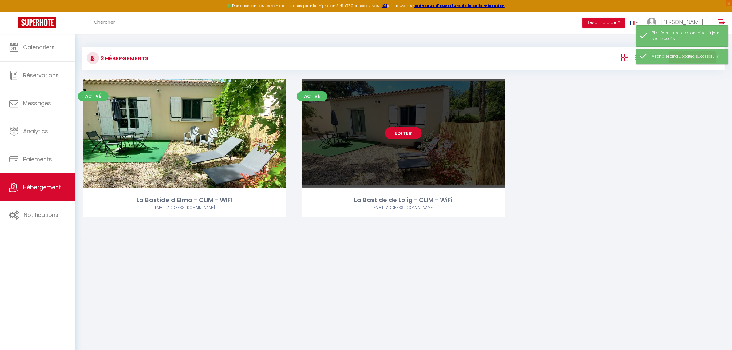
click at [414, 145] on div "Editer" at bounding box center [404, 133] width 204 height 109
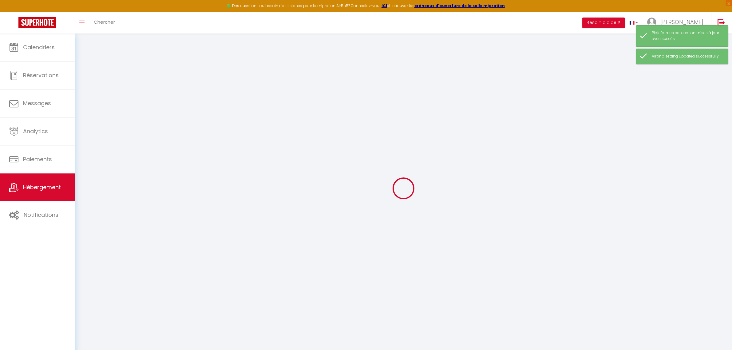
select select "+ 20 %"
select select "+ 16 %"
select select "+ 2 %"
select select
checkbox input "false"
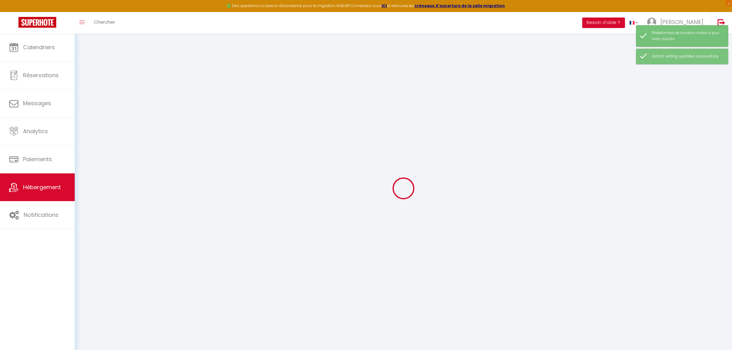
checkbox input "false"
select select
checkbox input "false"
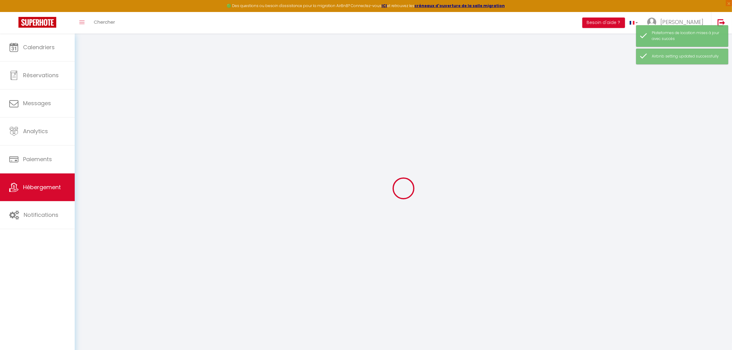
checkbox input "false"
select select "7214-922404783430704841"
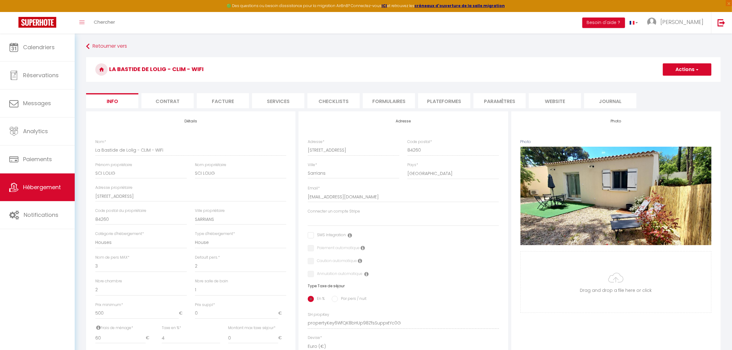
click at [424, 99] on li "Plateformes" at bounding box center [444, 100] width 52 height 15
select select
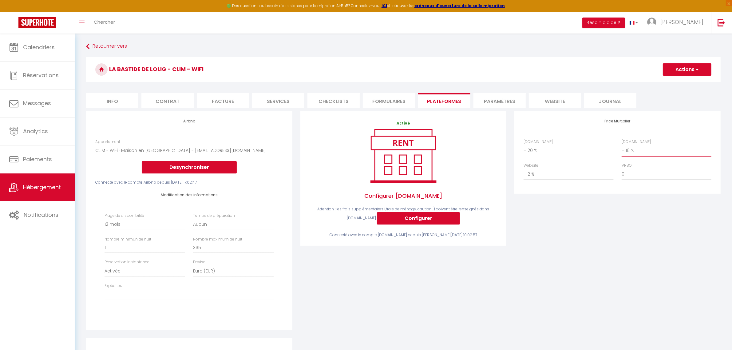
click at [631, 152] on select "0 + 1 % + 2 % + 3 % + 4 % + 5 % + 6 % + 7 % + 8 % + 9 %" at bounding box center [667, 151] width 90 height 12
select select "+ 18 %"
click at [622, 145] on select "0 + 1 % + 2 % + 3 % + 4 % + 5 % + 6 % + 7 % + 8 % + 9 %" at bounding box center [667, 151] width 90 height 12
select select
click at [690, 69] on button "Actions" at bounding box center [687, 69] width 49 height 12
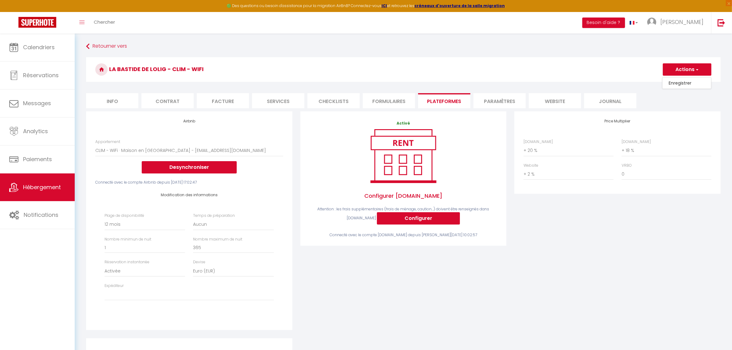
click at [684, 86] on link "Enregistrer" at bounding box center [687, 83] width 49 height 8
select select "365"
select select "EUR"
select select
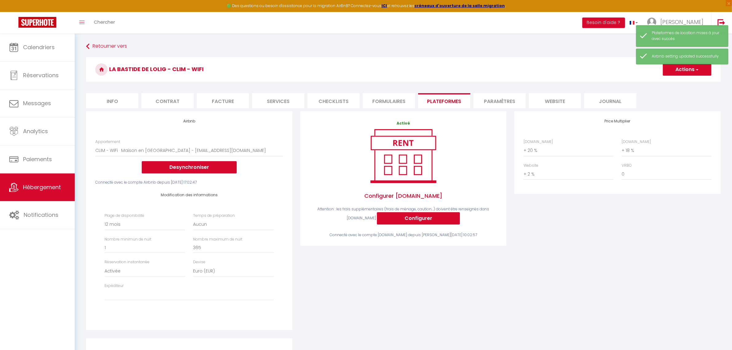
click at [408, 74] on h3 "La Bastide de Lolig - CLIM - WiFi" at bounding box center [403, 69] width 635 height 25
click at [542, 240] on div "Price Multiplier Airbnb.com 0 + 1 % + 2 % + 3 % + 4 % + 5 % + 6 % + 7 %" at bounding box center [618, 224] width 214 height 227
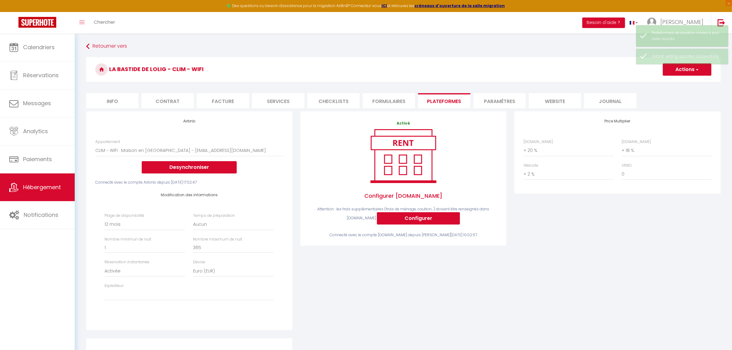
click at [499, 54] on div "Retourner vers La Bastide de Lolig - CLIM - WiFi Actions Enregistrer Info Contr…" at bounding box center [403, 248] width 643 height 415
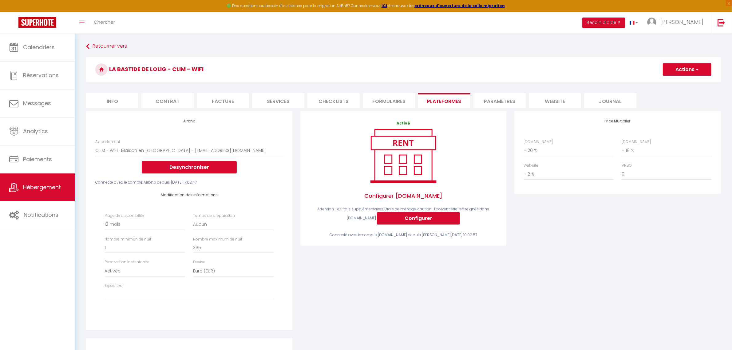
click at [491, 71] on h3 "La Bastide de Lolig - CLIM - WiFi" at bounding box center [403, 69] width 635 height 25
click at [16, 76] on icon at bounding box center [13, 75] width 9 height 9
select select "not_cancelled"
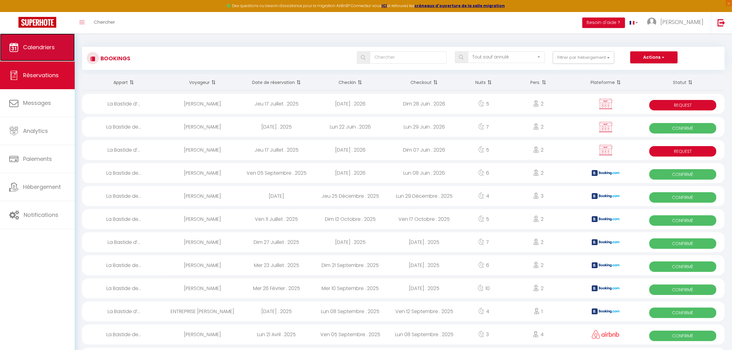
click at [43, 58] on link "Calendriers" at bounding box center [37, 48] width 75 height 28
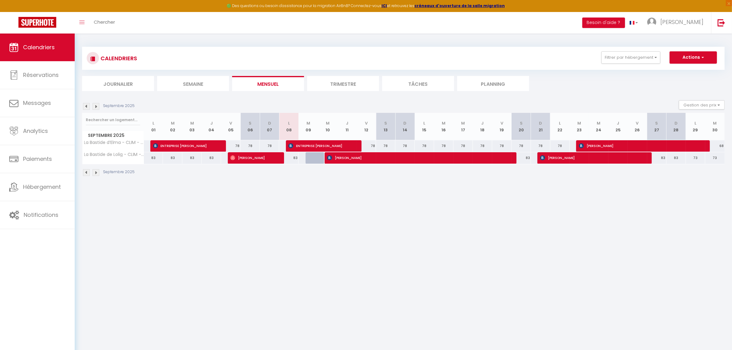
click at [86, 107] on img at bounding box center [86, 106] width 7 height 7
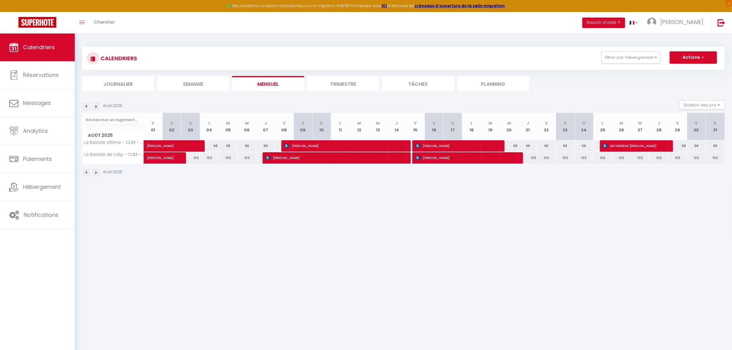
click at [86, 107] on img at bounding box center [86, 106] width 7 height 7
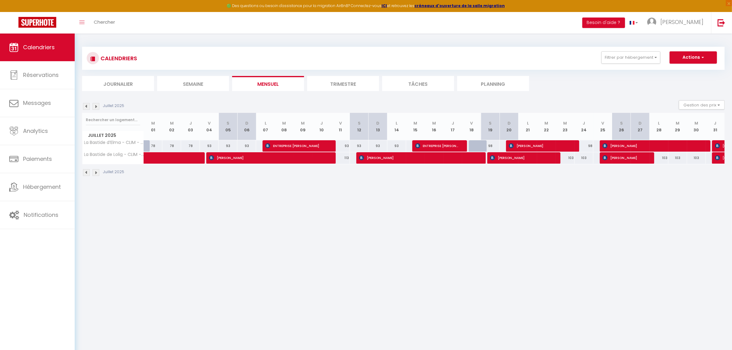
click at [86, 107] on img at bounding box center [86, 106] width 7 height 7
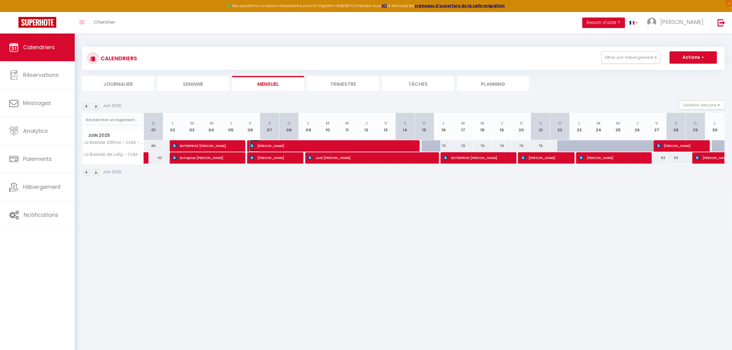
click at [278, 145] on span "Sandrine DELVENNE" at bounding box center [330, 146] width 161 height 12
select select "OK"
select select "0"
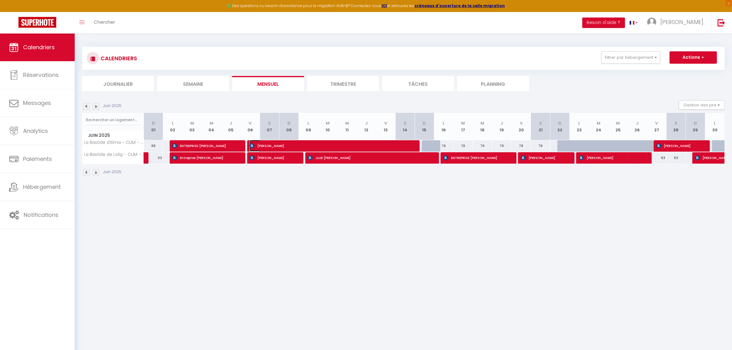
select select "1"
select select
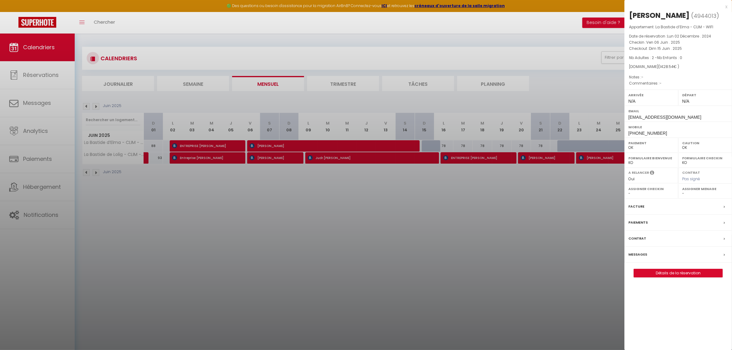
click at [641, 226] on label "Paiements" at bounding box center [638, 222] width 19 height 6
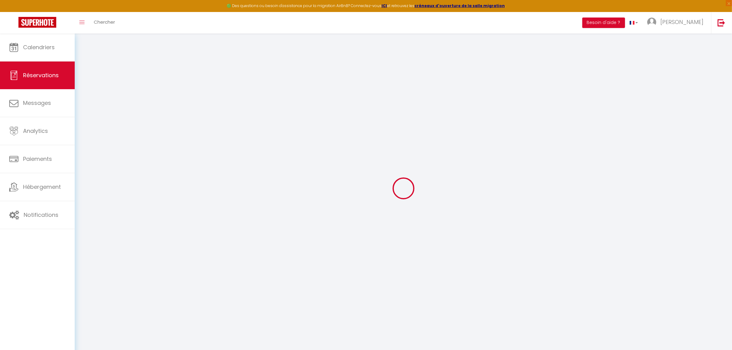
select select
checkbox input "false"
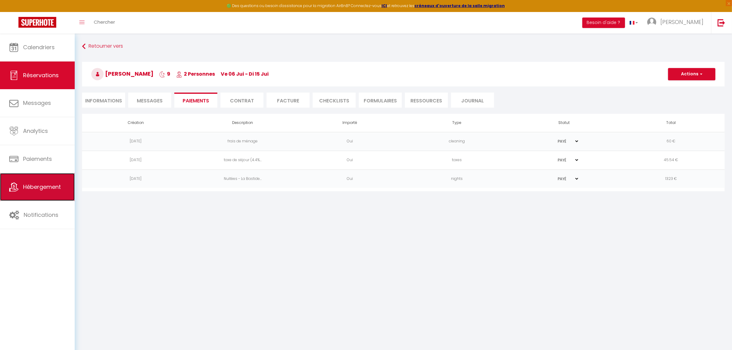
click at [34, 189] on span "Hébergement" at bounding box center [42, 187] width 38 height 8
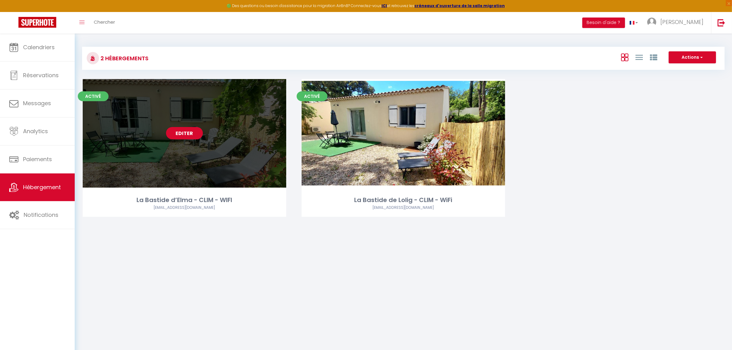
click at [156, 134] on div "Editer" at bounding box center [185, 133] width 204 height 109
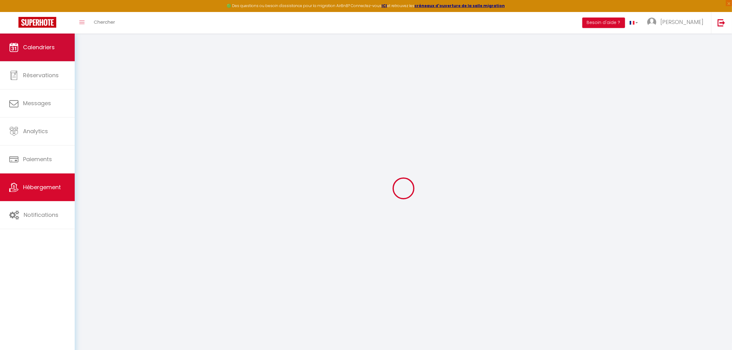
select select
checkbox input "false"
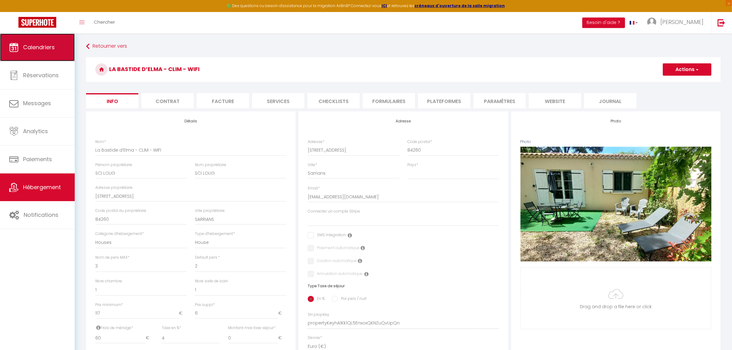
click at [47, 54] on link "Calendriers" at bounding box center [37, 48] width 75 height 28
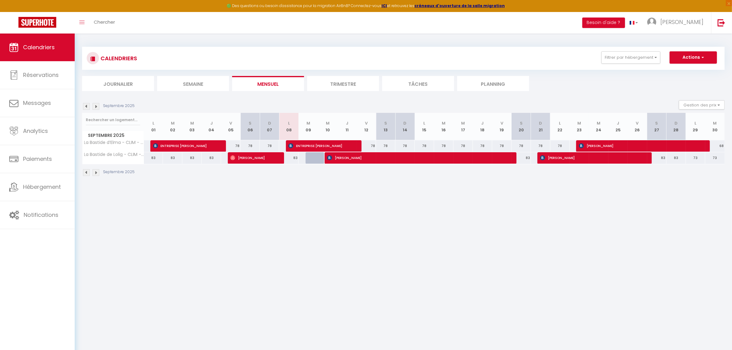
click at [95, 106] on img at bounding box center [96, 106] width 7 height 7
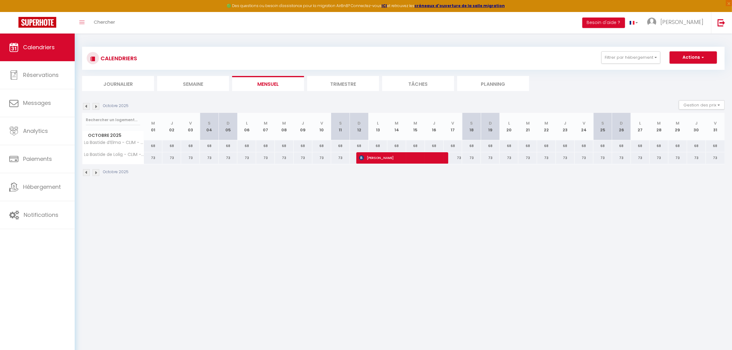
click at [95, 106] on img at bounding box center [96, 106] width 7 height 7
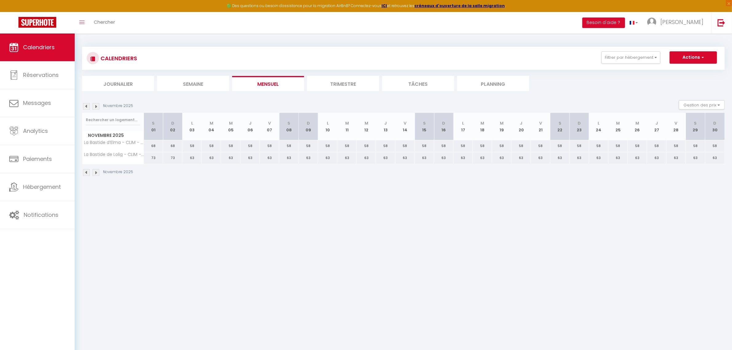
click at [95, 106] on img at bounding box center [96, 106] width 7 height 7
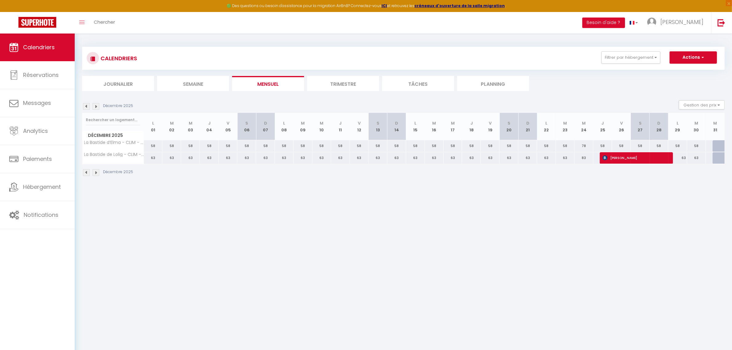
click at [95, 106] on img at bounding box center [96, 106] width 7 height 7
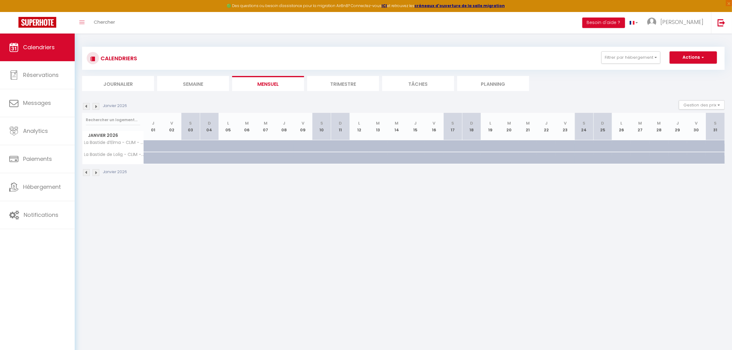
click at [95, 106] on img at bounding box center [96, 106] width 7 height 7
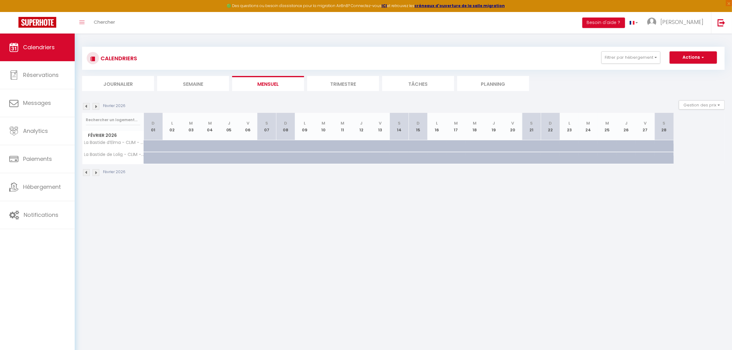
click at [95, 106] on img at bounding box center [96, 106] width 7 height 7
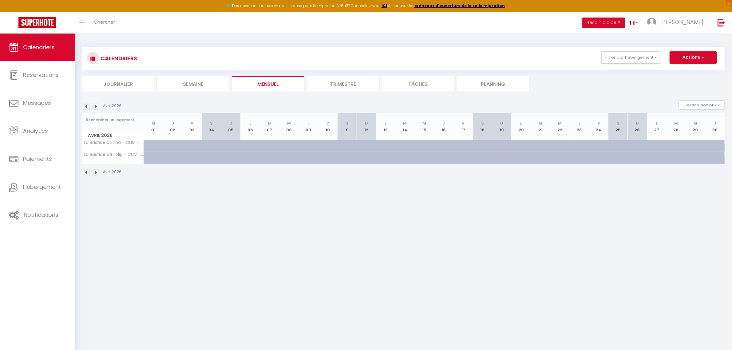
click at [95, 106] on img at bounding box center [96, 106] width 7 height 7
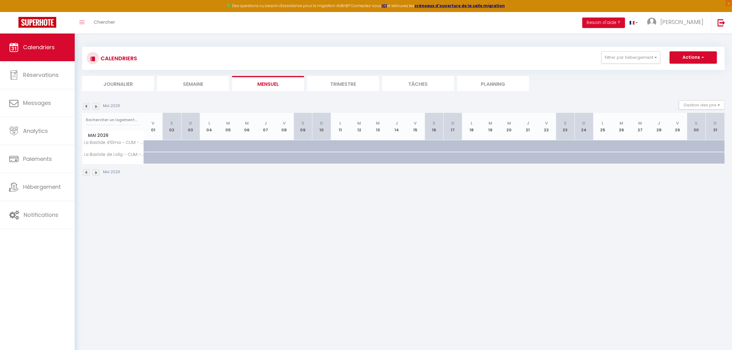
click at [95, 106] on img at bounding box center [96, 106] width 7 height 7
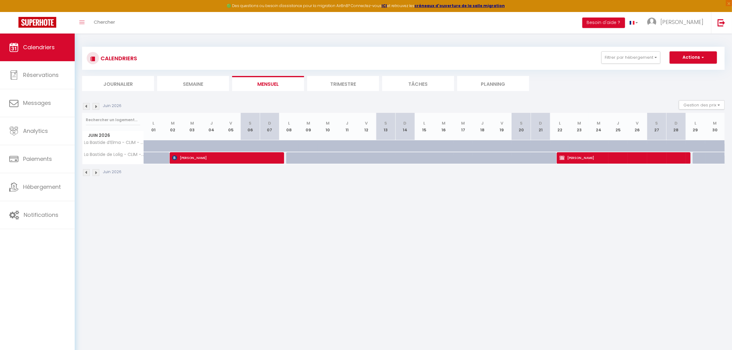
click at [196, 150] on div at bounding box center [198, 150] width 19 height 12
type input "128"
type input "[DATE]"
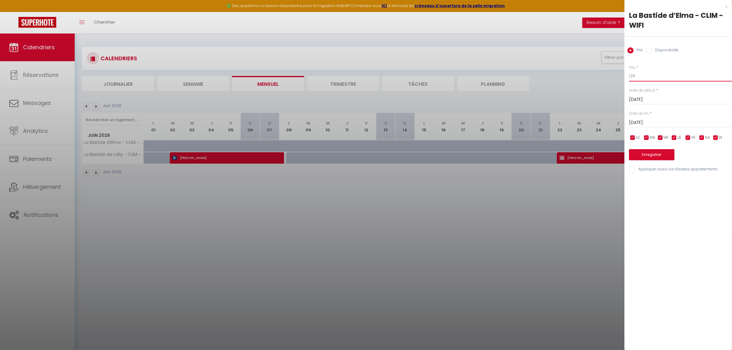
click at [633, 77] on input "128" at bounding box center [680, 75] width 103 height 11
type input "135"
click at [648, 128] on div "Jeu 04 Juin 2026 < Juin 2026 > Dim Lun Mar Mer Jeu Ven Sam 1 2 3 4 5 6 7 8 9 10…" at bounding box center [680, 122] width 103 height 11
click at [651, 121] on input "[DATE]" at bounding box center [680, 123] width 103 height 8
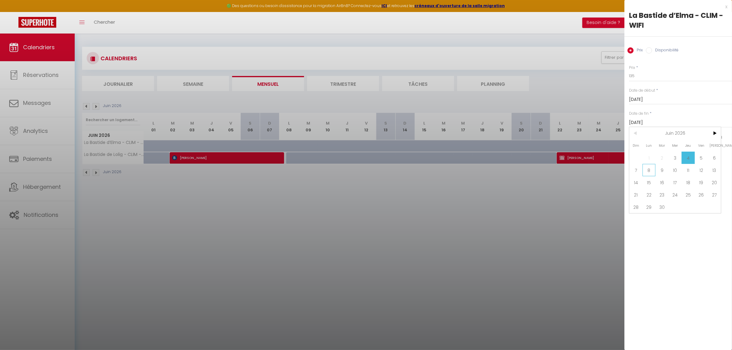
click at [650, 169] on span "8" at bounding box center [649, 170] width 13 height 12
type input "[DATE]"
click at [651, 197] on div "x La Bastide d’Elma - CLIM - WIFI Prix Disponibilité Prix * 135 Statut * Dispon…" at bounding box center [679, 175] width 108 height 350
click at [652, 155] on button "Enregistrer" at bounding box center [652, 154] width 46 height 11
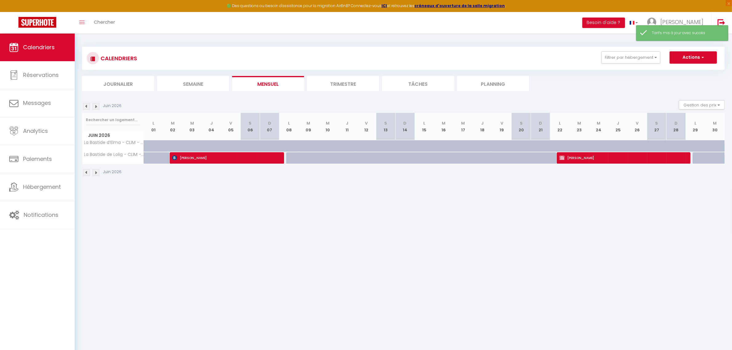
click at [196, 145] on div at bounding box center [198, 150] width 19 height 12
type input "135"
type input "[DATE]"
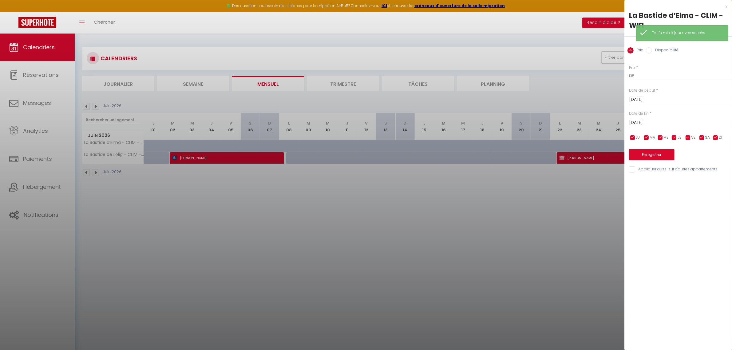
click at [643, 96] on input "[DATE]" at bounding box center [680, 100] width 103 height 8
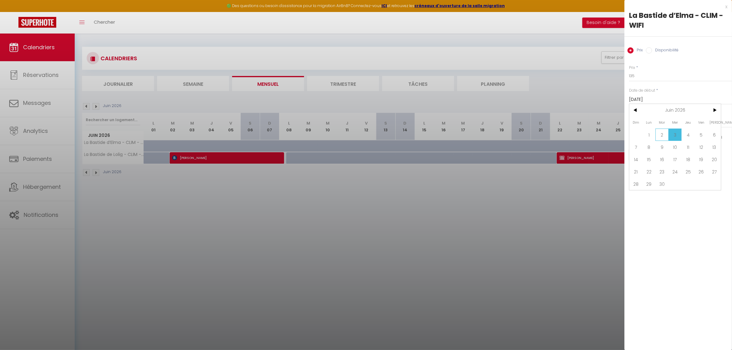
click at [660, 133] on span "2" at bounding box center [662, 135] width 13 height 12
type input "[DATE]"
click at [649, 151] on button "Enregistrer" at bounding box center [652, 154] width 46 height 11
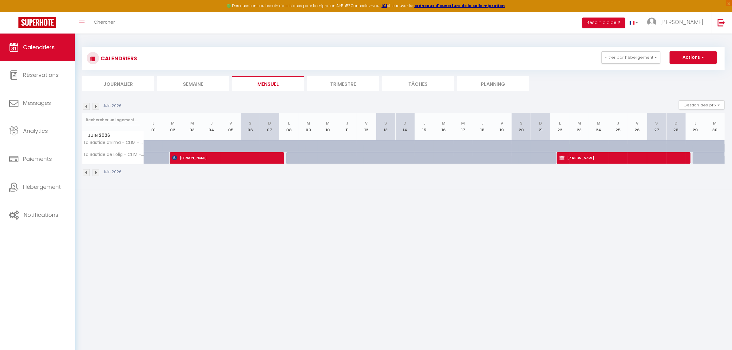
click at [213, 144] on div at bounding box center [218, 150] width 19 height 12
type input "135"
type input "[DATE]"
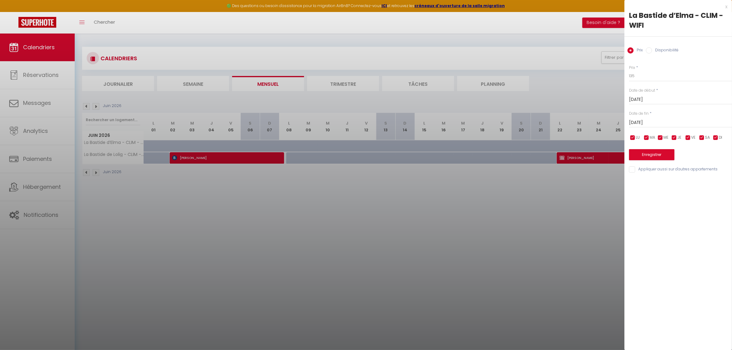
click at [662, 51] on label "Disponibilité" at bounding box center [665, 50] width 26 height 7
click at [652, 51] on input "Disponibilité" at bounding box center [649, 50] width 6 height 6
radio input "true"
radio input "false"
click at [651, 93] on label "Date de début" at bounding box center [642, 91] width 26 height 6
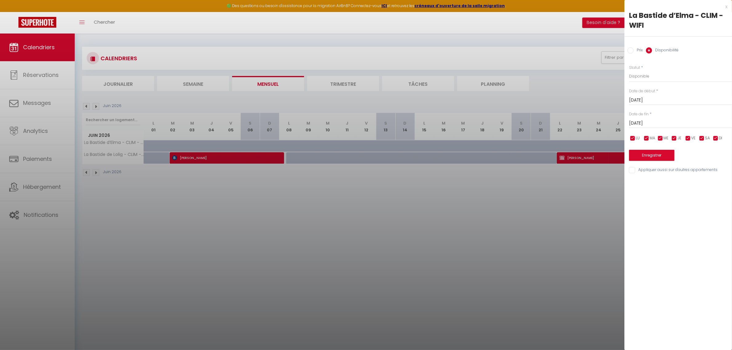
click at [651, 98] on input "[DATE]" at bounding box center [680, 100] width 103 height 8
click at [664, 135] on span "2" at bounding box center [662, 135] width 13 height 12
type input "[DATE]"
click at [654, 118] on div "Ven 05 Juin 2026 < Juin 2026 > Dim Lun Mar Mer Jeu Ven Sam 1 2 3 4 5 6 7 8 9 10…" at bounding box center [680, 122] width 103 height 11
click at [654, 119] on input "[DATE]" at bounding box center [680, 123] width 103 height 8
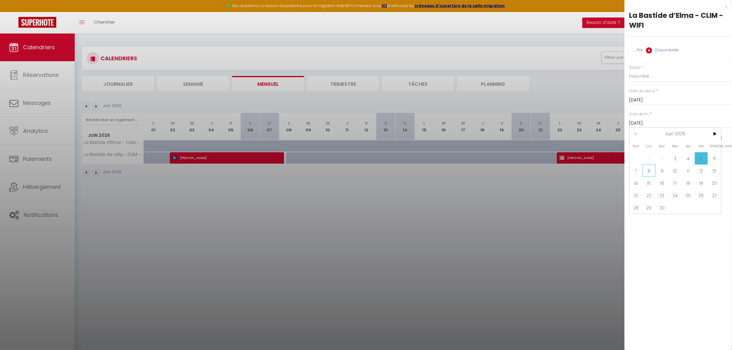
click at [648, 171] on span "8" at bounding box center [649, 171] width 13 height 12
type input "[DATE]"
click at [649, 156] on button "Enregistrer" at bounding box center [652, 155] width 46 height 11
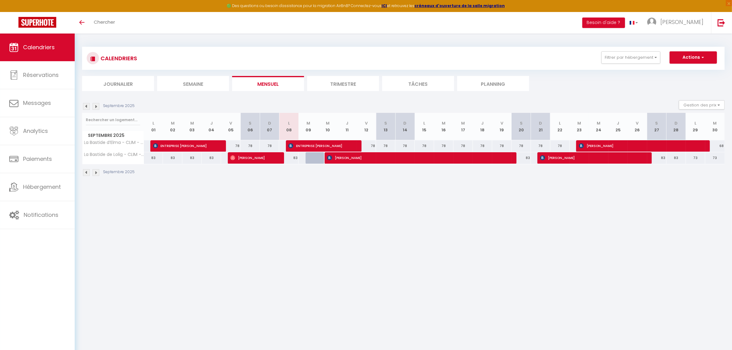
click at [96, 106] on img at bounding box center [96, 106] width 7 height 7
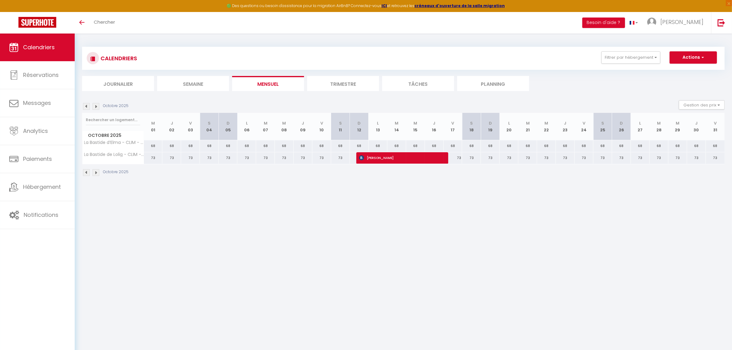
click at [96, 106] on img at bounding box center [96, 106] width 7 height 7
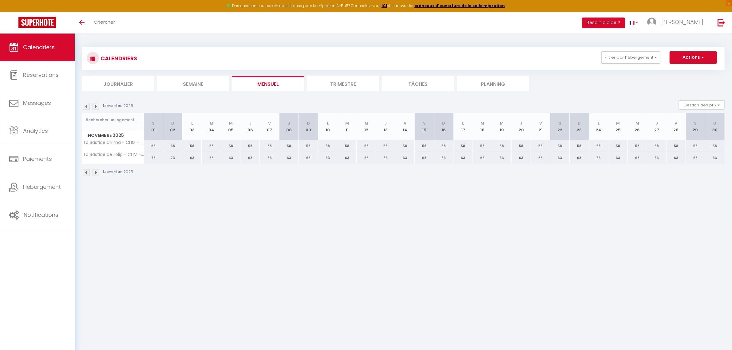
click at [96, 106] on img at bounding box center [96, 106] width 7 height 7
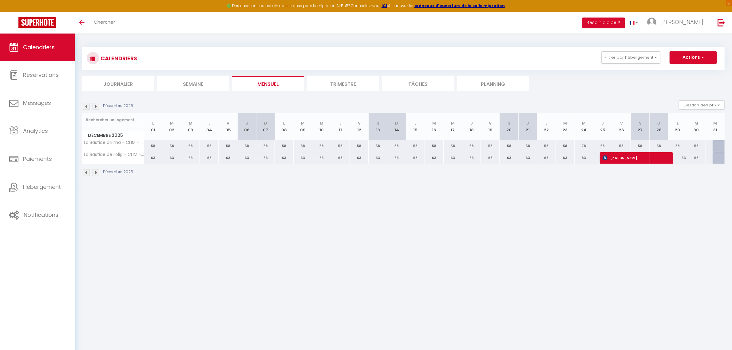
click at [96, 106] on img at bounding box center [96, 106] width 7 height 7
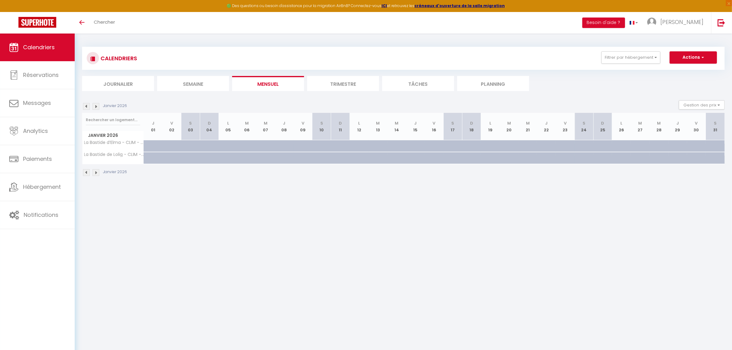
click at [96, 106] on img at bounding box center [96, 106] width 7 height 7
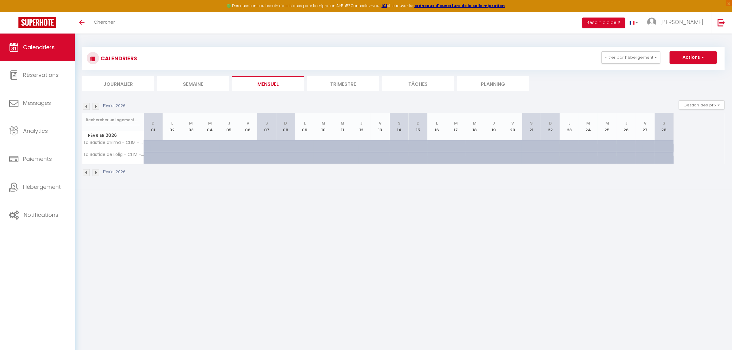
click at [96, 106] on img at bounding box center [96, 106] width 7 height 7
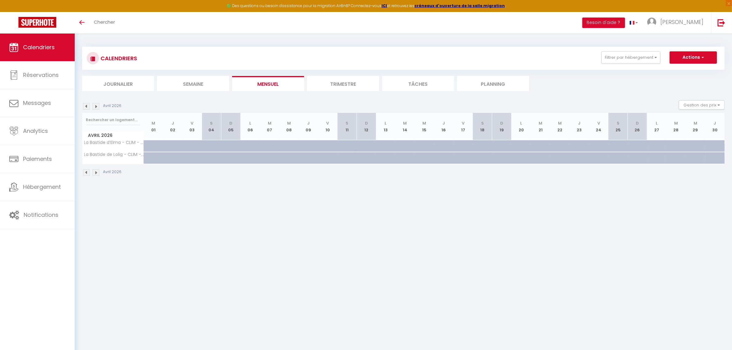
click at [96, 106] on img at bounding box center [96, 106] width 7 height 7
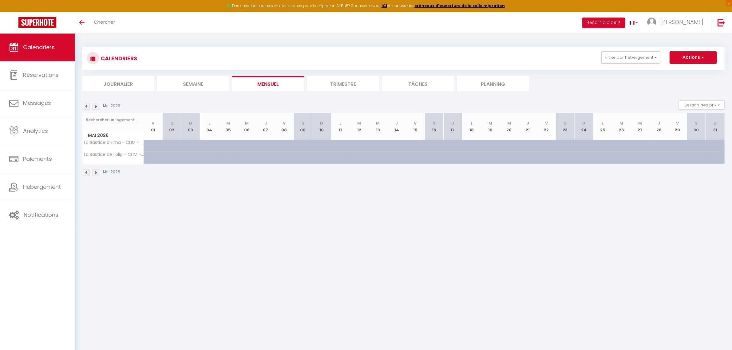
click at [96, 106] on img at bounding box center [96, 106] width 7 height 7
select select
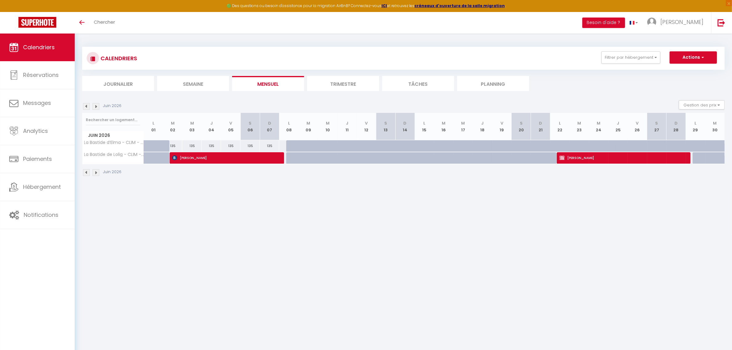
click at [176, 148] on div "135" at bounding box center [172, 145] width 19 height 11
type input "135"
select select "1"
type input "[DATE]"
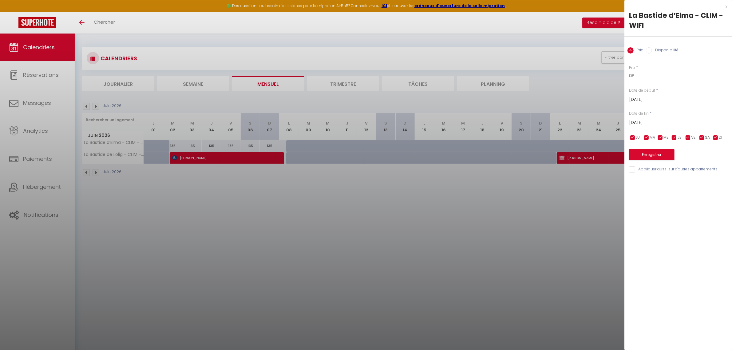
click at [652, 49] on input "Disponibilité" at bounding box center [649, 50] width 6 height 6
radio input "true"
radio input "false"
click at [645, 121] on input "[DATE]" at bounding box center [680, 123] width 103 height 8
click at [645, 170] on span "8" at bounding box center [649, 171] width 13 height 12
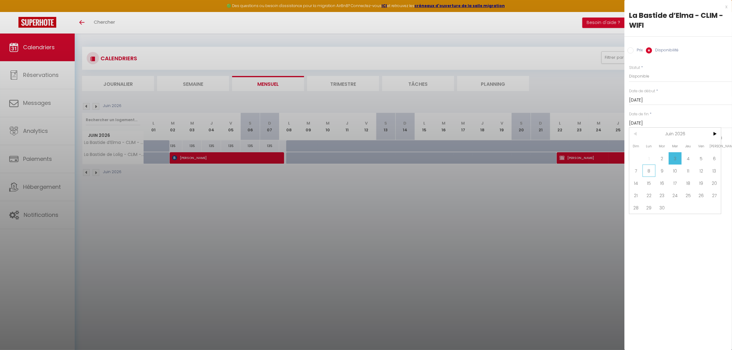
type input "[DATE]"
click at [645, 145] on div "Enregistrer" at bounding box center [680, 151] width 103 height 19
click at [645, 153] on button "Enregistrer" at bounding box center [652, 155] width 46 height 11
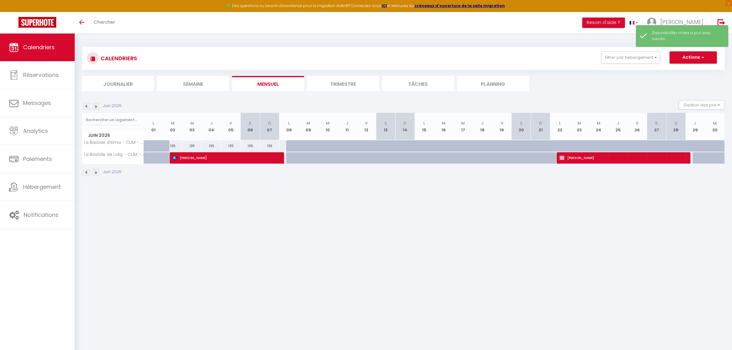
click at [174, 147] on div "135" at bounding box center [172, 145] width 19 height 11
select select "1"
type input "[DATE]"
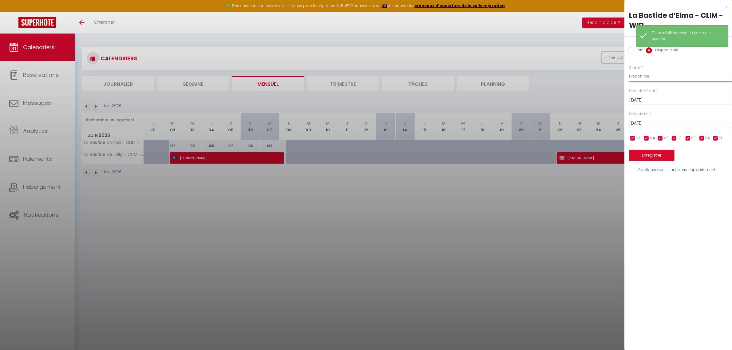
click at [641, 77] on select "Disponible Indisponible" at bounding box center [680, 76] width 103 height 12
select select "0"
click at [629, 70] on select "Disponible Indisponible" at bounding box center [680, 76] width 103 height 12
click at [643, 123] on input "[DATE]" at bounding box center [680, 123] width 103 height 8
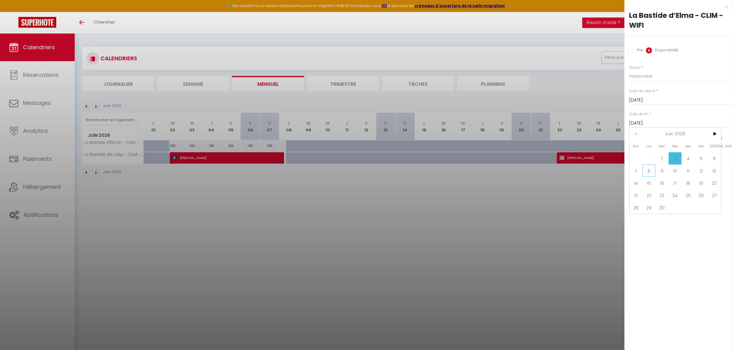
click at [651, 172] on span "8" at bounding box center [649, 171] width 13 height 12
type input "[DATE]"
click at [656, 156] on button "Enregistrer" at bounding box center [652, 155] width 46 height 11
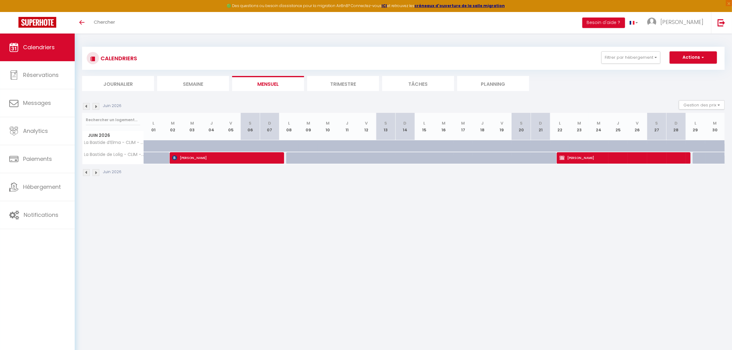
click at [237, 146] on div at bounding box center [237, 150] width 19 height 12
select select "1"
type input "[DATE]"
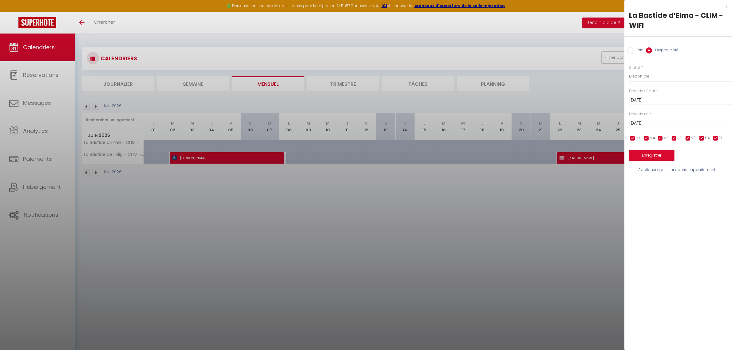
click at [249, 202] on div at bounding box center [366, 175] width 732 height 350
select select
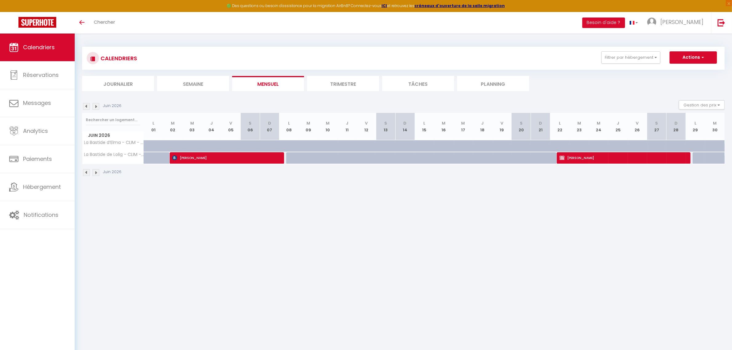
click at [188, 149] on div at bounding box center [191, 146] width 19 height 12
select select "1"
type input "[DATE]"
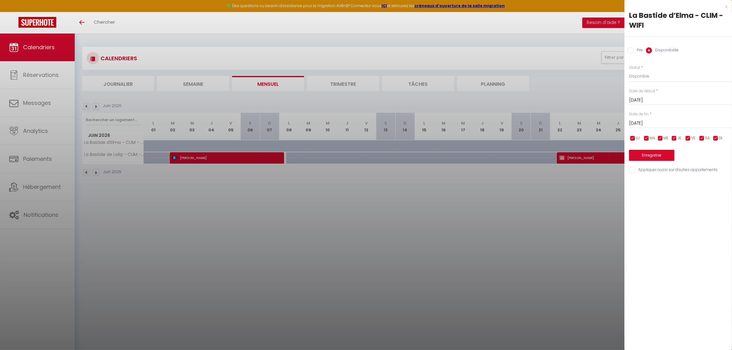
click at [631, 50] on input "Prix" at bounding box center [631, 50] width 6 height 6
radio input "true"
radio input "false"
click at [431, 251] on div at bounding box center [366, 175] width 732 height 350
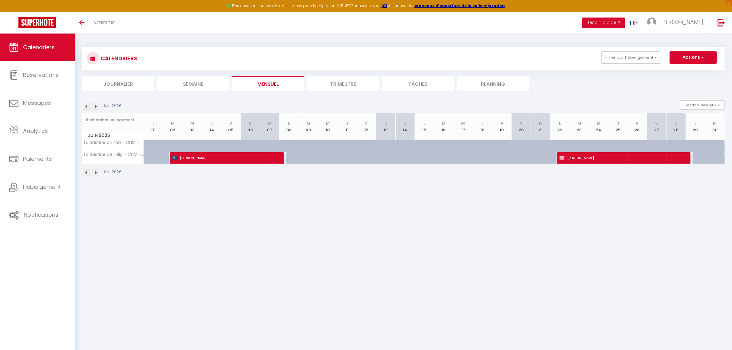
click at [556, 146] on div at bounding box center [560, 146] width 19 height 12
type input "117"
type input "[DATE]"
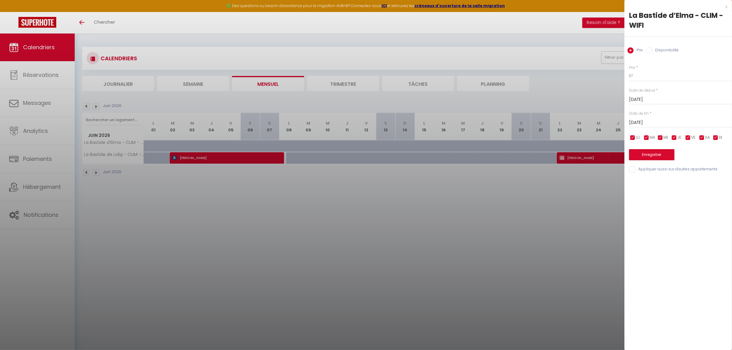
click at [649, 122] on input "[DATE]" at bounding box center [680, 123] width 103 height 8
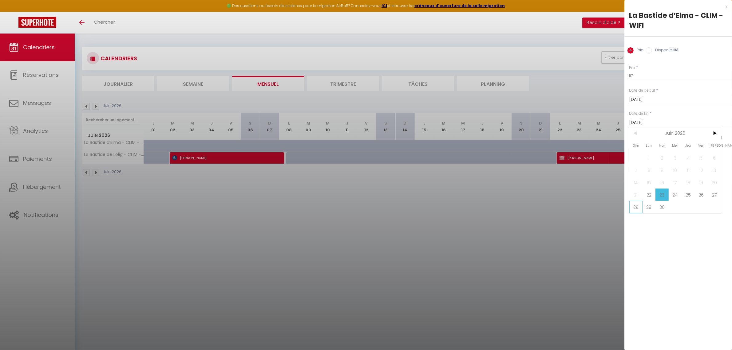
click at [637, 208] on span "28" at bounding box center [636, 207] width 13 height 12
type input "[DATE]"
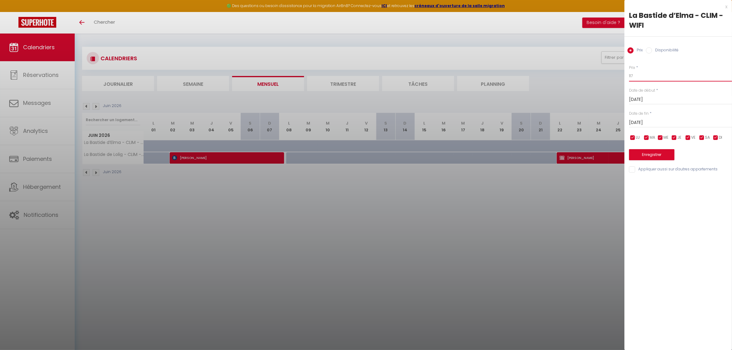
drag, startPoint x: 640, startPoint y: 77, endPoint x: 606, endPoint y: 75, distance: 33.9
click at [606, 75] on body "🟢 Des questions ou besoin d'assistance pour la migration AirBnB? Connectez-vous…" at bounding box center [366, 209] width 732 height 350
type input "135"
click at [646, 156] on button "Enregistrer" at bounding box center [652, 154] width 46 height 11
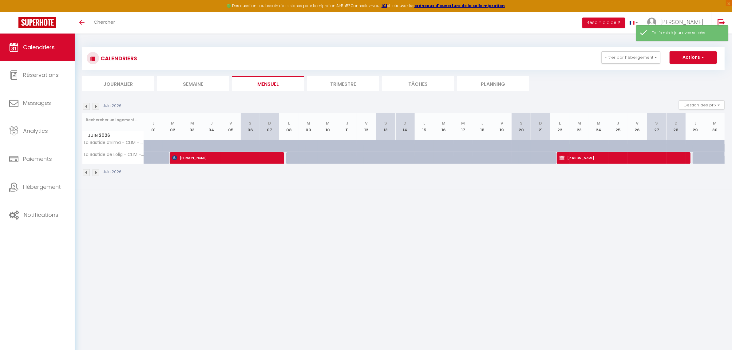
click at [173, 145] on div at bounding box center [179, 150] width 19 height 12
type input "135"
type input "[DATE]"
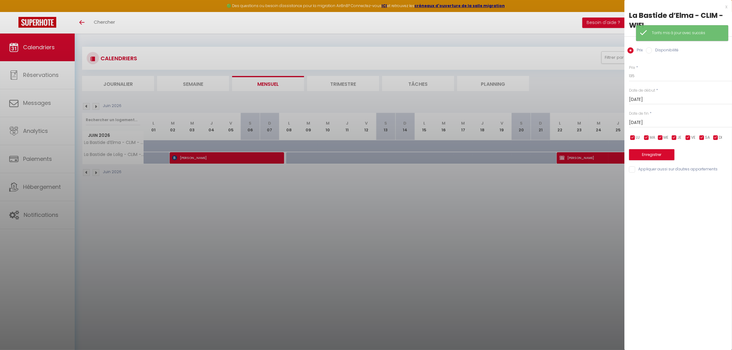
click at [497, 210] on div at bounding box center [366, 175] width 732 height 350
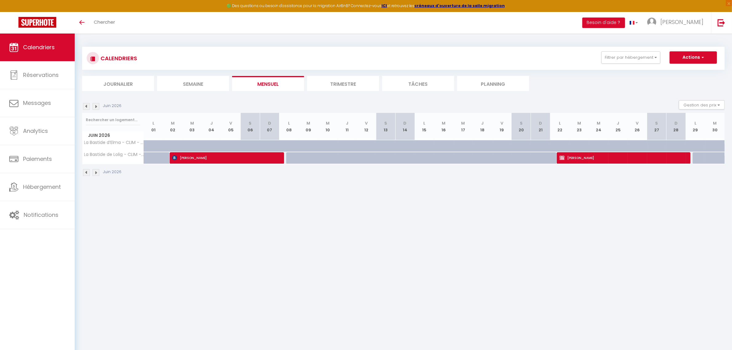
click at [560, 145] on div at bounding box center [567, 150] width 19 height 12
type input "135"
type input "[DATE]"
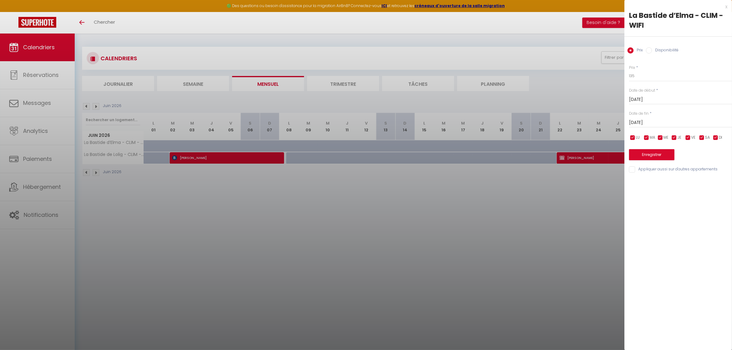
click at [649, 123] on input "[DATE]" at bounding box center [680, 123] width 103 height 8
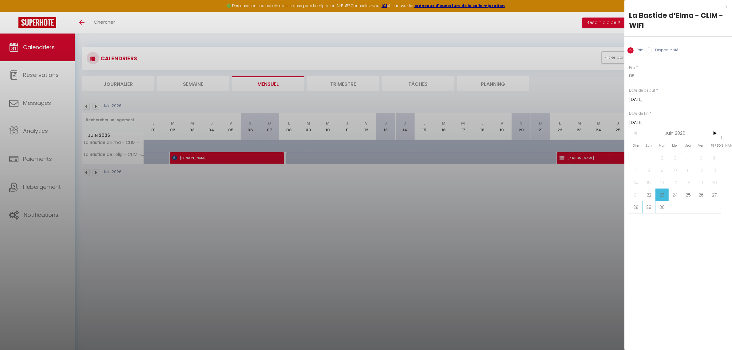
click at [653, 205] on span "29" at bounding box center [649, 207] width 13 height 12
type input "[DATE]"
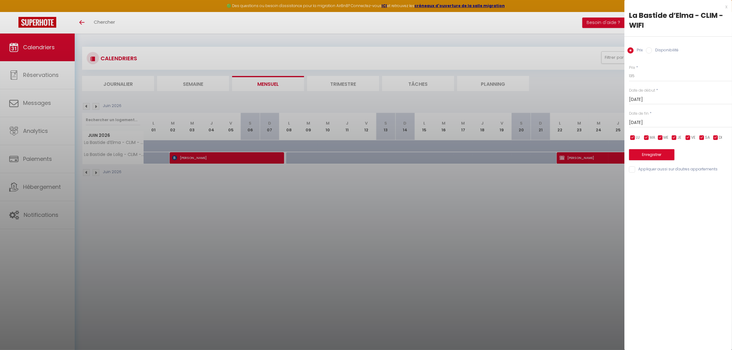
click at [651, 148] on div "Enregistrer" at bounding box center [680, 151] width 103 height 19
click at [651, 152] on button "Enregistrer" at bounding box center [652, 154] width 46 height 11
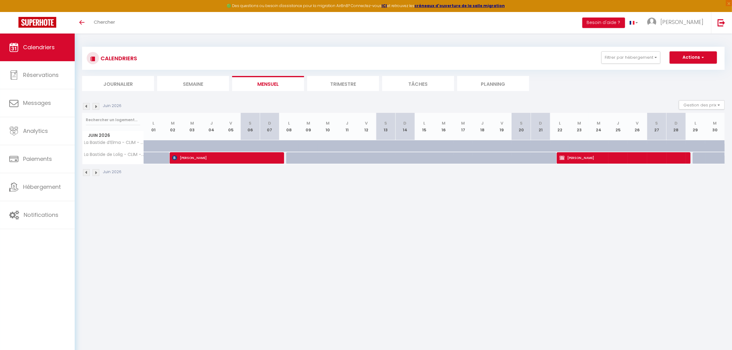
click at [196, 144] on div at bounding box center [198, 150] width 19 height 12
type input "135"
type input "[DATE]"
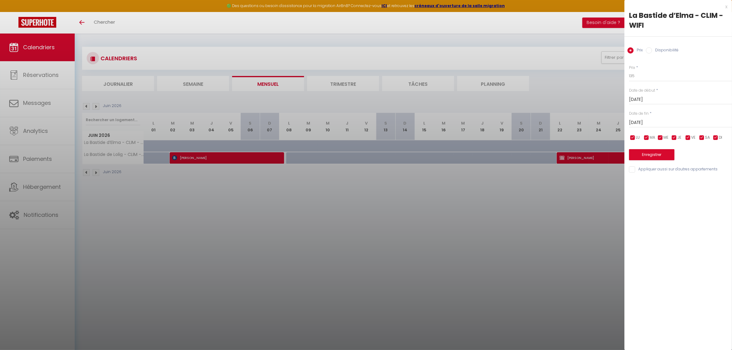
click at [197, 214] on div at bounding box center [366, 175] width 732 height 350
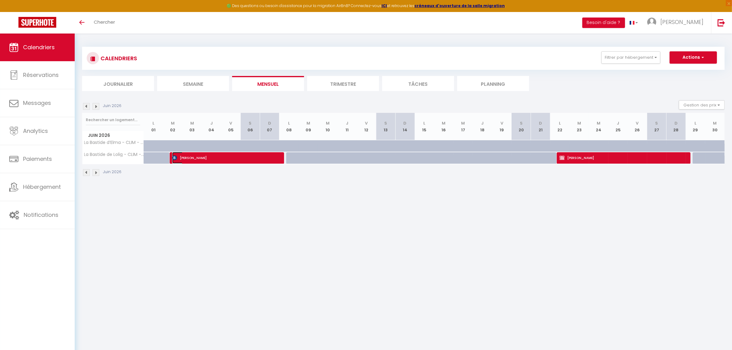
click at [180, 158] on span "[PERSON_NAME]" at bounding box center [223, 158] width 103 height 12
select select "OK"
select select "0"
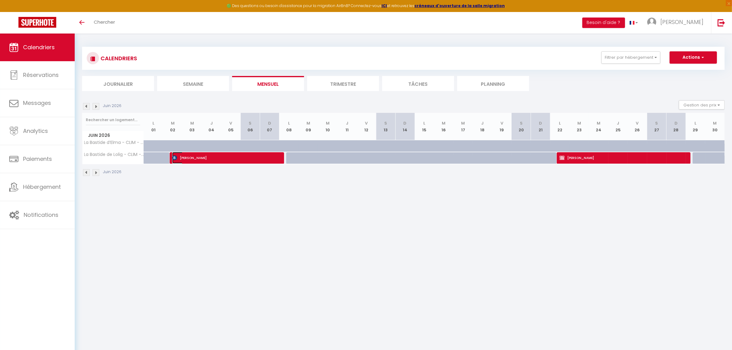
select select "1"
select select
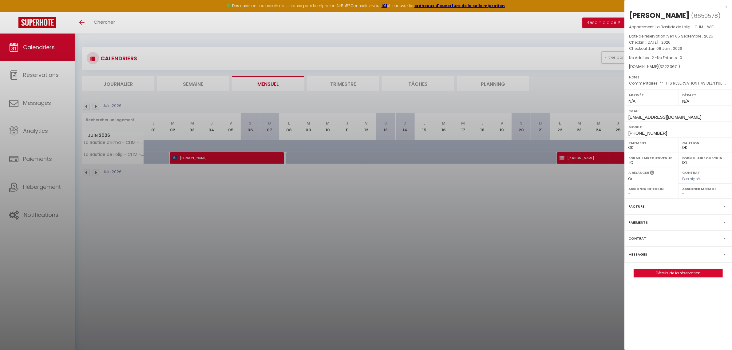
click at [389, 240] on div at bounding box center [366, 175] width 732 height 350
